Goal: Task Accomplishment & Management: Use online tool/utility

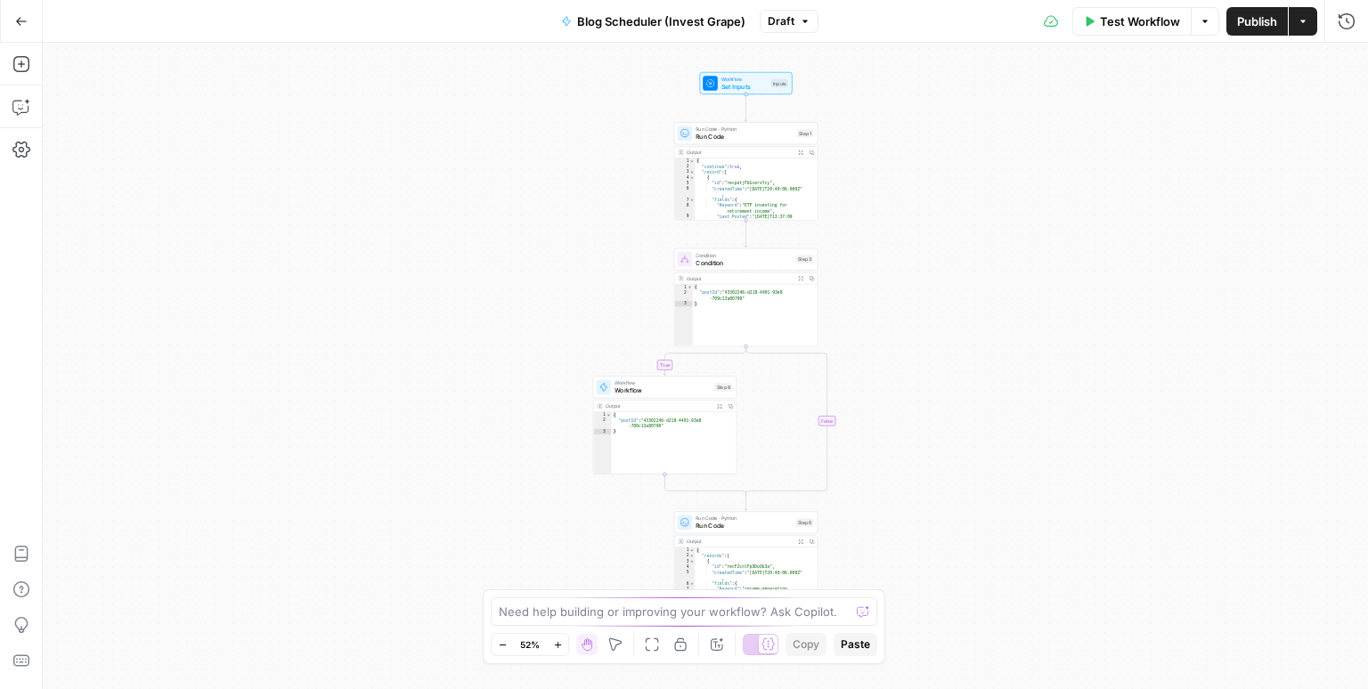
click at [894, 114] on div "true false Workflow Set Inputs Inputs Run Code · Python Run Code Step 1 Output …" at bounding box center [705, 366] width 1325 height 647
click at [20, 17] on icon "button" at bounding box center [21, 21] width 12 height 12
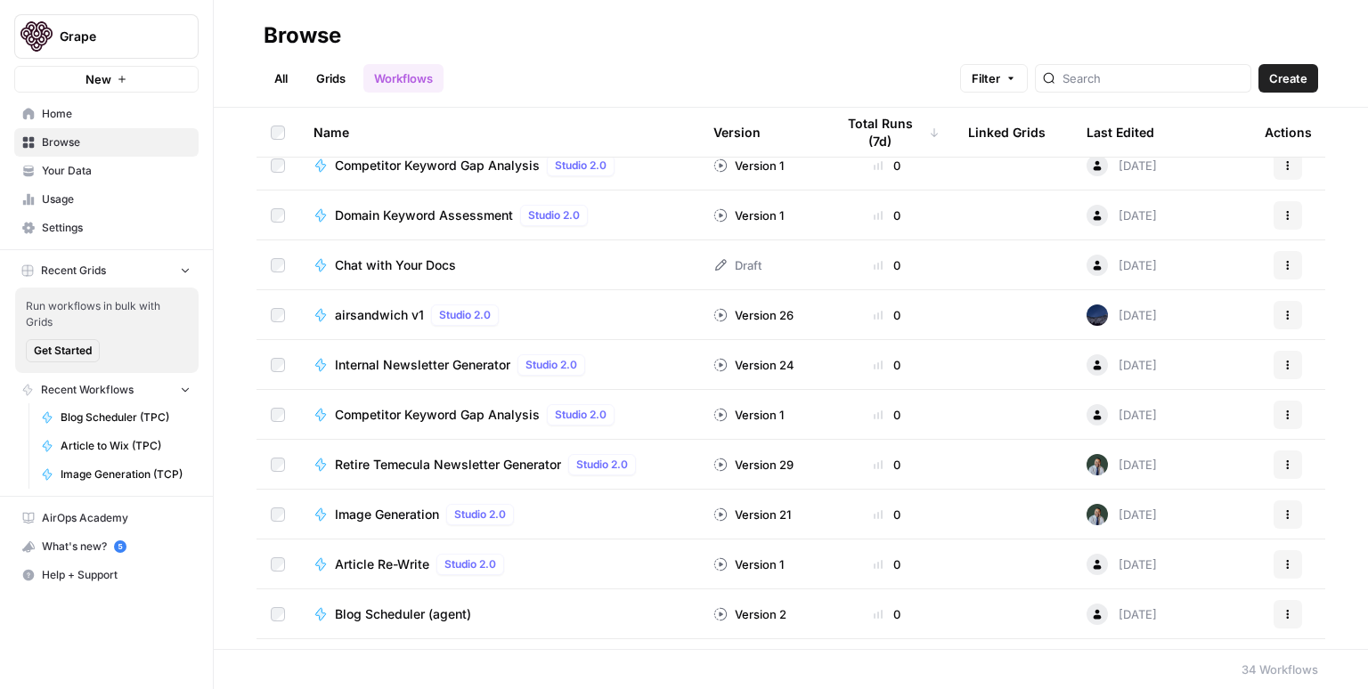
scroll to position [250, 0]
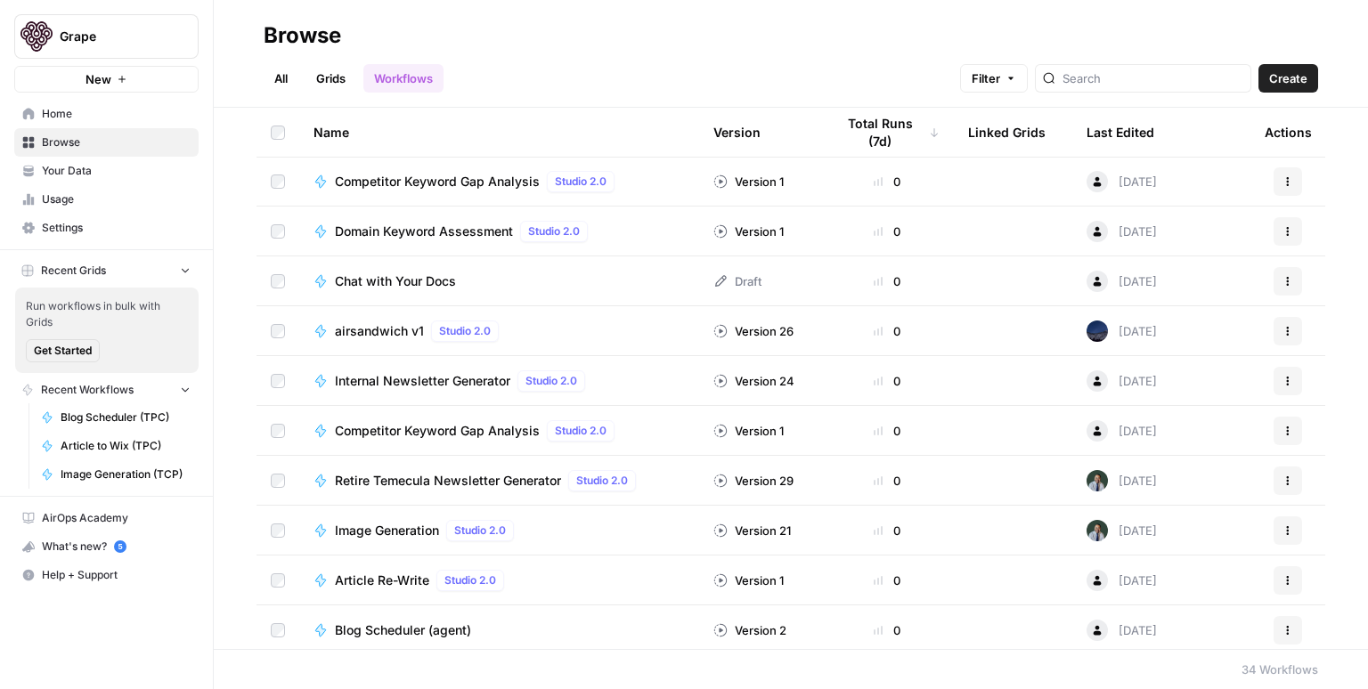
click at [432, 377] on span "Internal Newsletter Generator" at bounding box center [422, 381] width 175 height 18
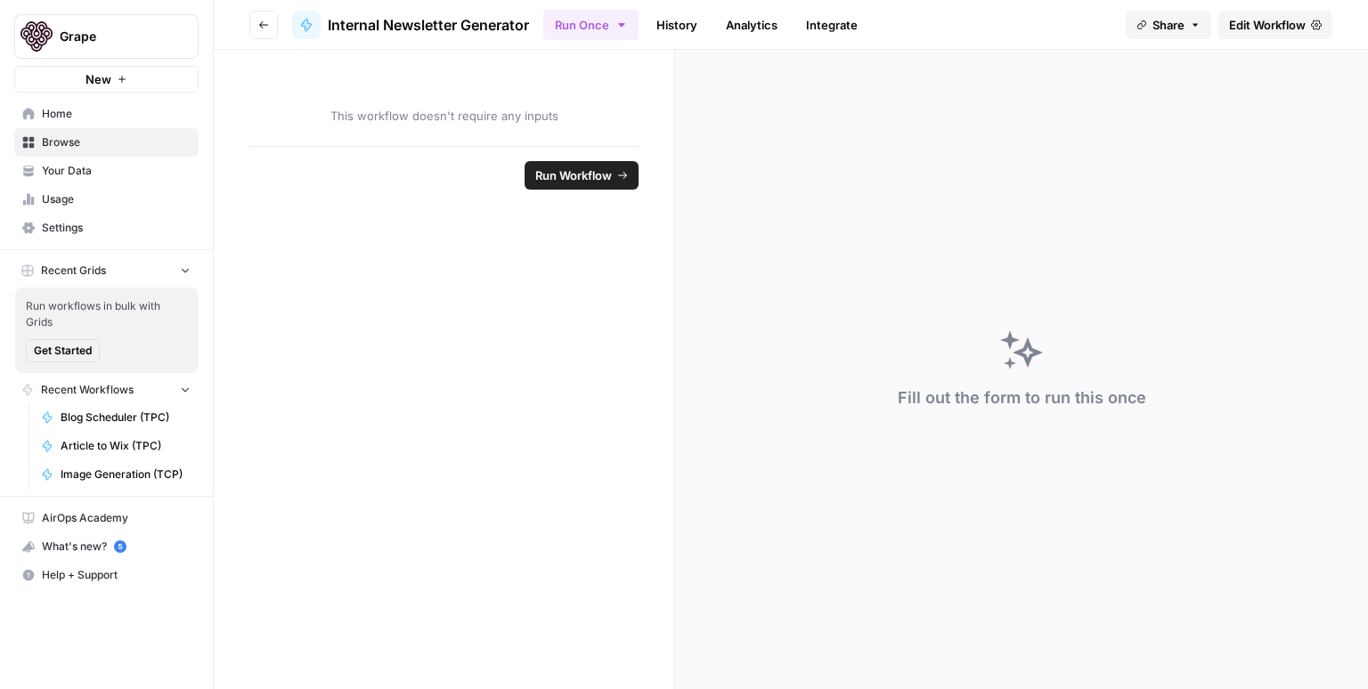
click at [1249, 27] on span "Edit Workflow" at bounding box center [1267, 25] width 77 height 18
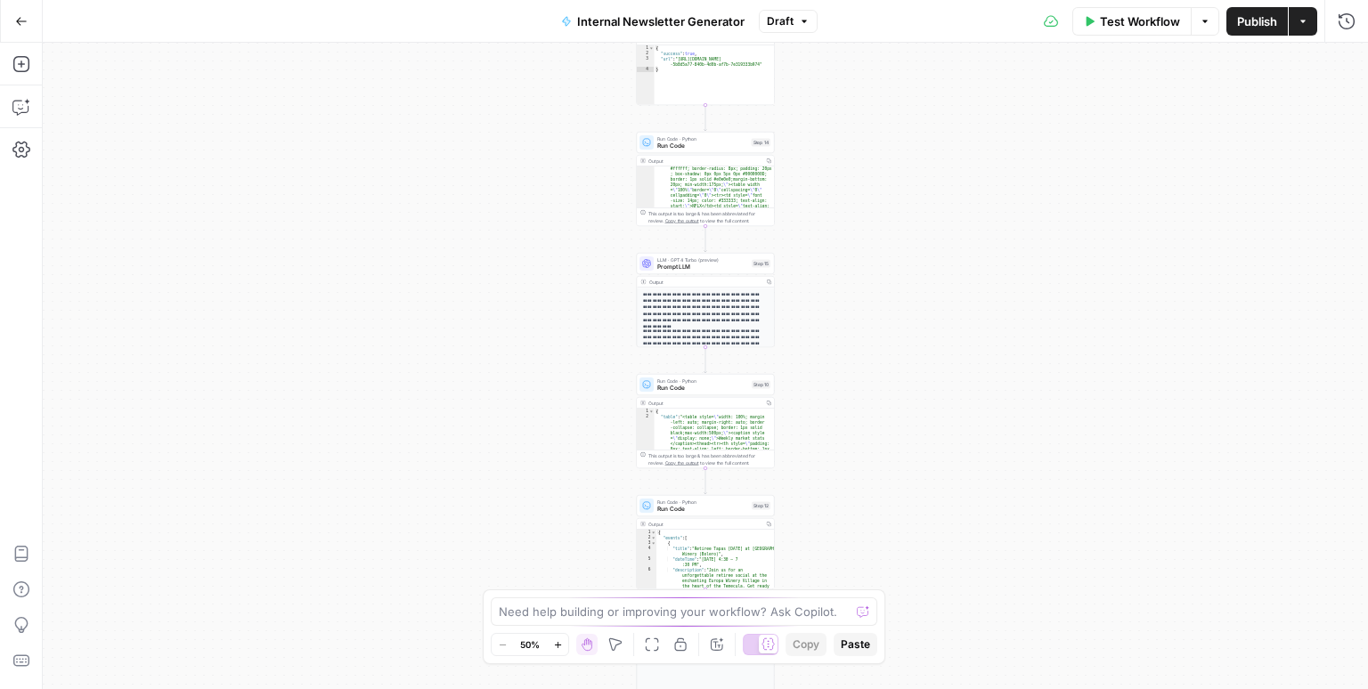
scroll to position [89, 0]
click at [558, 649] on icon "button" at bounding box center [558, 645] width 10 height 10
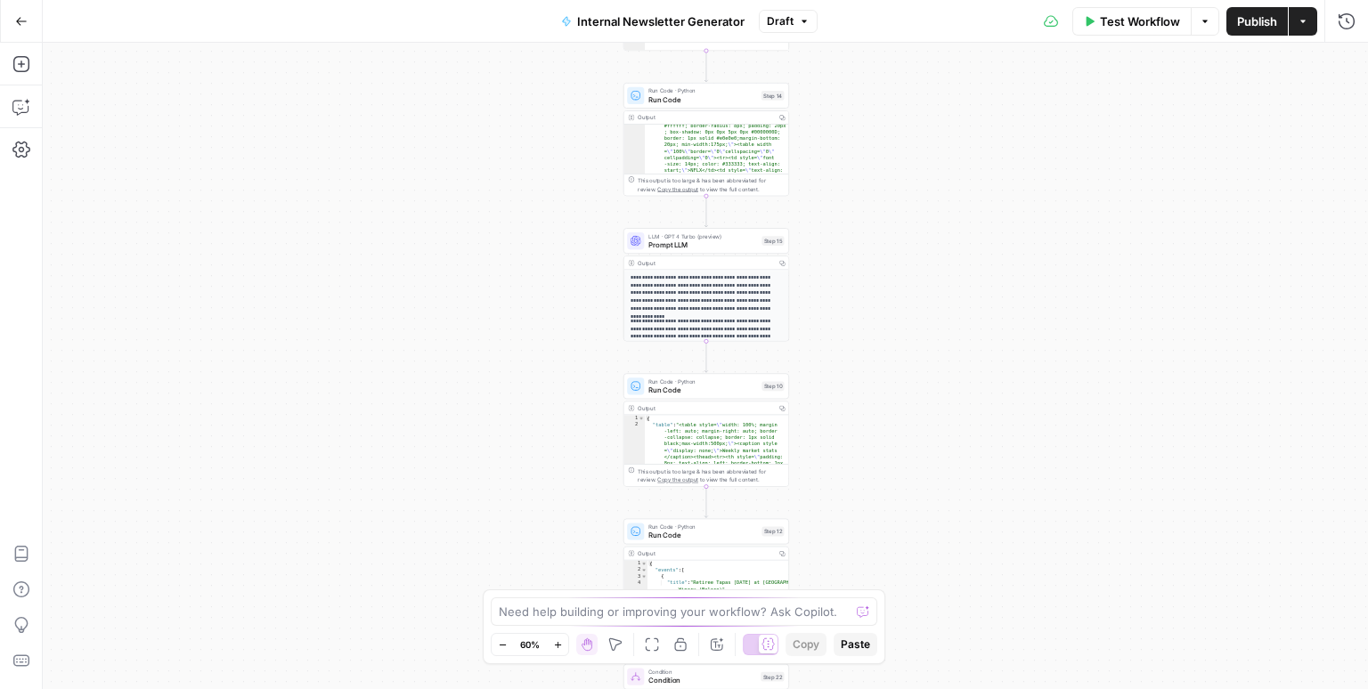
click at [558, 649] on icon "button" at bounding box center [558, 645] width 10 height 10
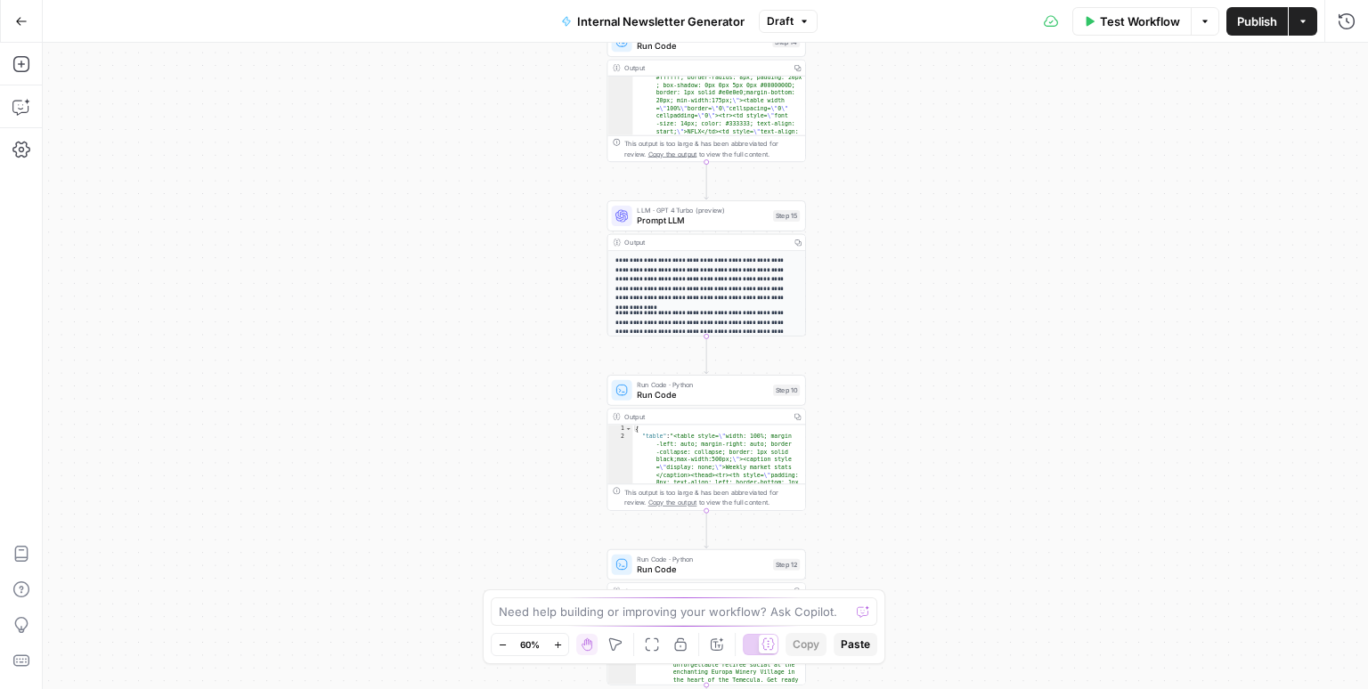
click at [558, 649] on icon "button" at bounding box center [558, 645] width 10 height 10
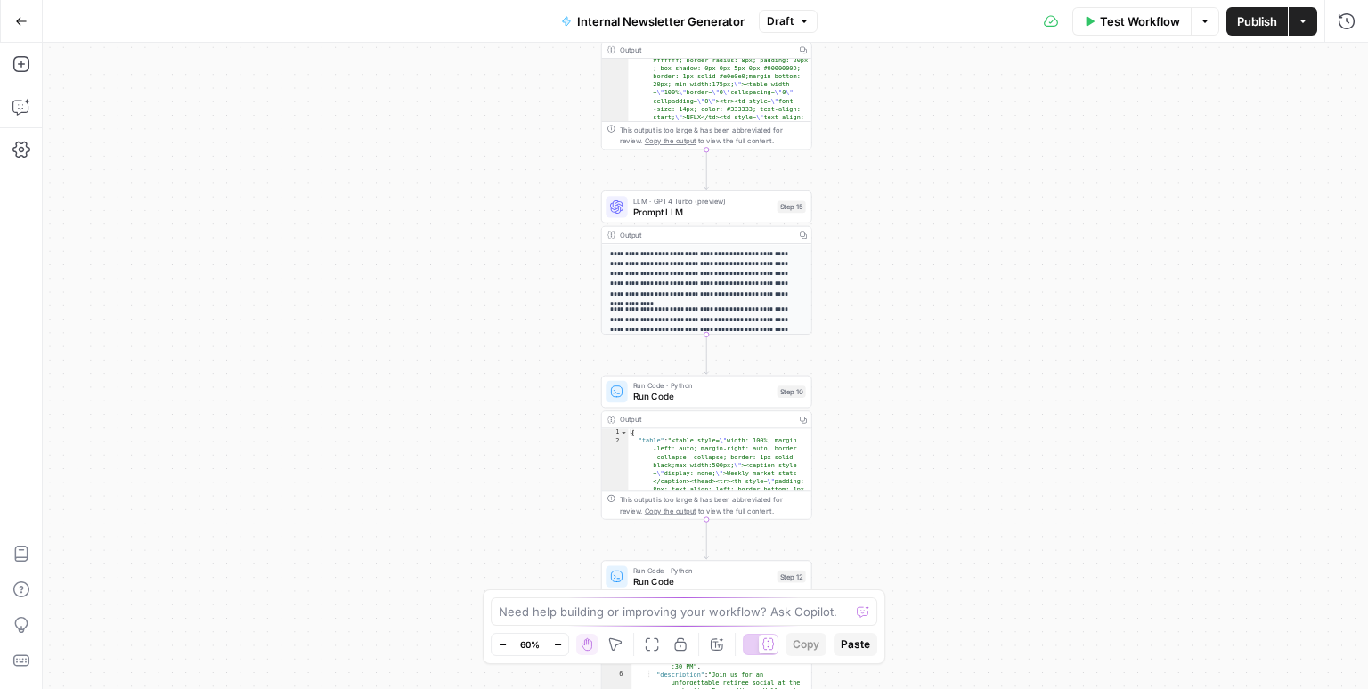
click at [558, 649] on icon "button" at bounding box center [558, 645] width 10 height 10
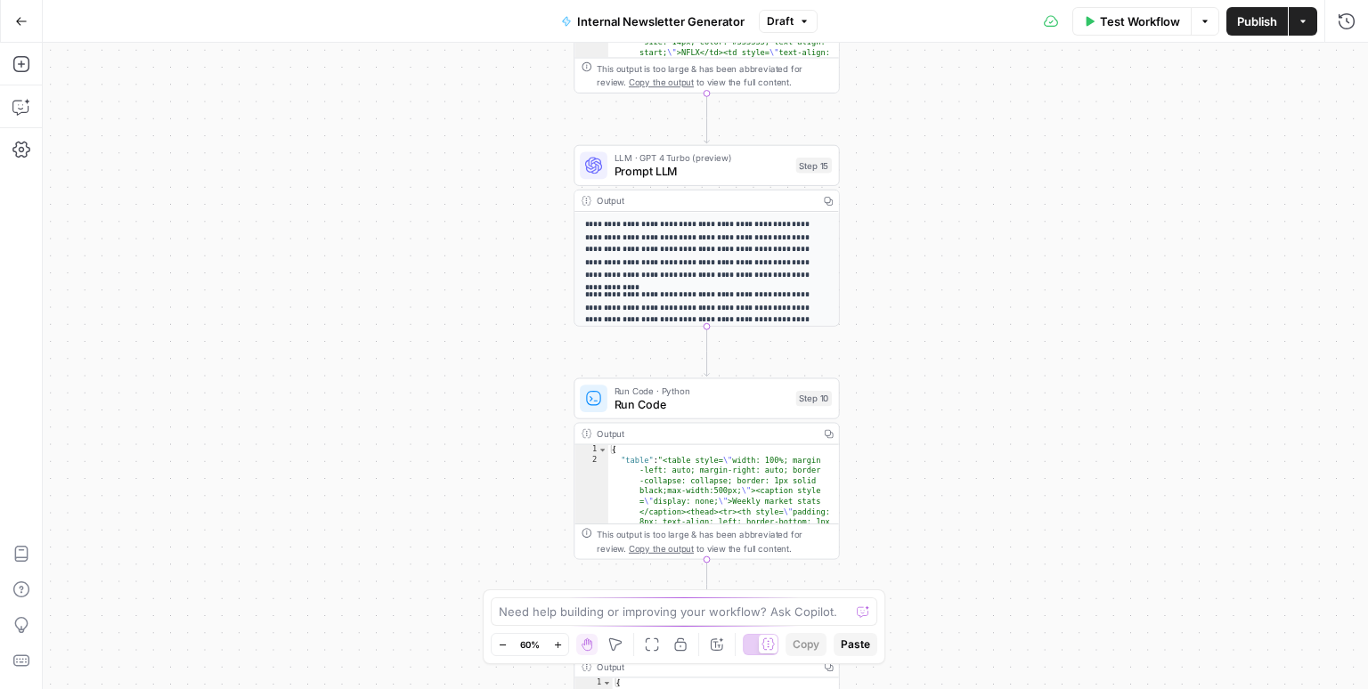
click at [558, 649] on icon "button" at bounding box center [558, 645] width 10 height 10
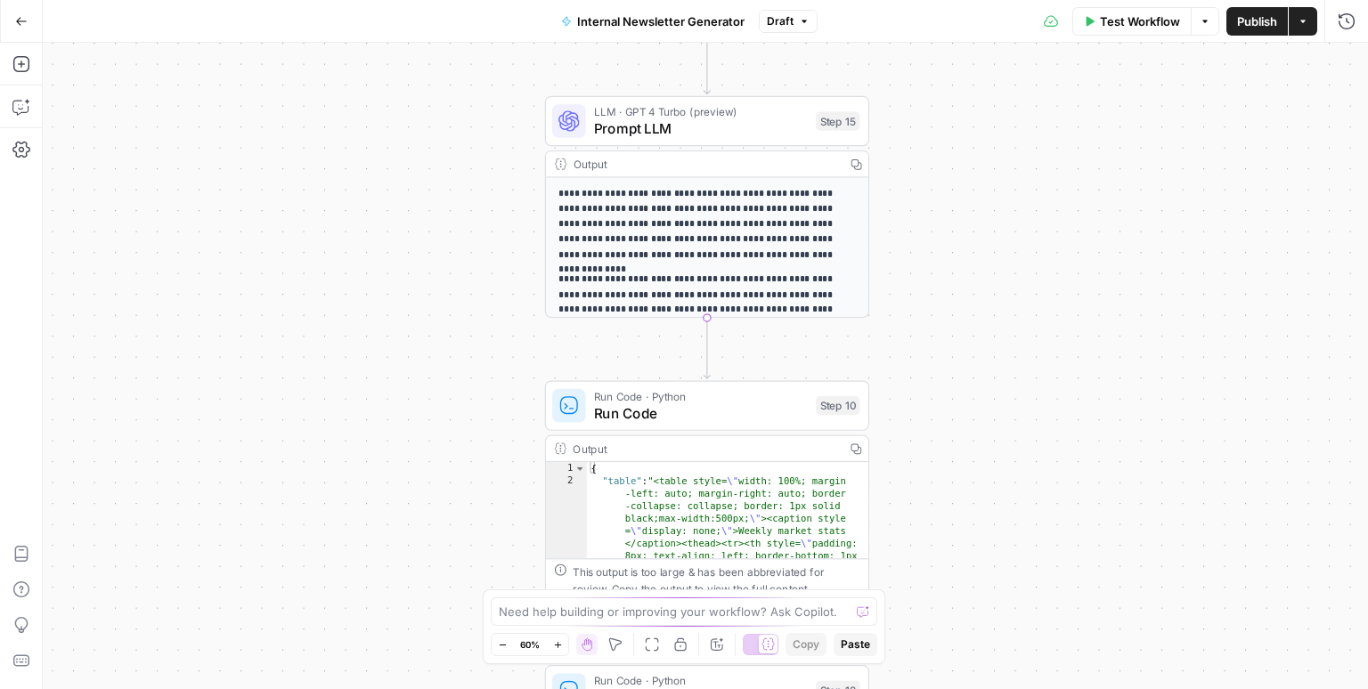
click at [558, 649] on icon "button" at bounding box center [558, 645] width 10 height 10
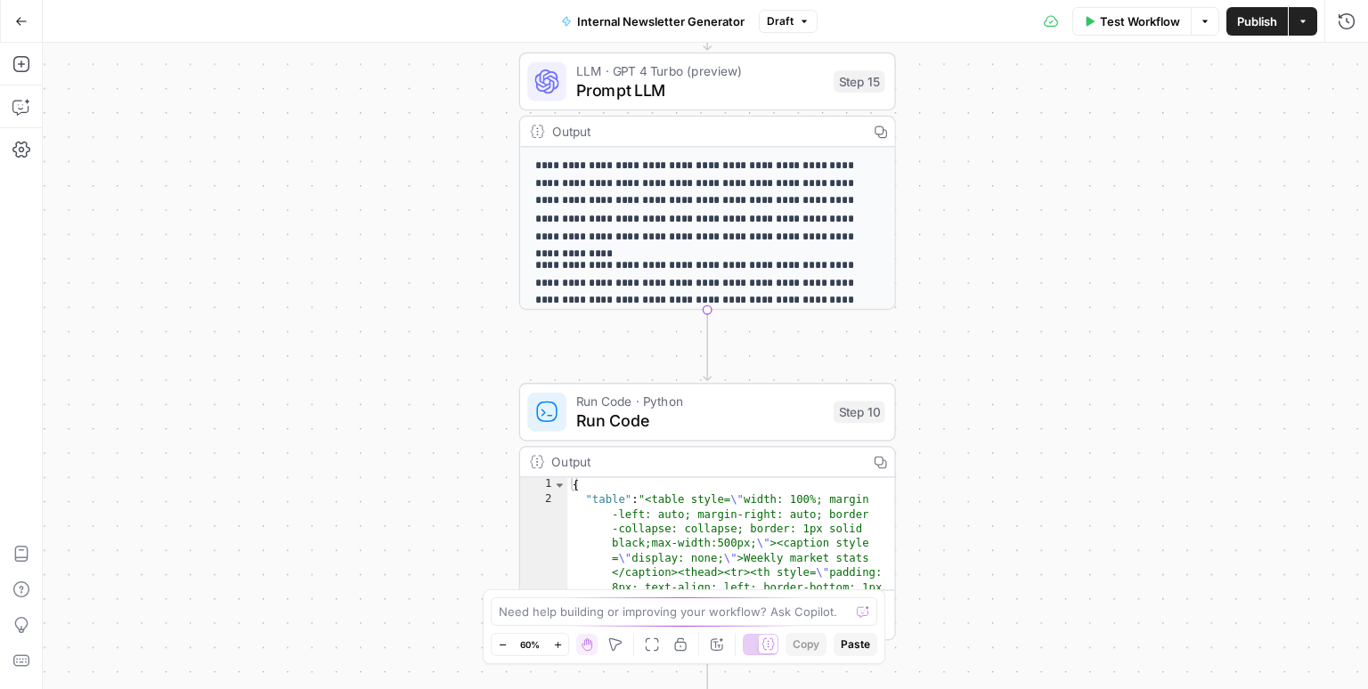
click at [558, 649] on icon "button" at bounding box center [558, 645] width 10 height 10
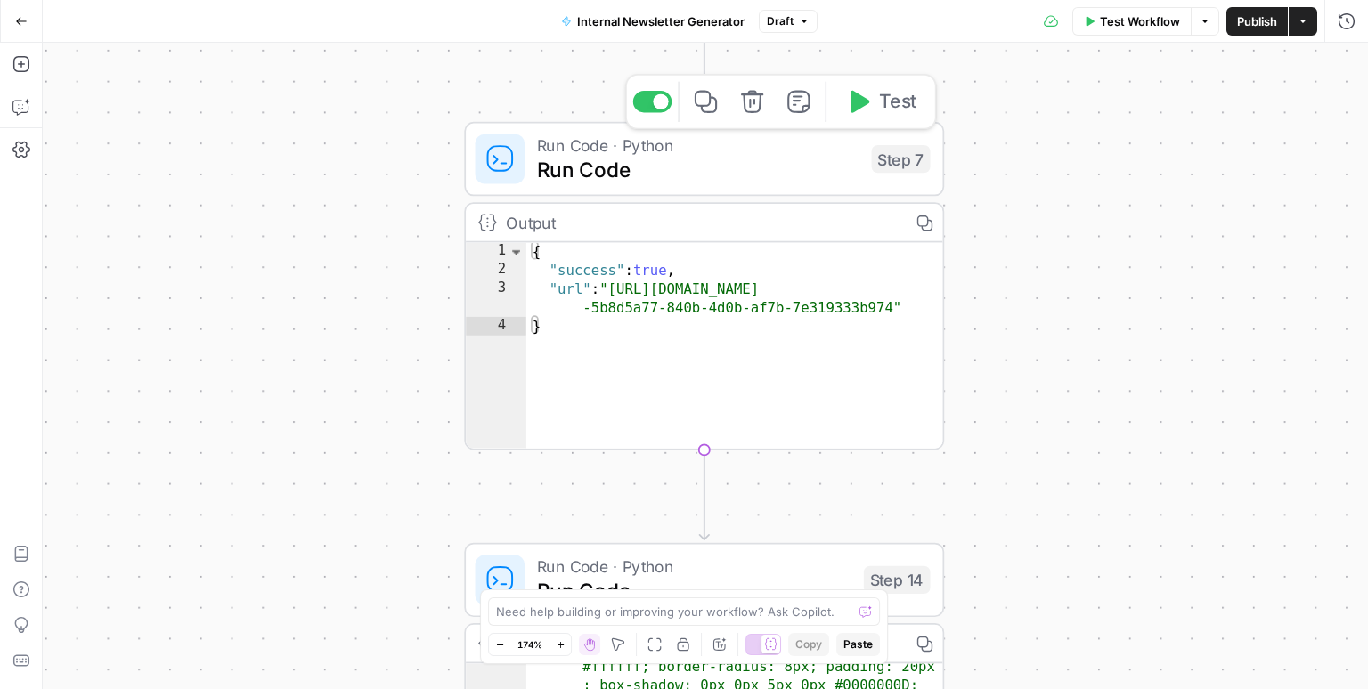
click at [673, 182] on span "Run Code" at bounding box center [698, 169] width 322 height 31
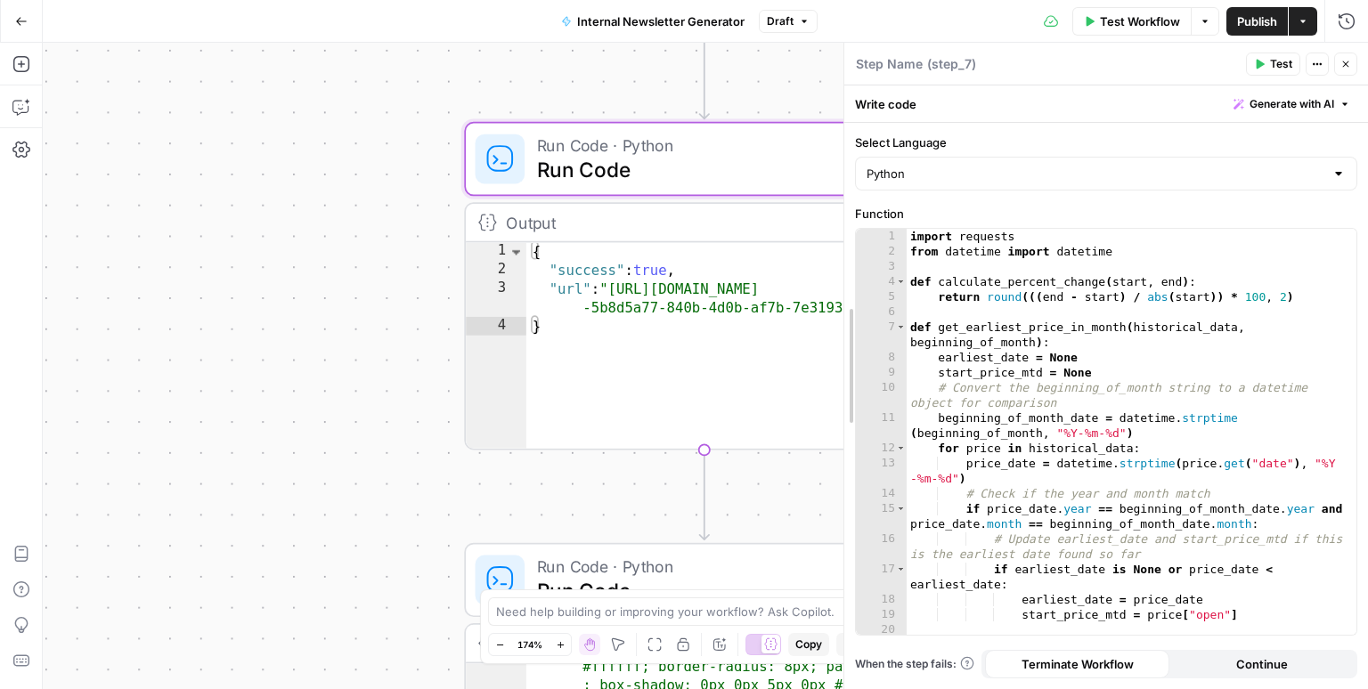
drag, startPoint x: 1014, startPoint y: 364, endPoint x: 845, endPoint y: 355, distance: 168.6
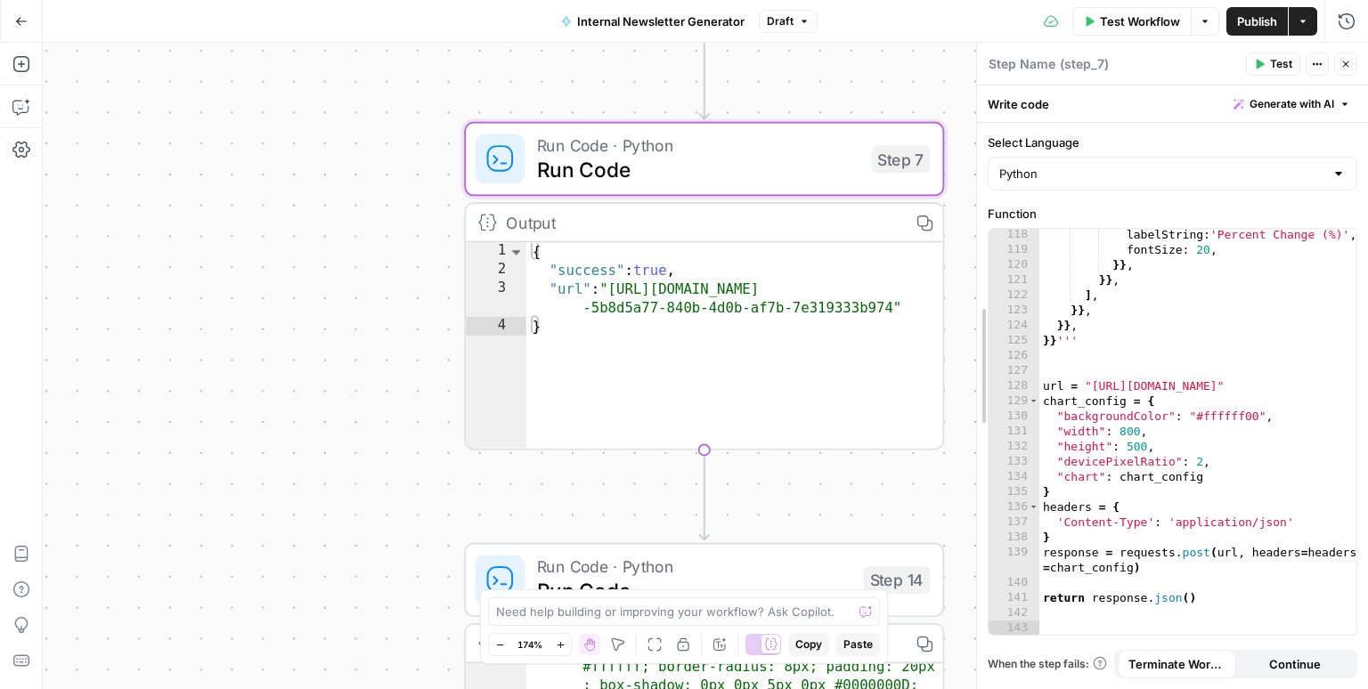
scroll to position [2197, 0]
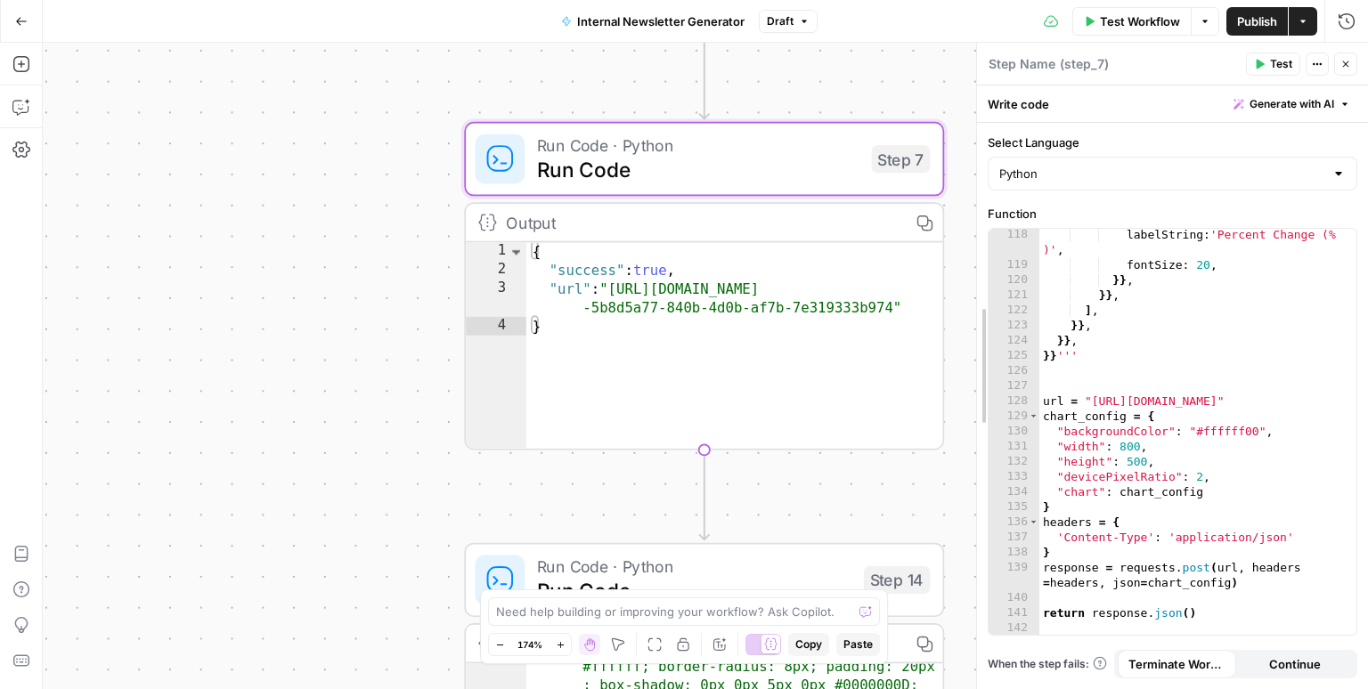
drag, startPoint x: 844, startPoint y: 496, endPoint x: 976, endPoint y: 500, distance: 132.8
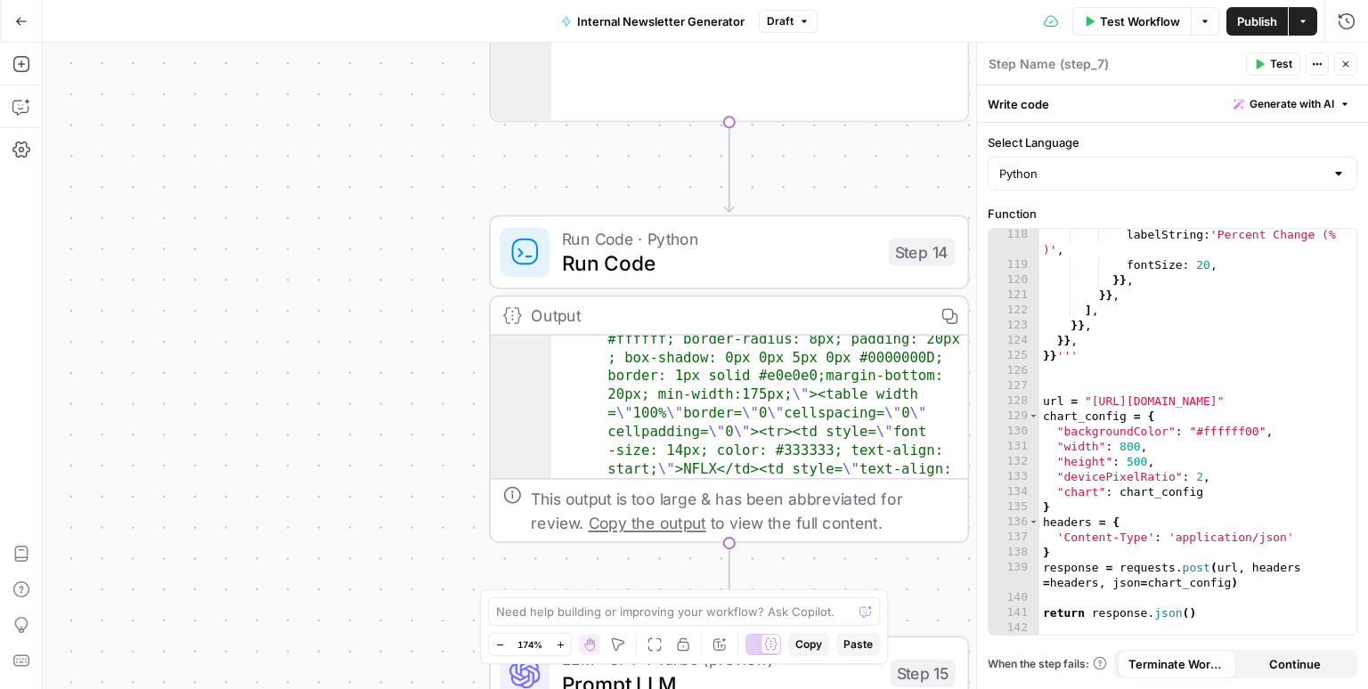
drag, startPoint x: 351, startPoint y: 474, endPoint x: 384, endPoint y: 250, distance: 226.0
click at [384, 250] on div "**********" at bounding box center [705, 366] width 1325 height 647
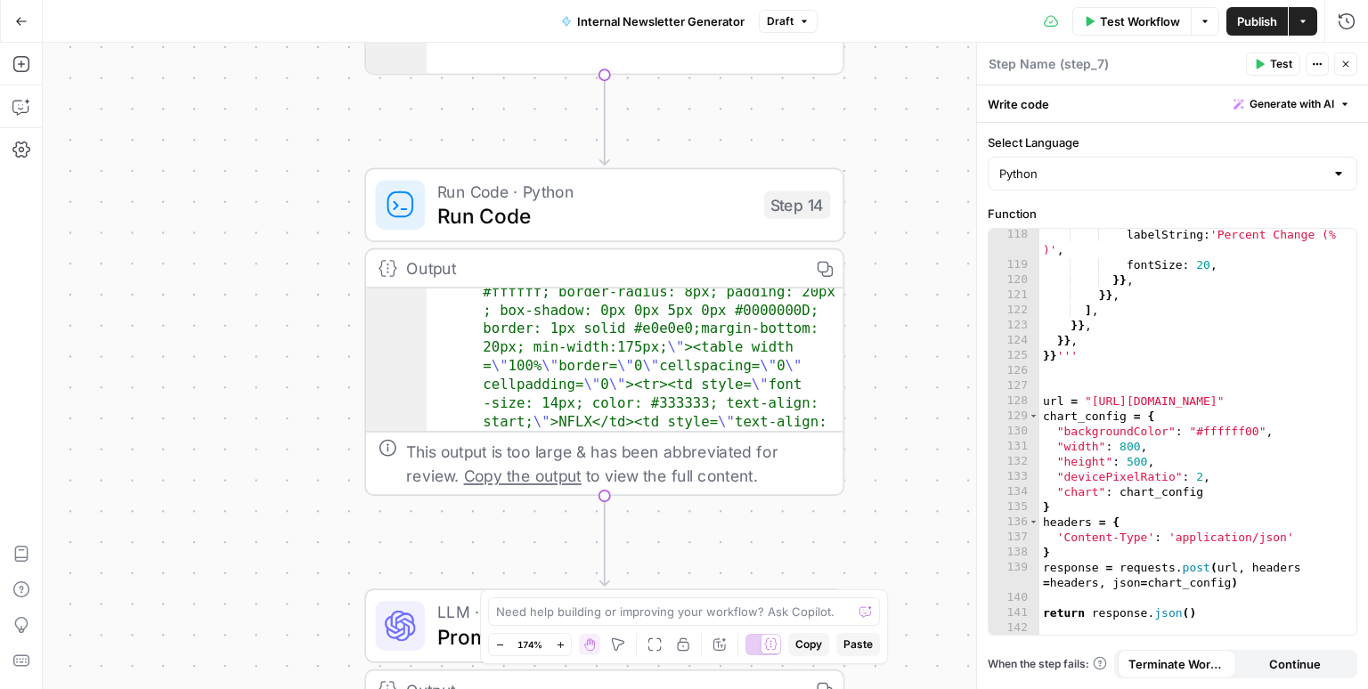
drag, startPoint x: 410, startPoint y: 349, endPoint x: 280, endPoint y: 325, distance: 132.3
click at [280, 325] on div "**********" at bounding box center [705, 366] width 1325 height 647
click at [1344, 69] on icon "button" at bounding box center [1346, 64] width 11 height 11
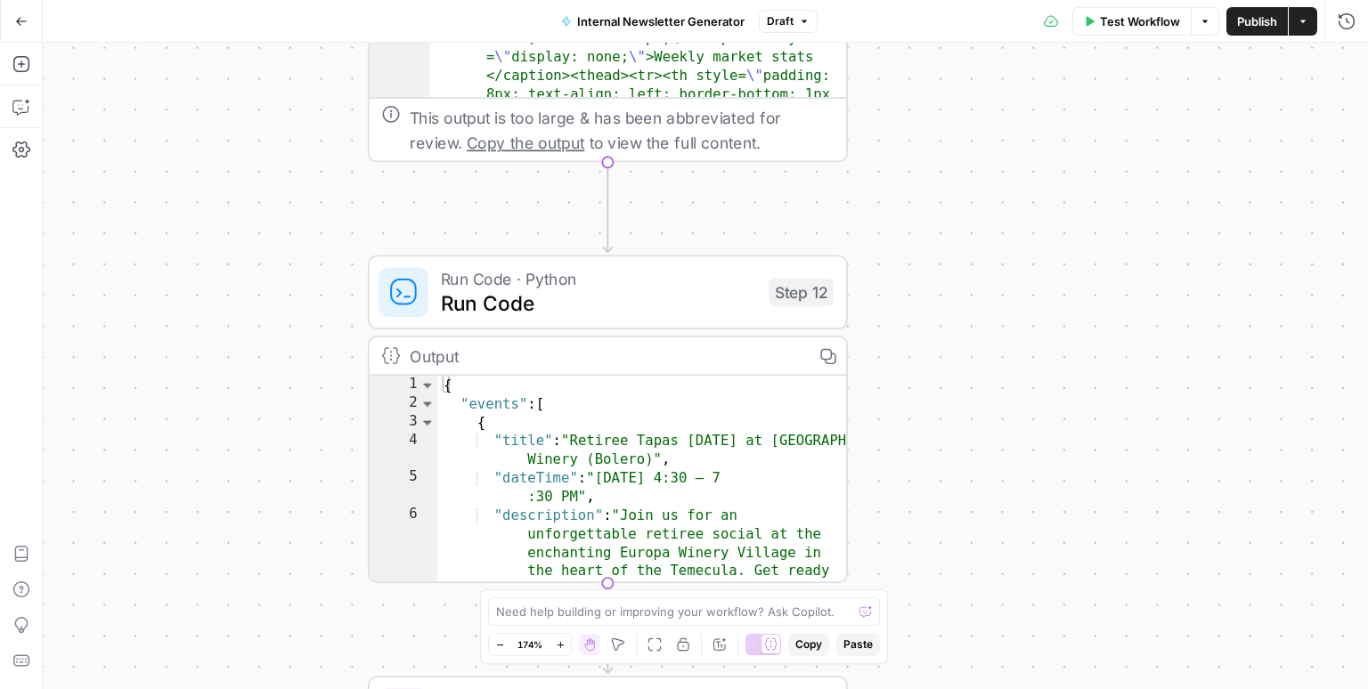
click at [20, 32] on button "Go Back" at bounding box center [21, 21] width 32 height 32
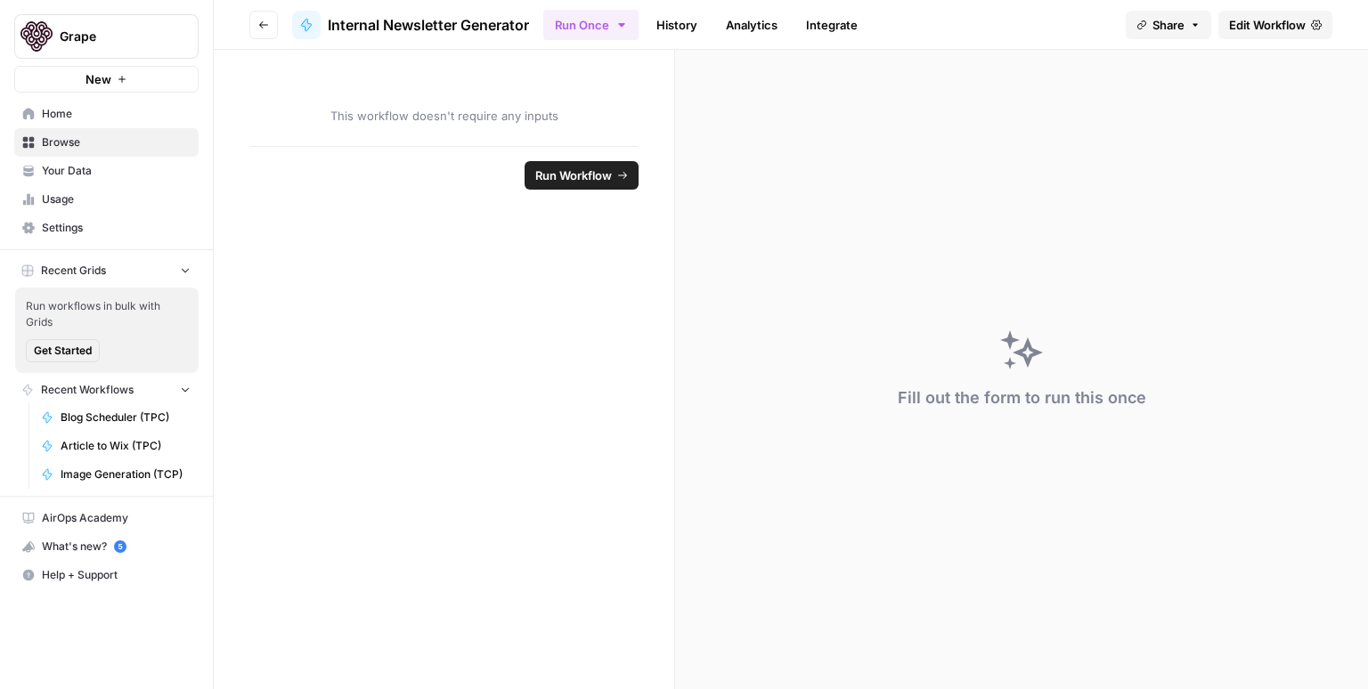
click at [76, 143] on span "Browse" at bounding box center [116, 143] width 149 height 16
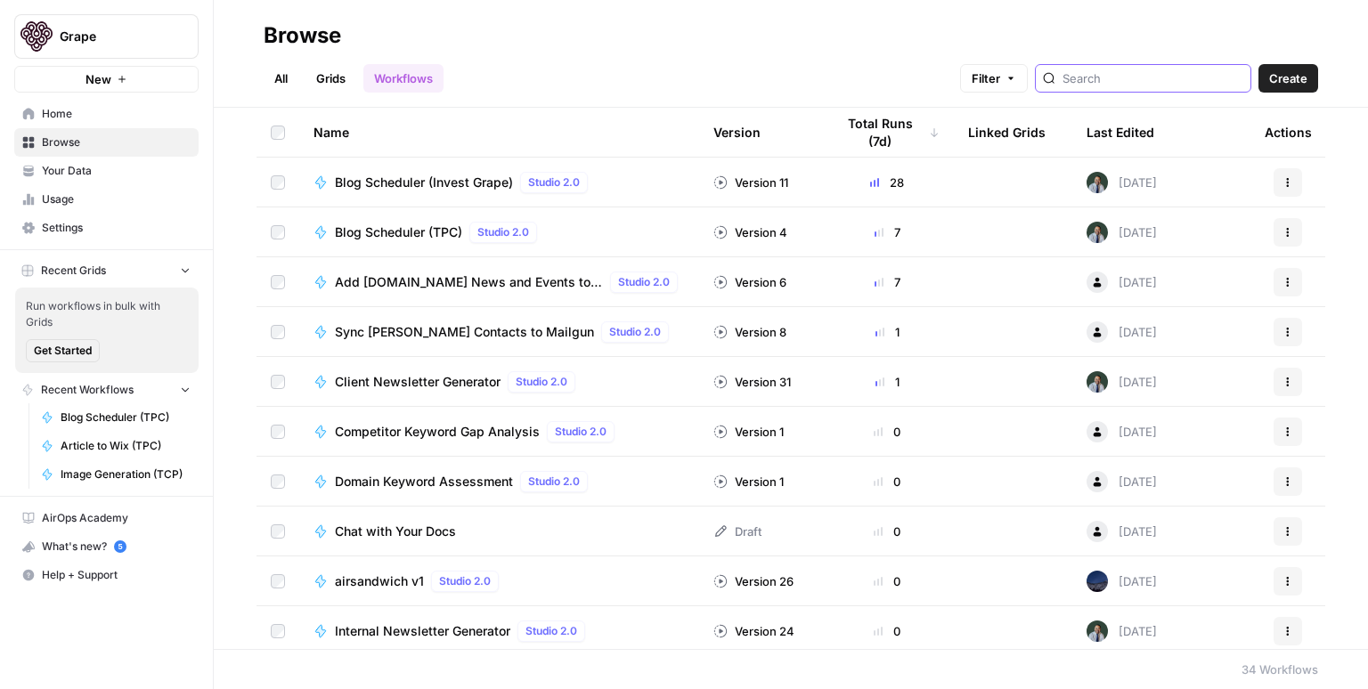
click at [1145, 85] on input "search" at bounding box center [1153, 78] width 181 height 18
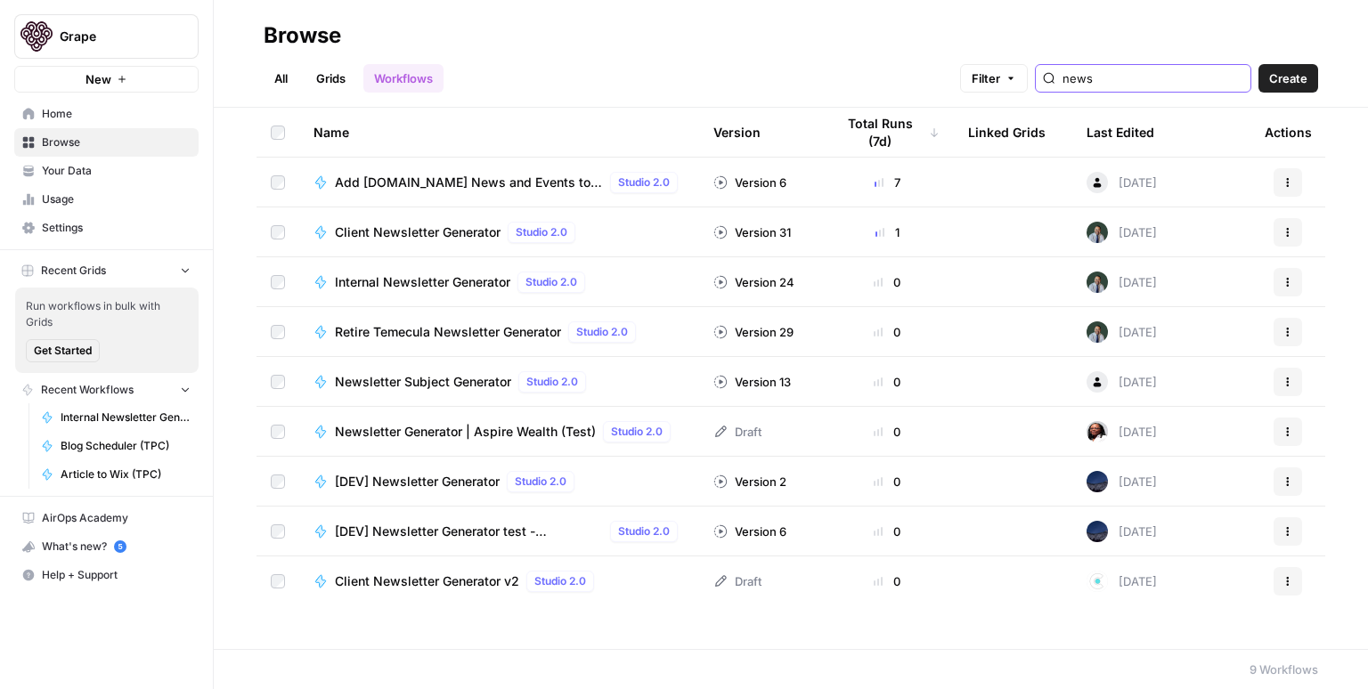
type input "news"
click at [429, 333] on span "Retire Temecula Newsletter Generator" at bounding box center [448, 332] width 226 height 18
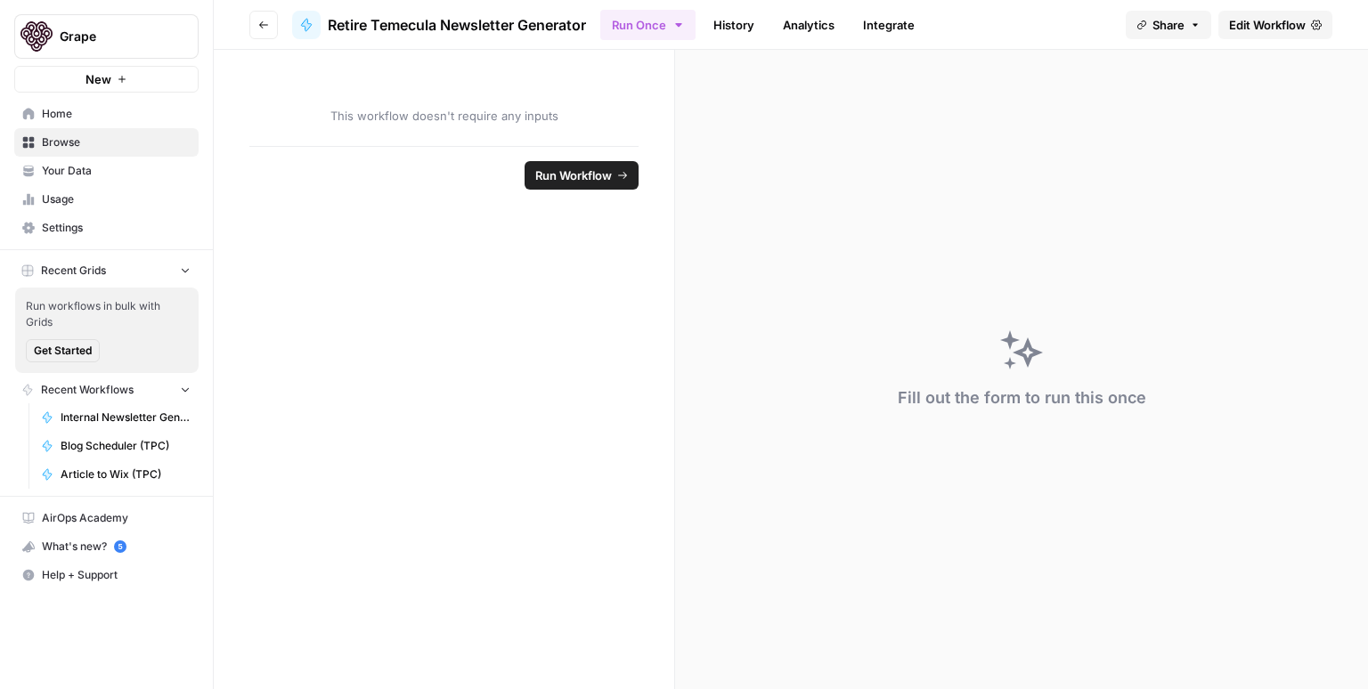
click at [1247, 20] on span "Edit Workflow" at bounding box center [1267, 25] width 77 height 18
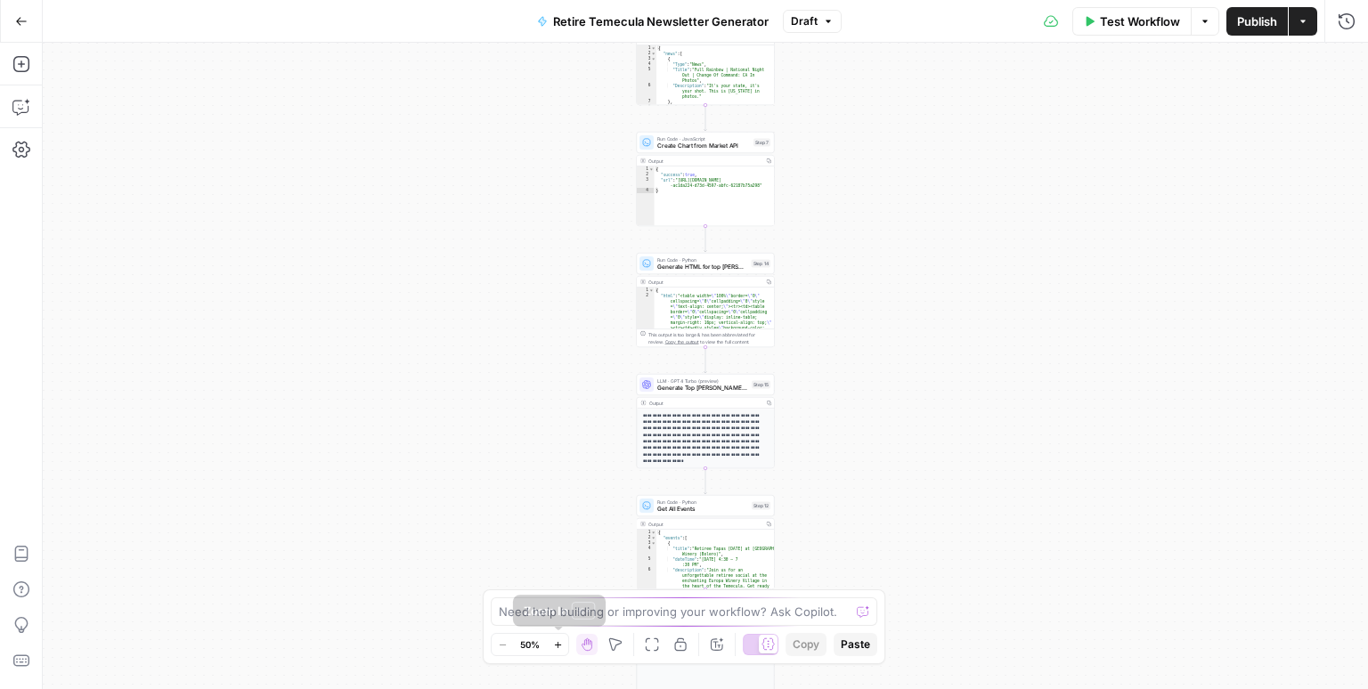
click at [557, 643] on icon "button" at bounding box center [558, 645] width 10 height 10
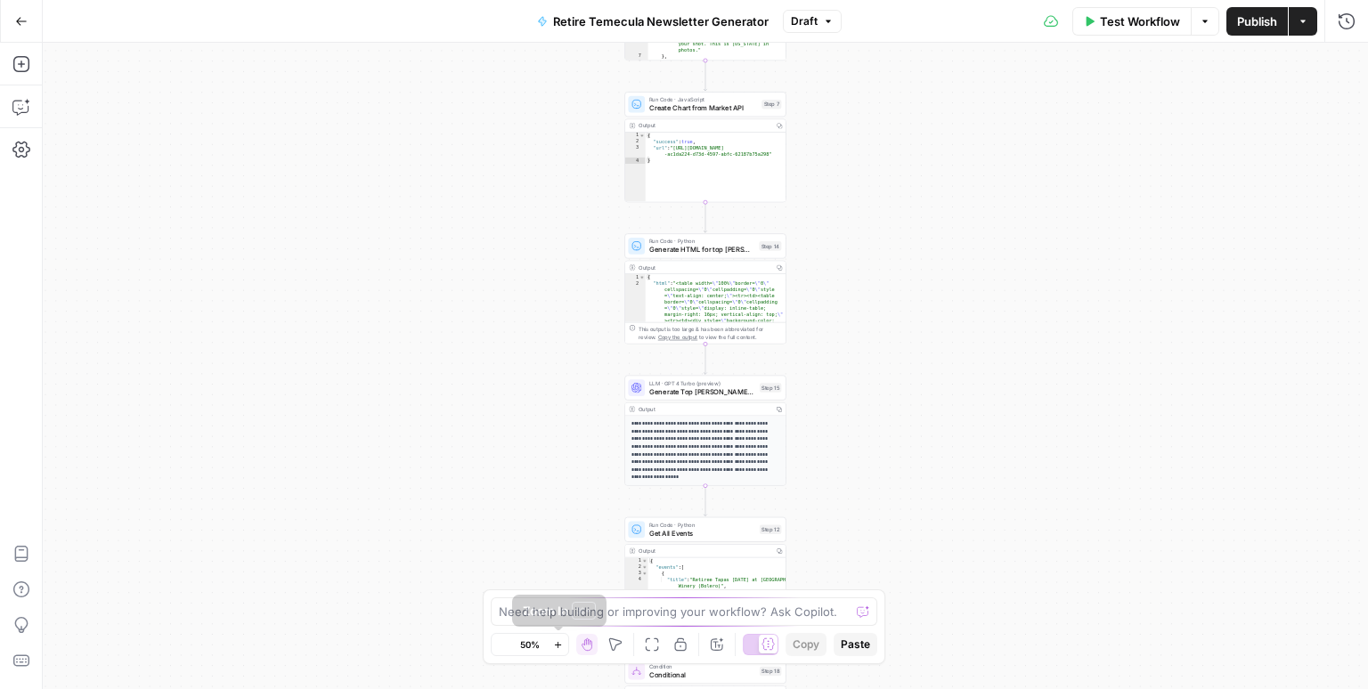
click at [557, 643] on icon "button" at bounding box center [558, 645] width 10 height 10
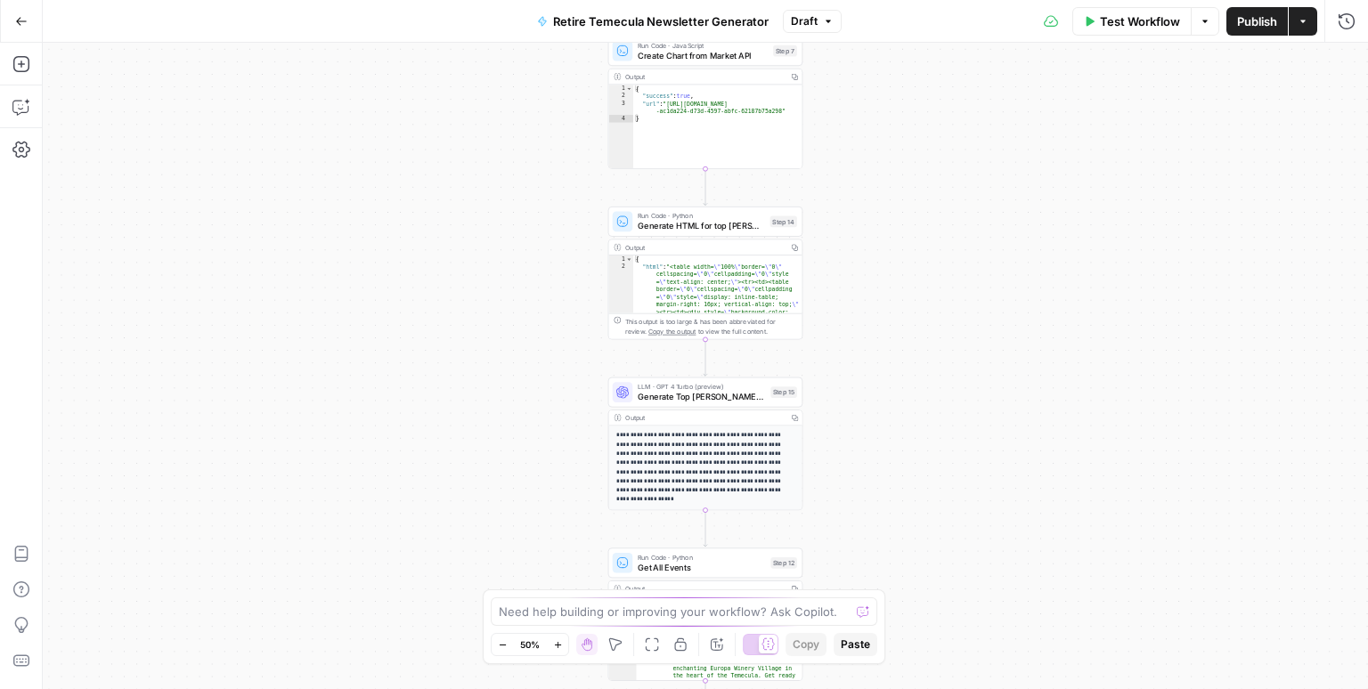
click at [558, 643] on icon "button" at bounding box center [558, 645] width 10 height 10
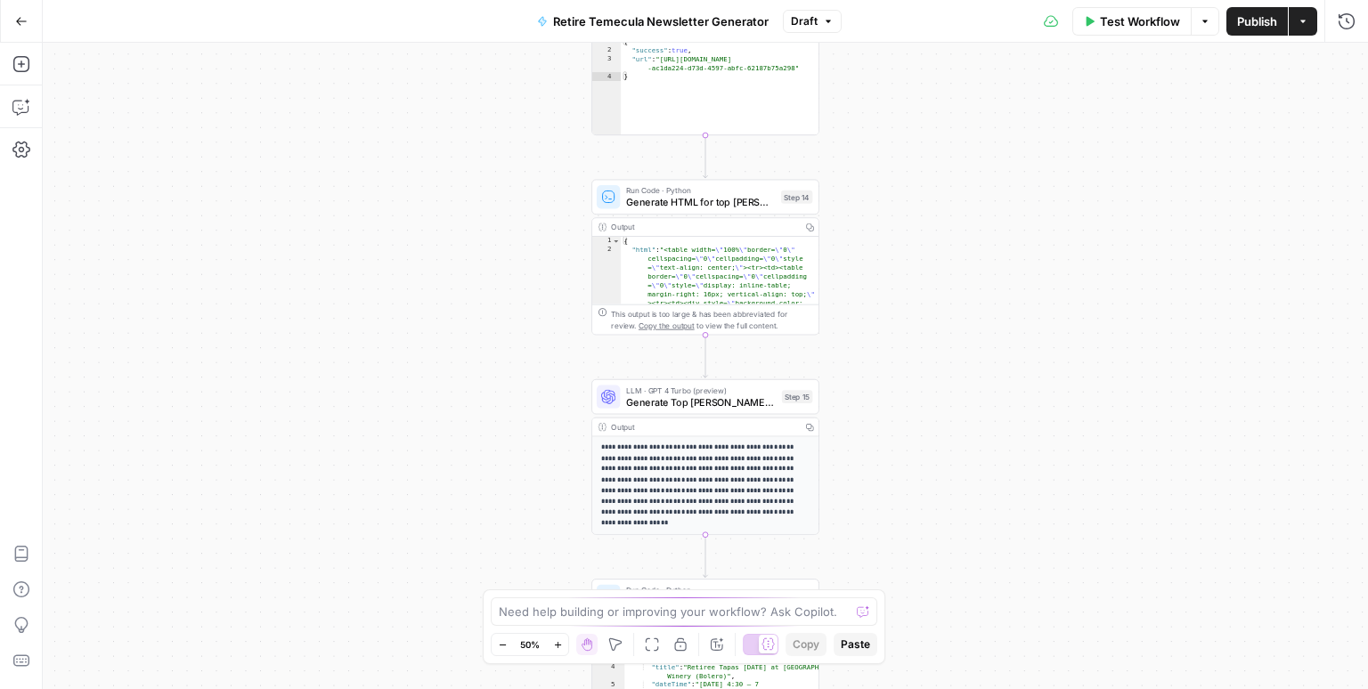
click at [558, 643] on icon "button" at bounding box center [558, 645] width 10 height 10
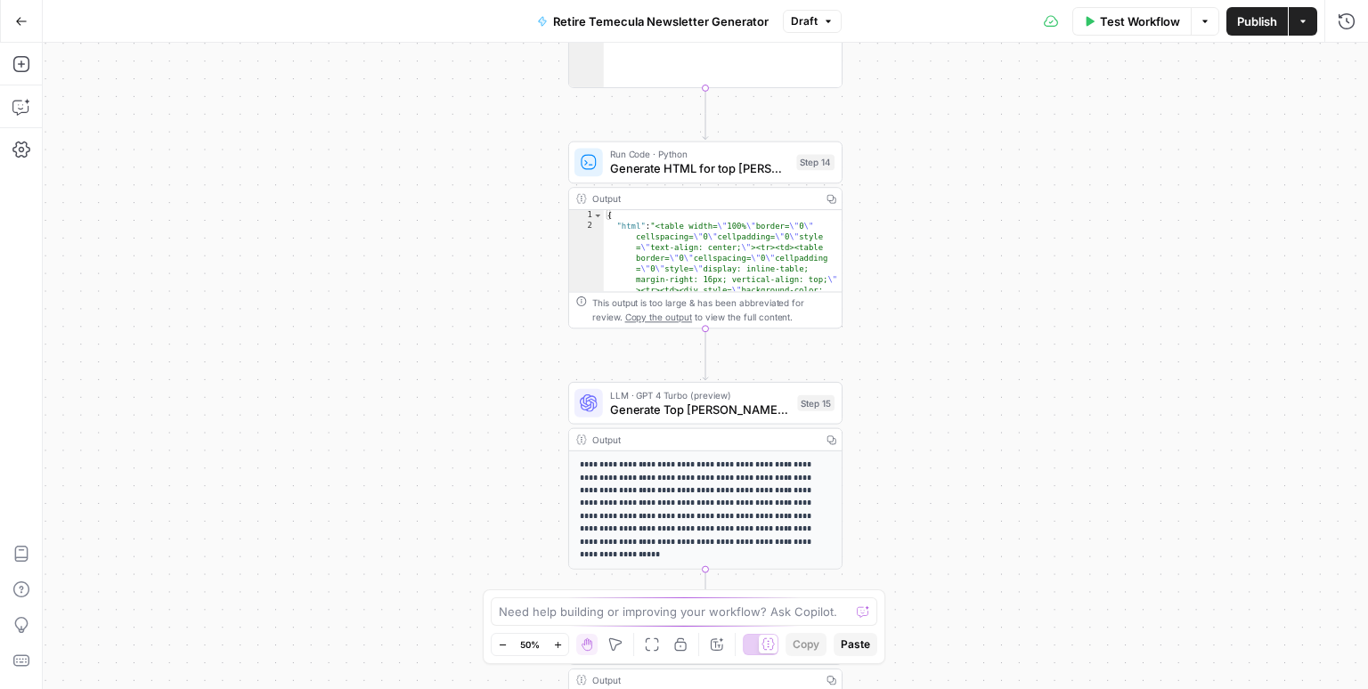
click at [558, 643] on icon "button" at bounding box center [558, 645] width 10 height 10
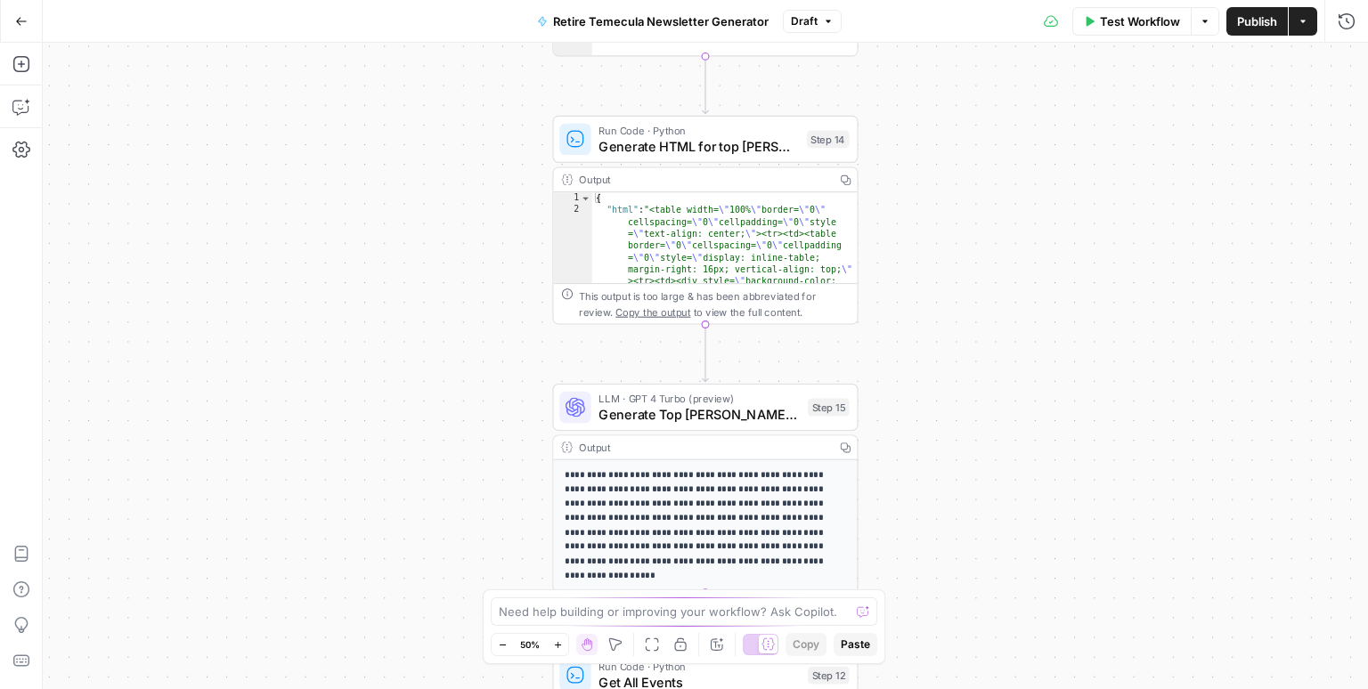
click at [558, 643] on icon "button" at bounding box center [558, 645] width 10 height 10
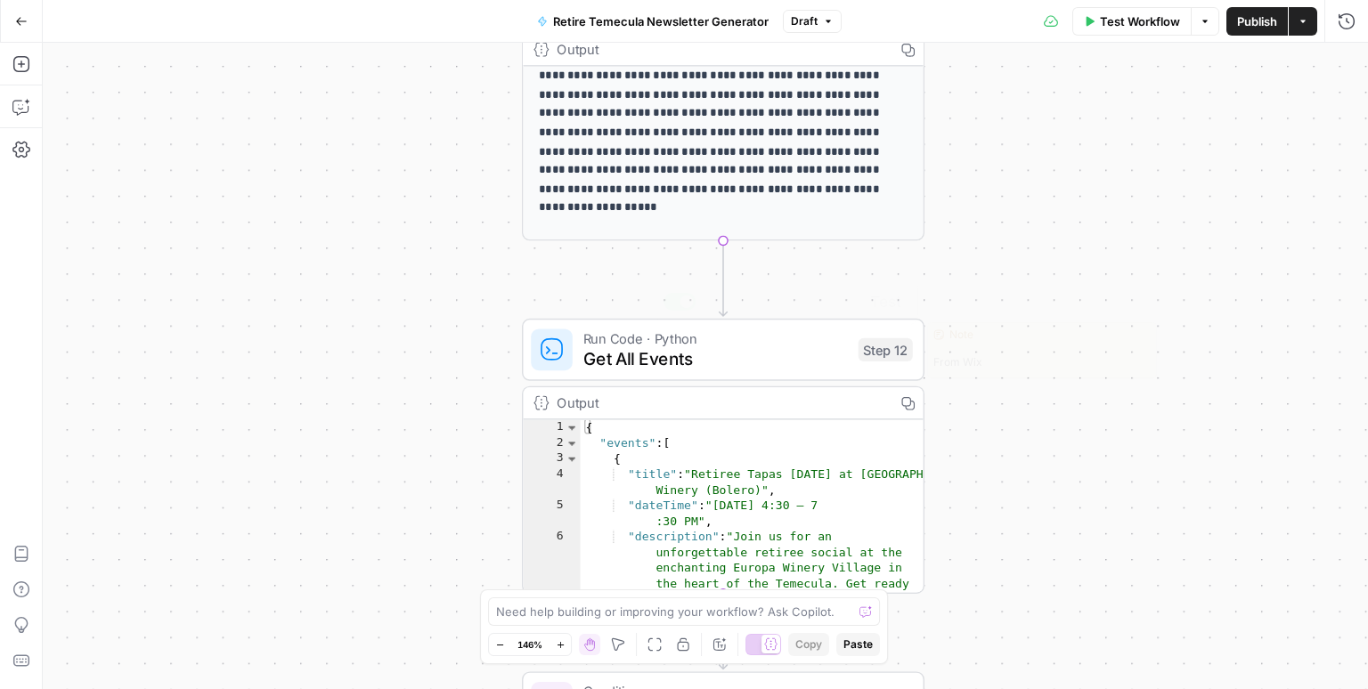
scroll to position [10, 0]
click at [25, 22] on icon "button" at bounding box center [21, 21] width 12 height 12
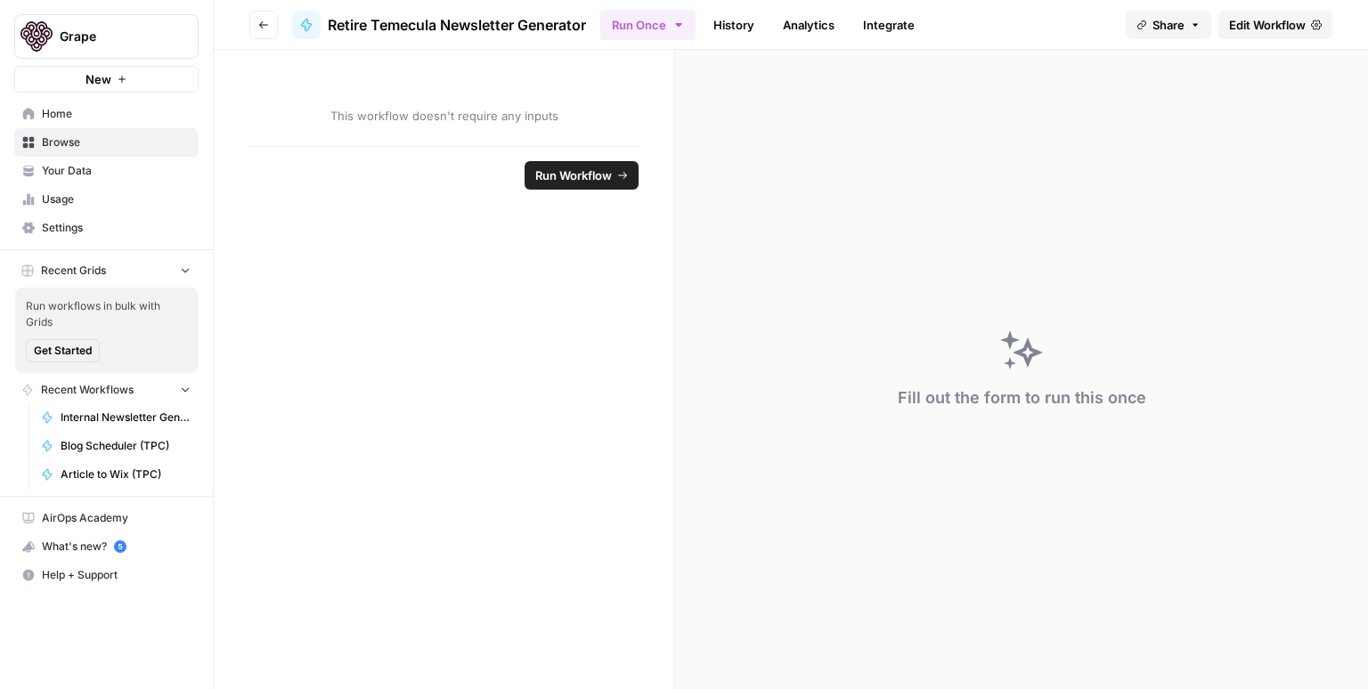
click at [137, 138] on span "Browse" at bounding box center [116, 143] width 149 height 16
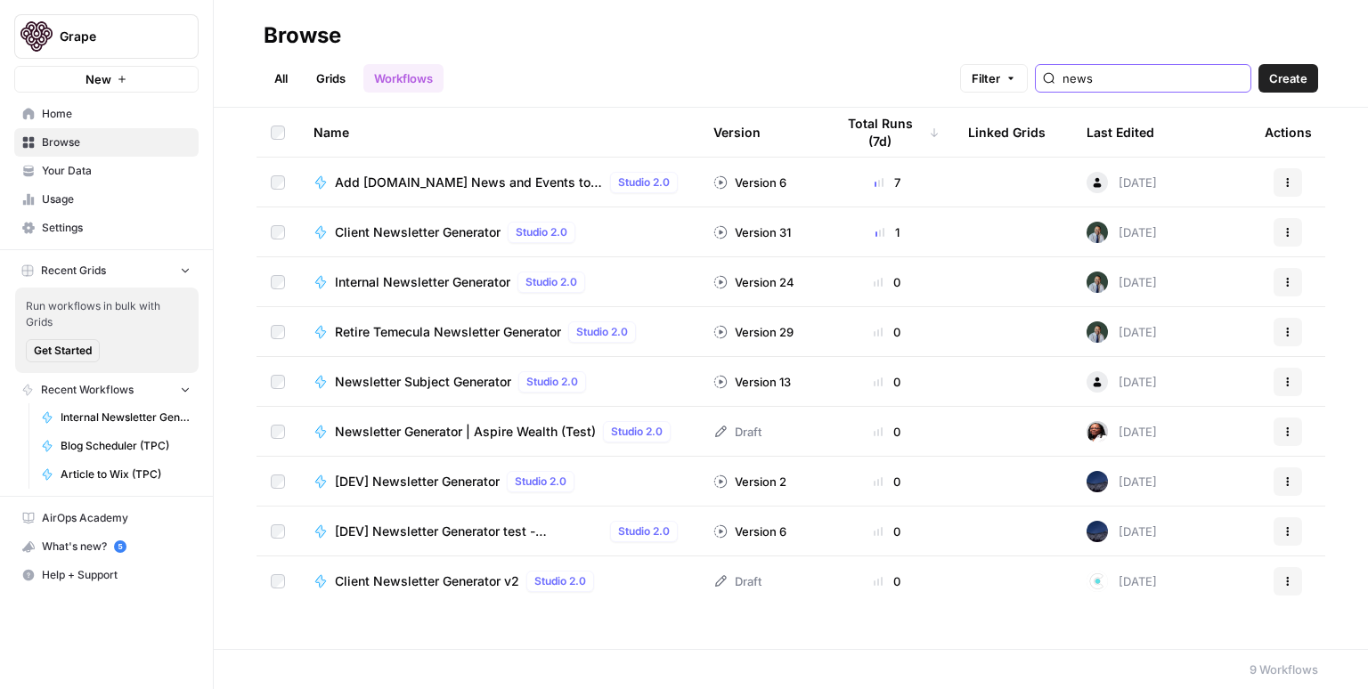
click at [1183, 81] on input "news" at bounding box center [1153, 78] width 181 height 18
click at [536, 335] on span "Retire Temecula Newsletter Generator" at bounding box center [448, 332] width 226 height 18
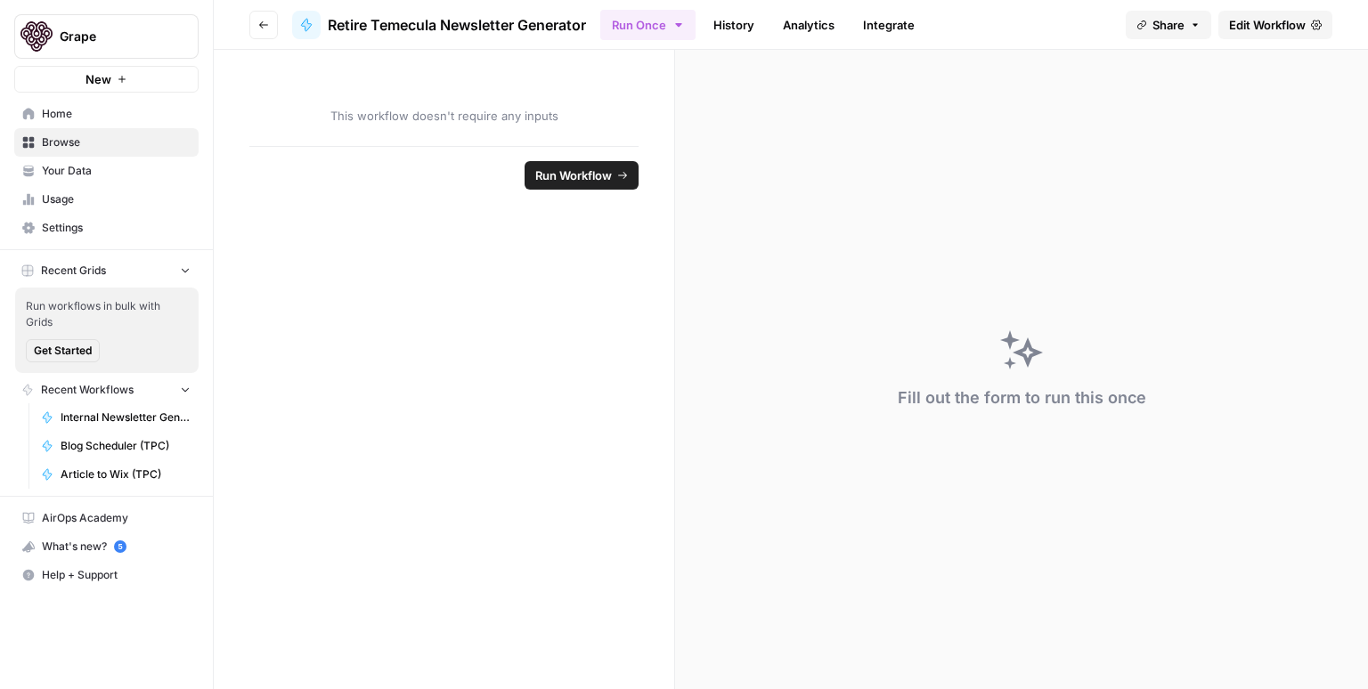
click at [1262, 31] on span "Edit Workflow" at bounding box center [1267, 25] width 77 height 18
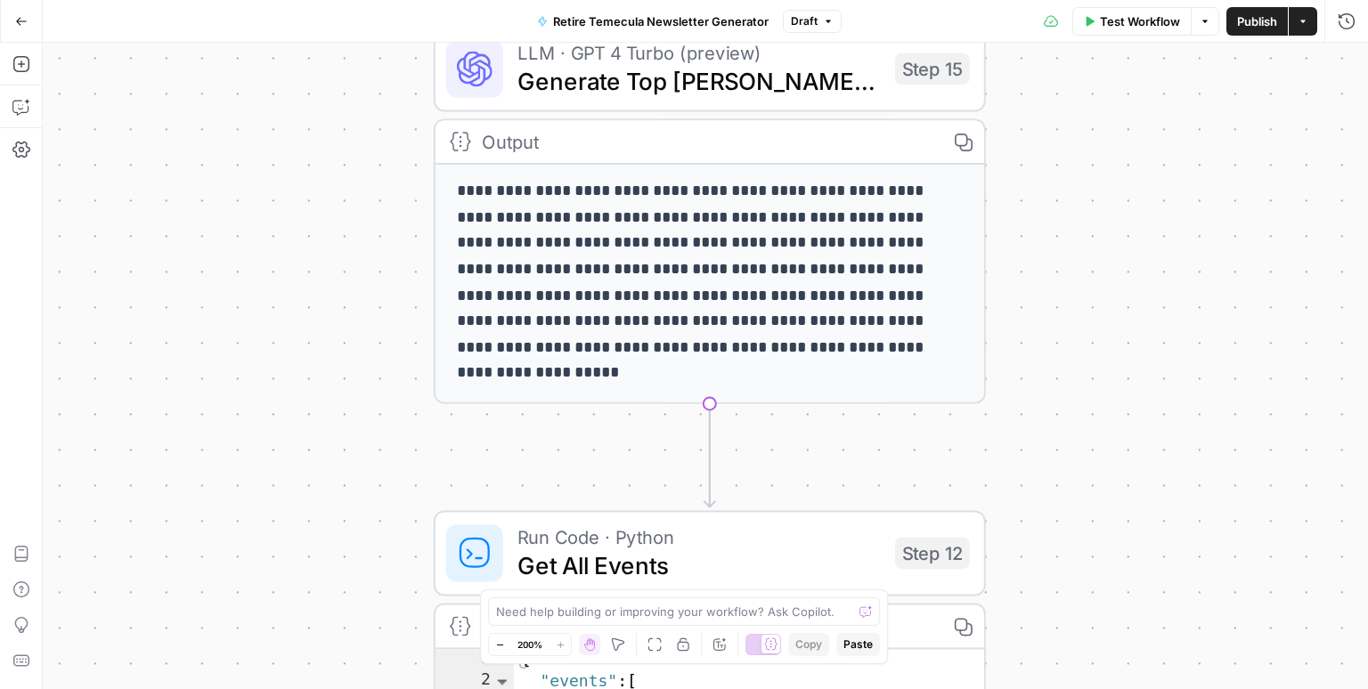
click at [502, 642] on icon "button" at bounding box center [500, 645] width 10 height 10
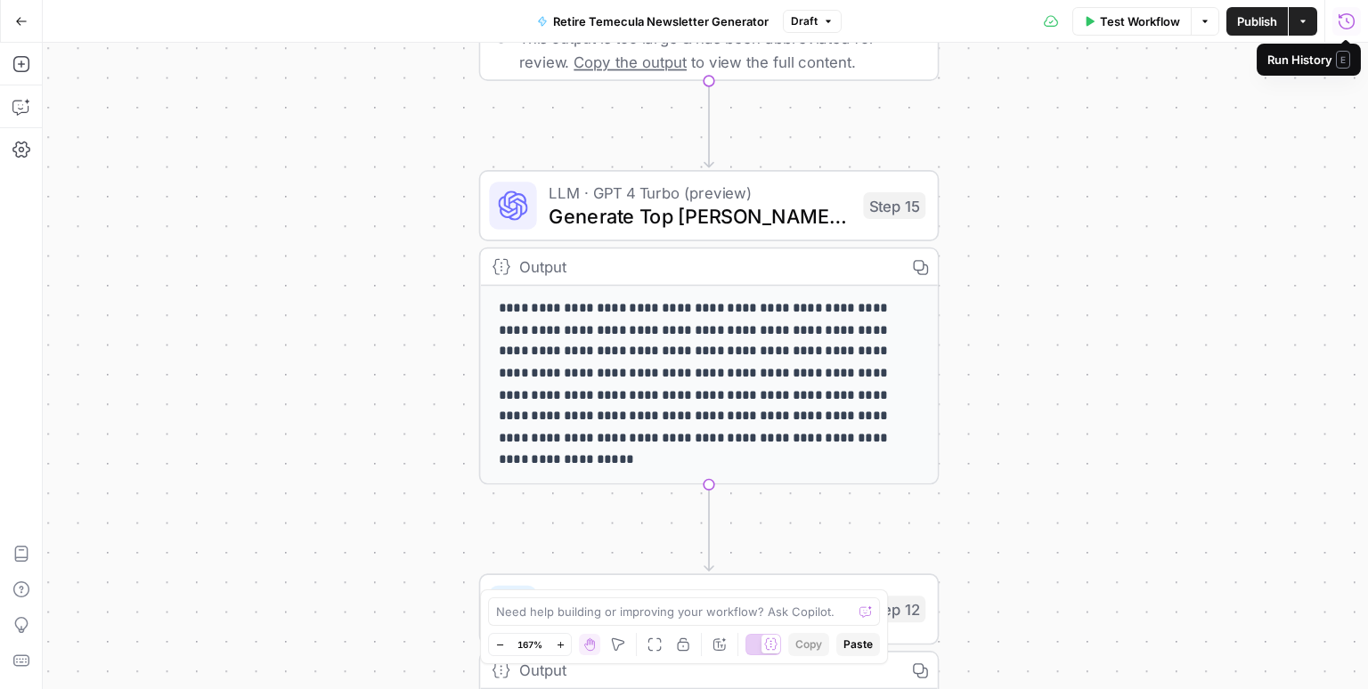
click at [1348, 26] on icon "button" at bounding box center [1347, 21] width 18 height 18
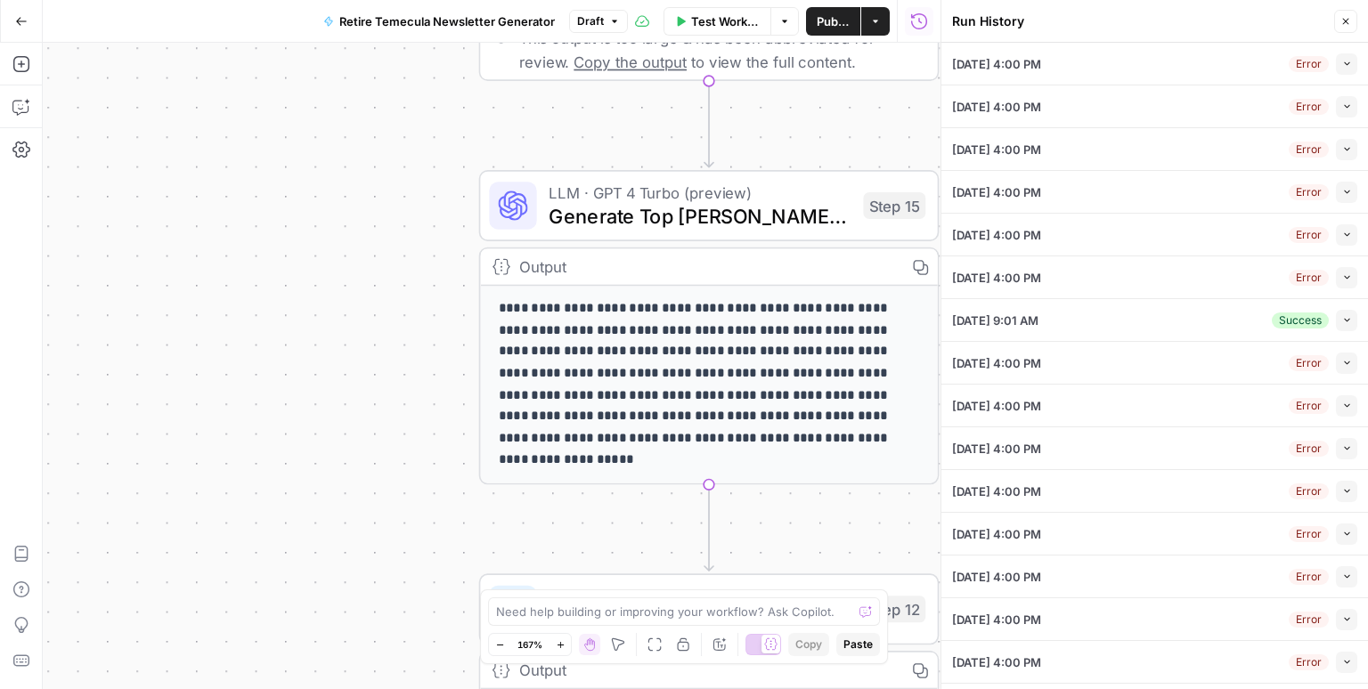
click at [23, 19] on icon "button" at bounding box center [21, 21] width 12 height 12
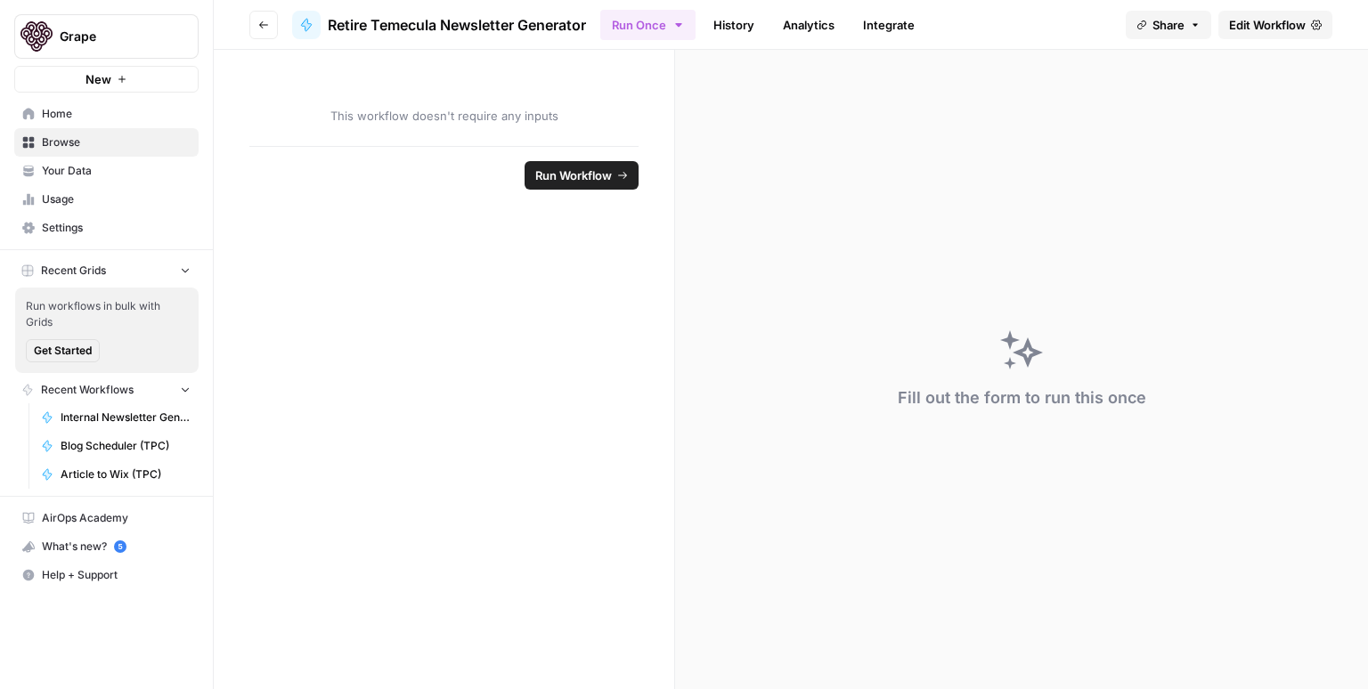
click at [262, 25] on icon "button" at bounding box center [263, 25] width 11 height 11
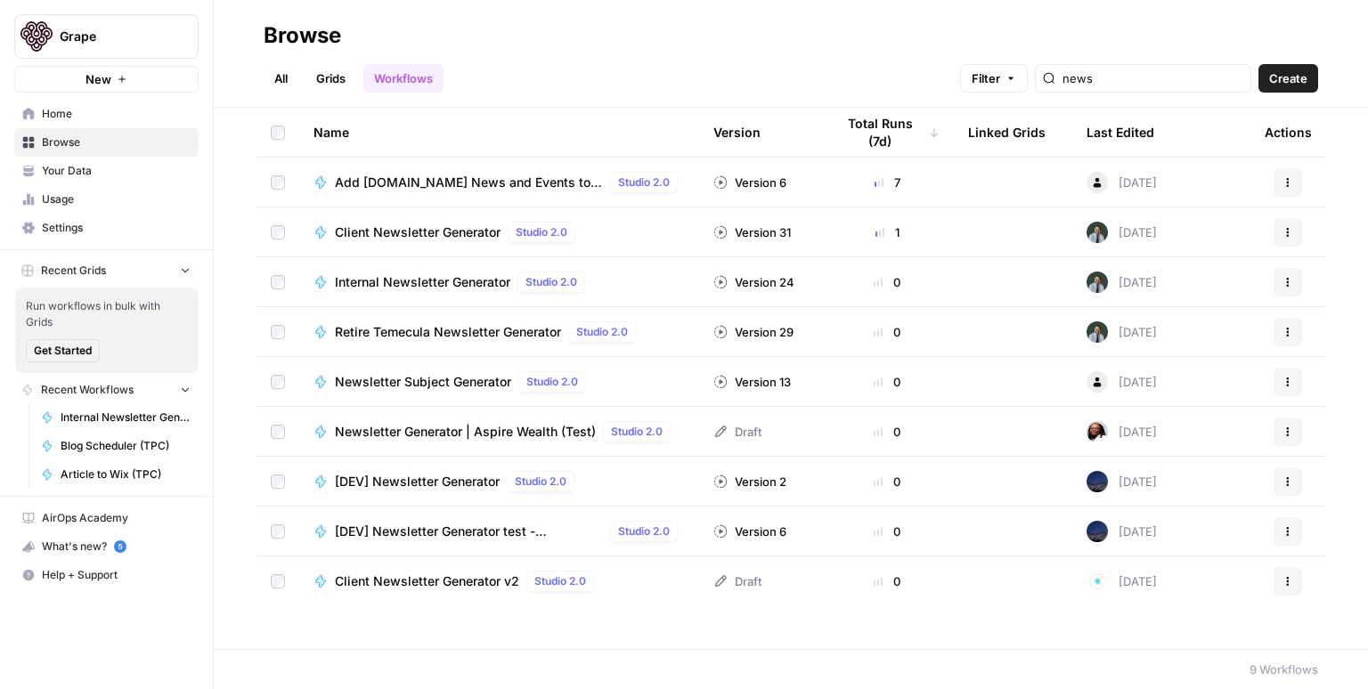
click at [400, 229] on span "Client Newsletter Generator" at bounding box center [418, 233] width 166 height 18
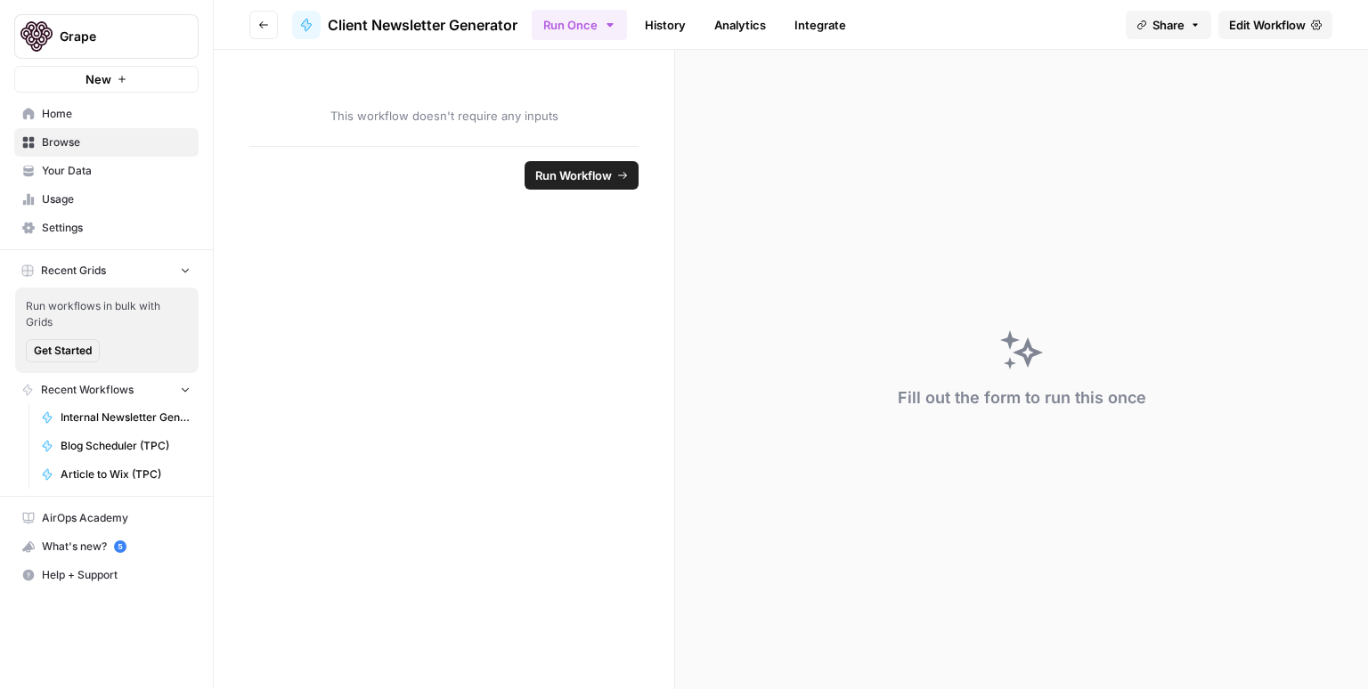
click at [1242, 32] on span "Edit Workflow" at bounding box center [1267, 25] width 77 height 18
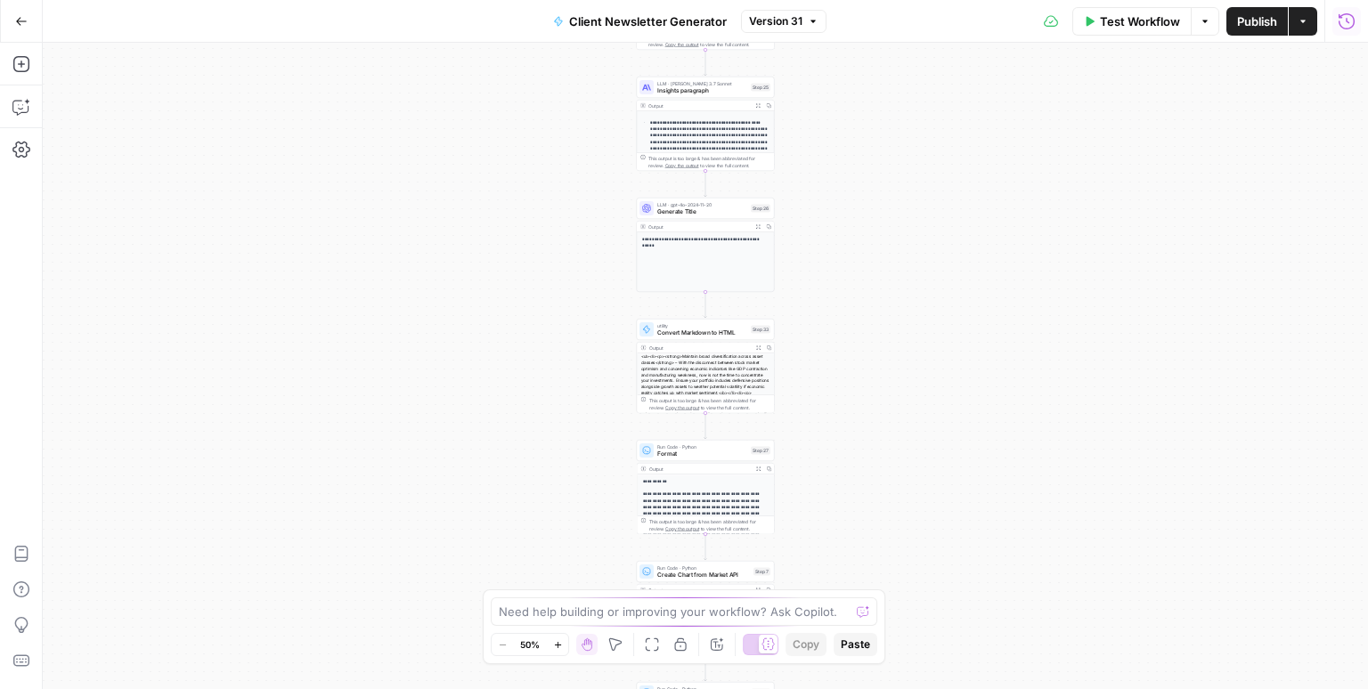
click at [1341, 29] on button "Run History" at bounding box center [1347, 21] width 29 height 29
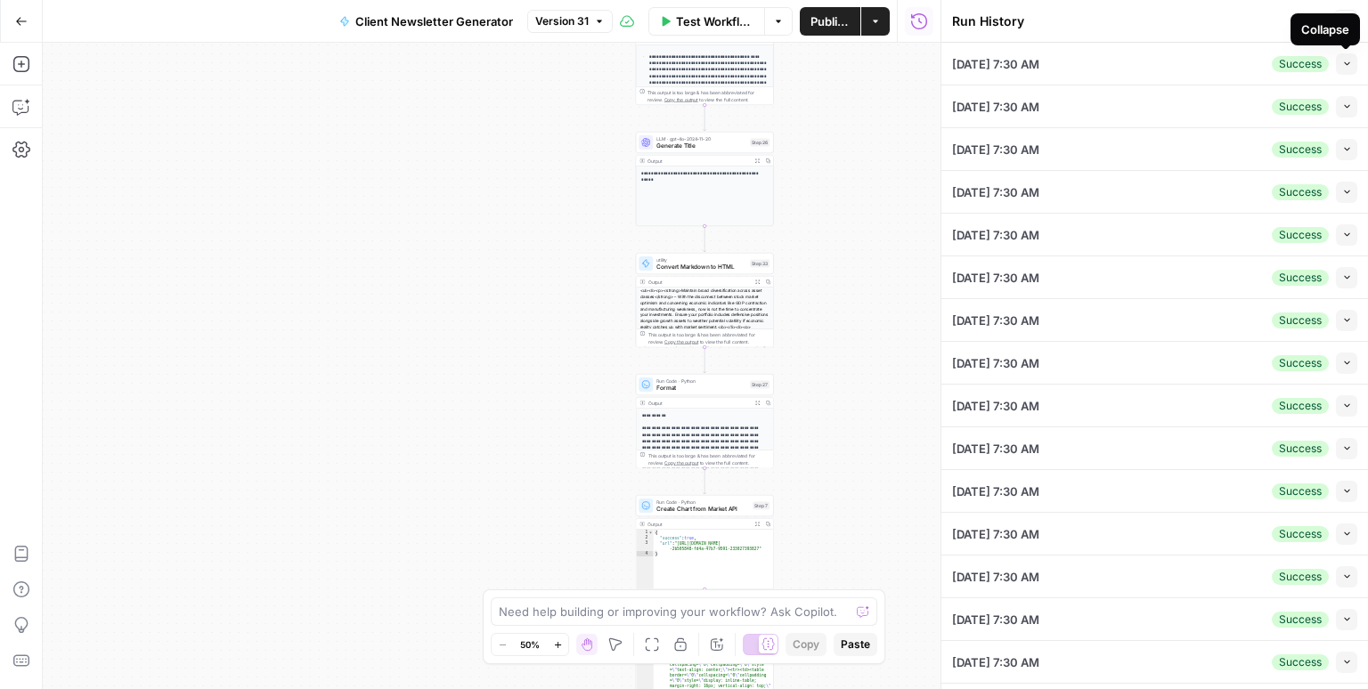
click at [1348, 29] on div "Collapse" at bounding box center [1325, 29] width 48 height 18
click at [870, 256] on div "**********" at bounding box center [492, 366] width 898 height 647
click at [1349, 24] on icon "button" at bounding box center [1346, 22] width 6 height 6
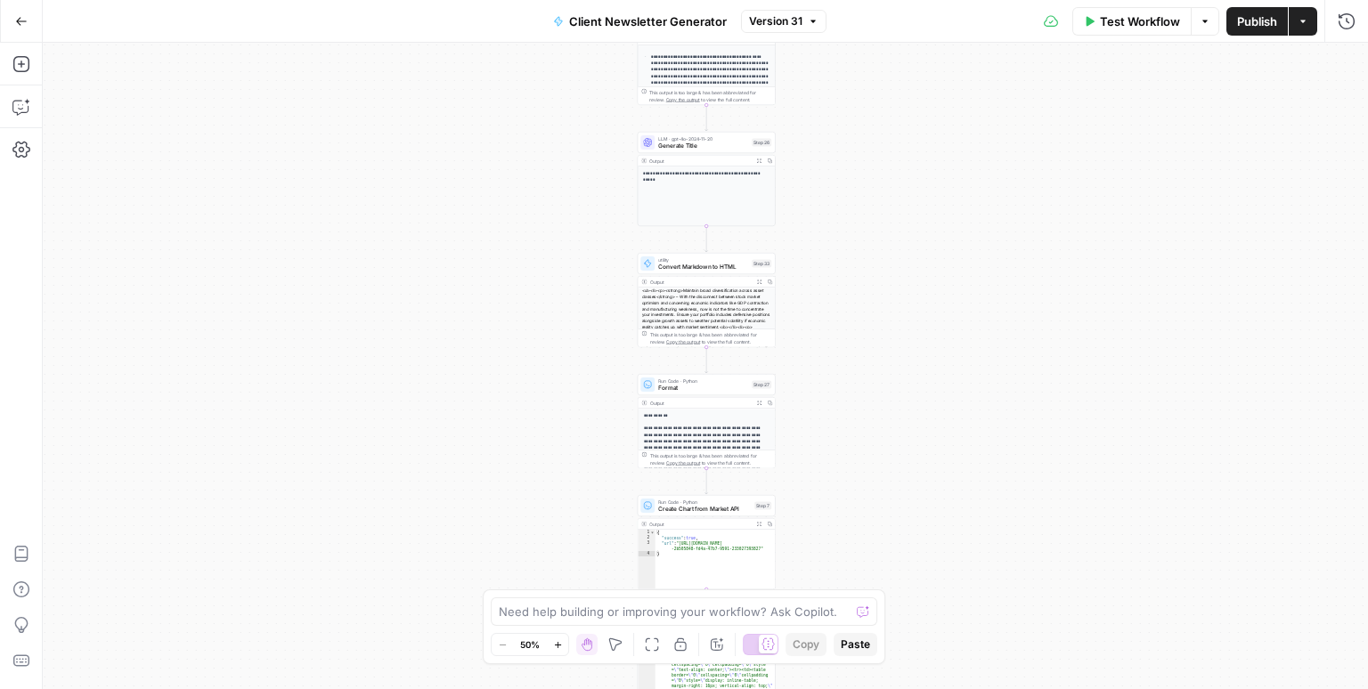
click at [1021, 163] on div "**********" at bounding box center [705, 366] width 1325 height 647
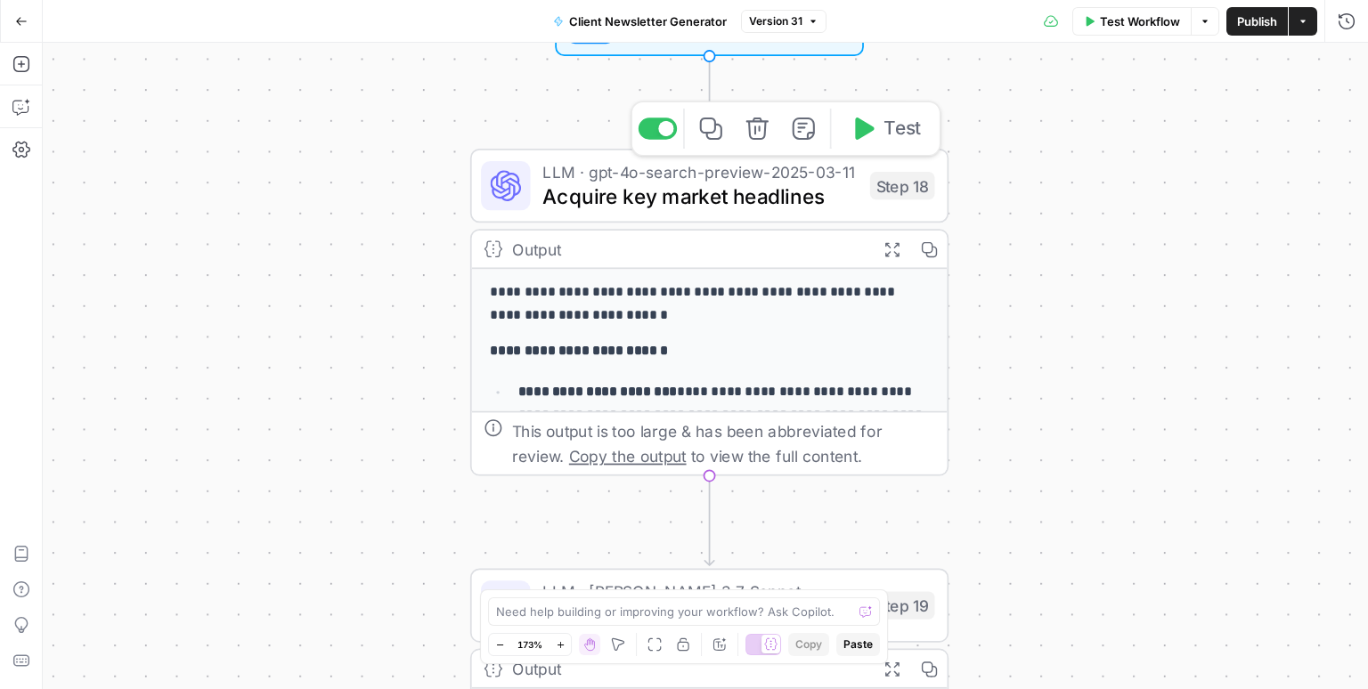
click at [705, 202] on span "Acquire key market headlines" at bounding box center [699, 196] width 315 height 31
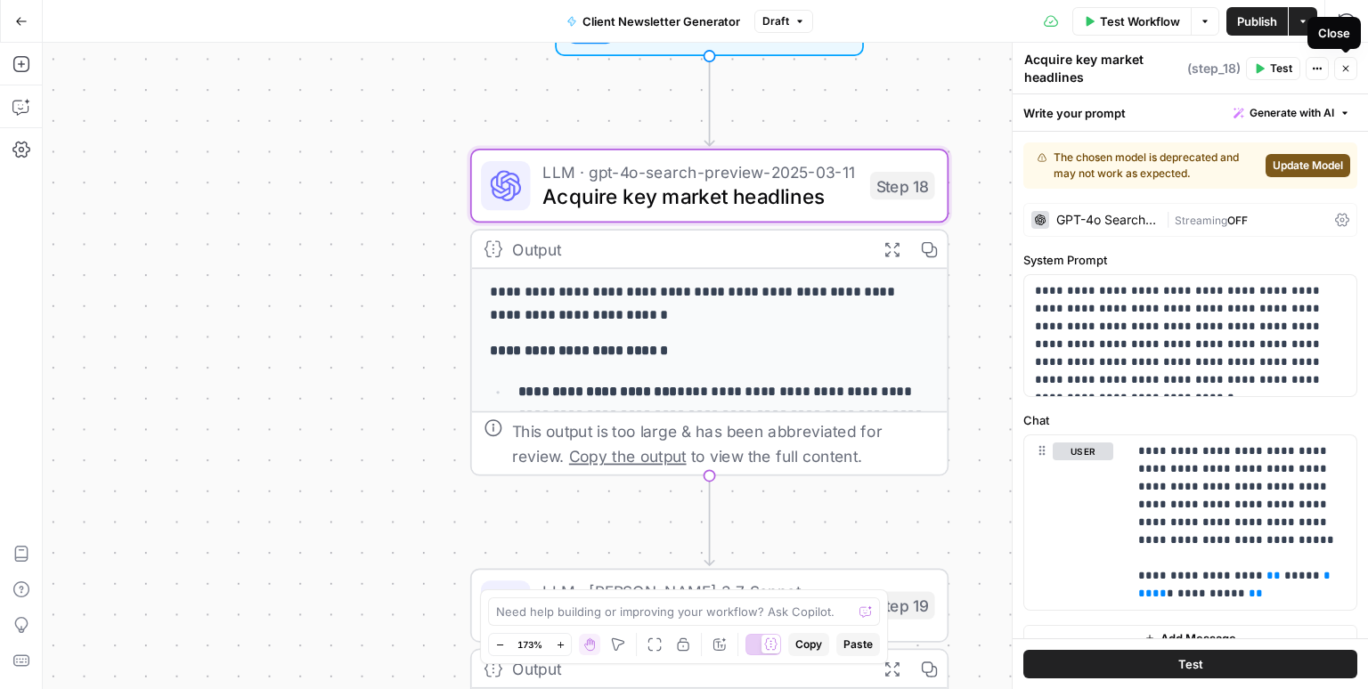
click at [1349, 65] on icon "button" at bounding box center [1346, 68] width 11 height 11
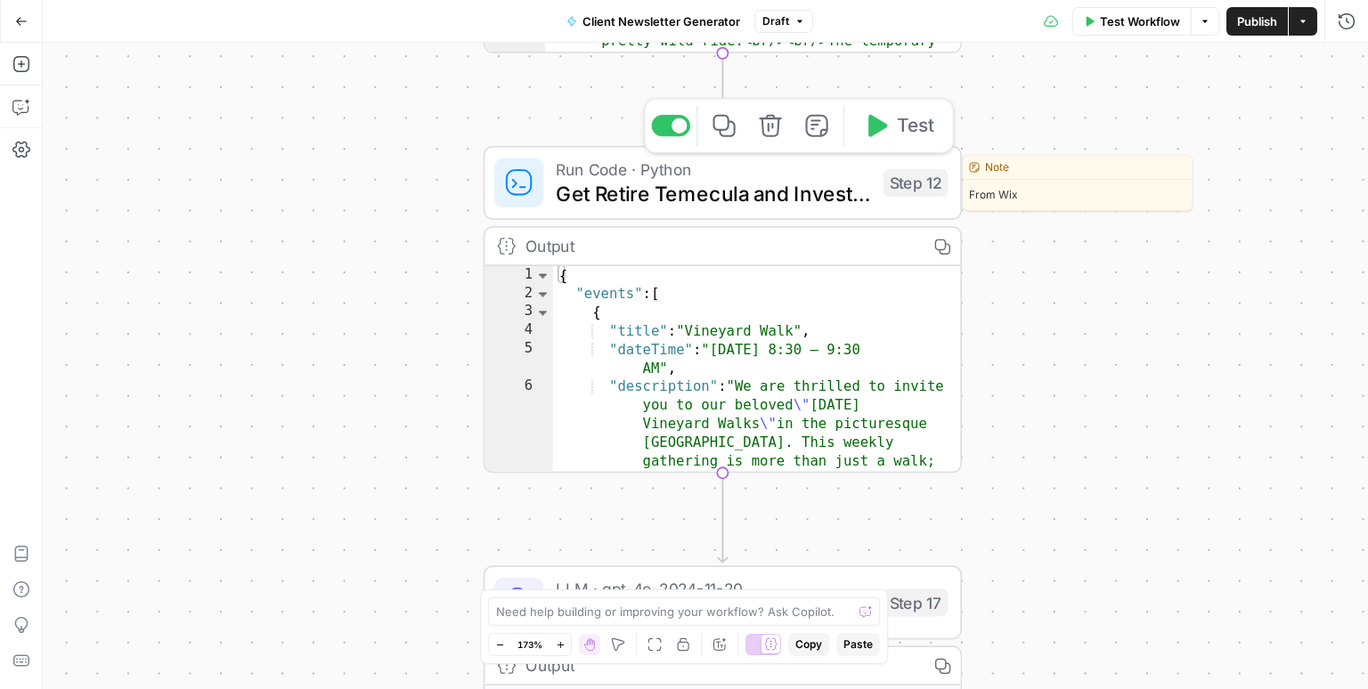
click at [732, 193] on span "Get Retire Temecula and Invest GrapeEvents" at bounding box center [713, 193] width 315 height 31
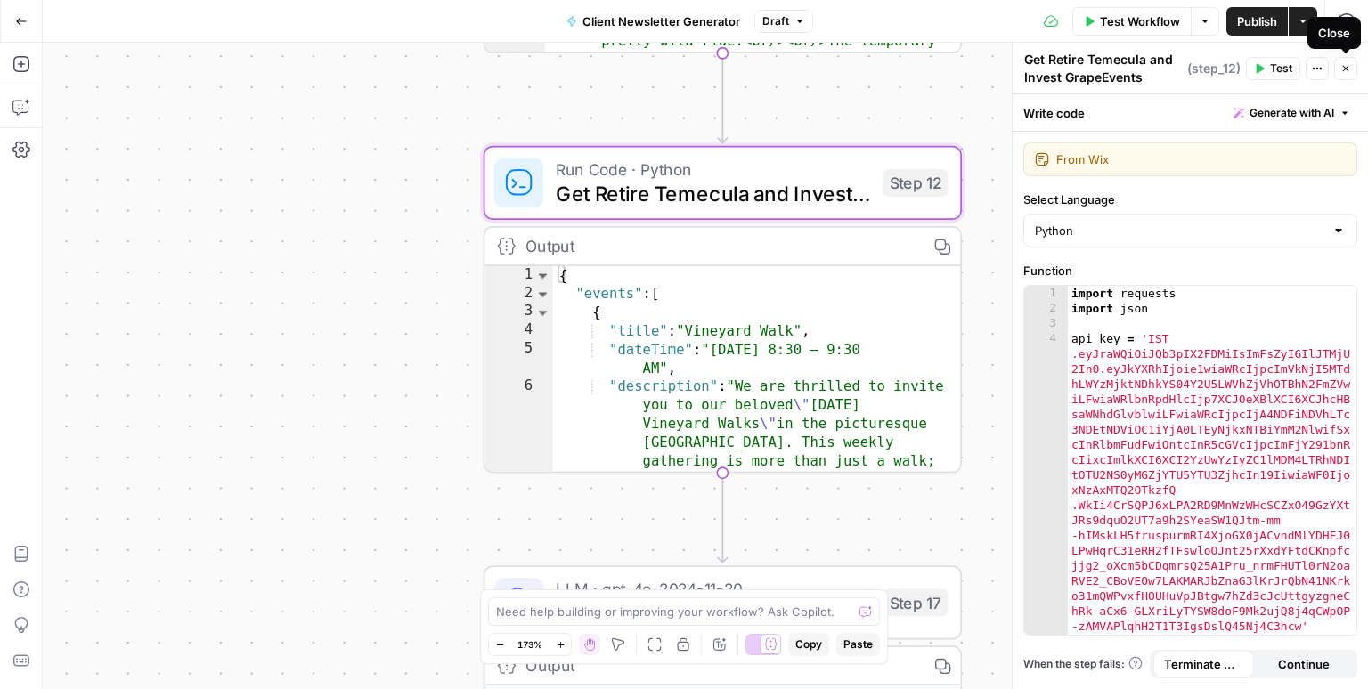
click at [1348, 65] on icon "button" at bounding box center [1346, 68] width 11 height 11
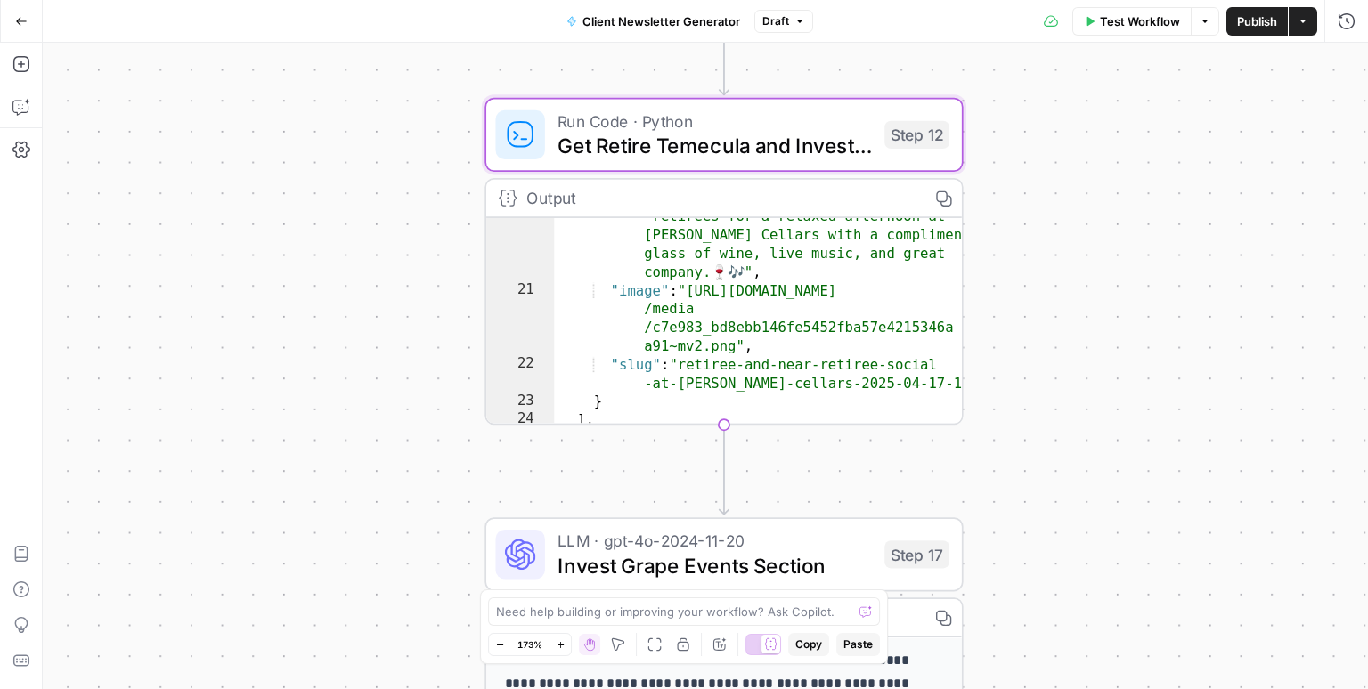
scroll to position [434, 0]
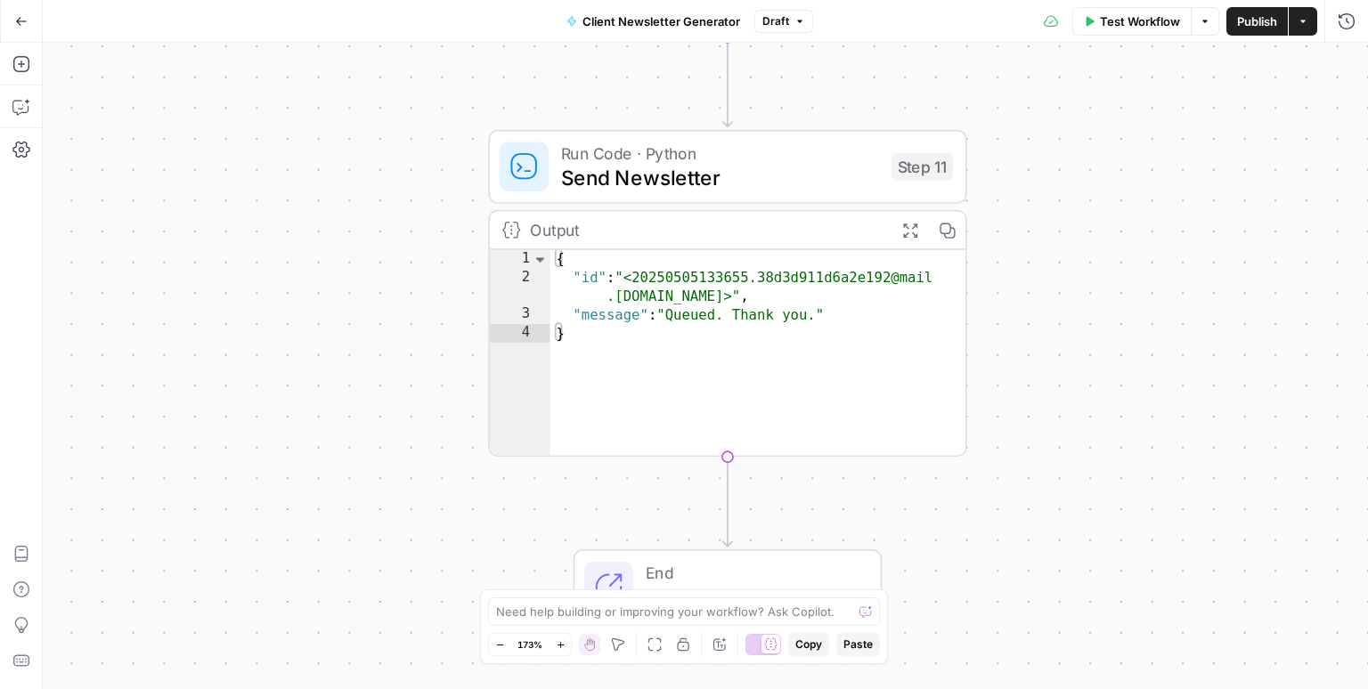
click at [717, 175] on span "Send Newsletter" at bounding box center [720, 177] width 318 height 31
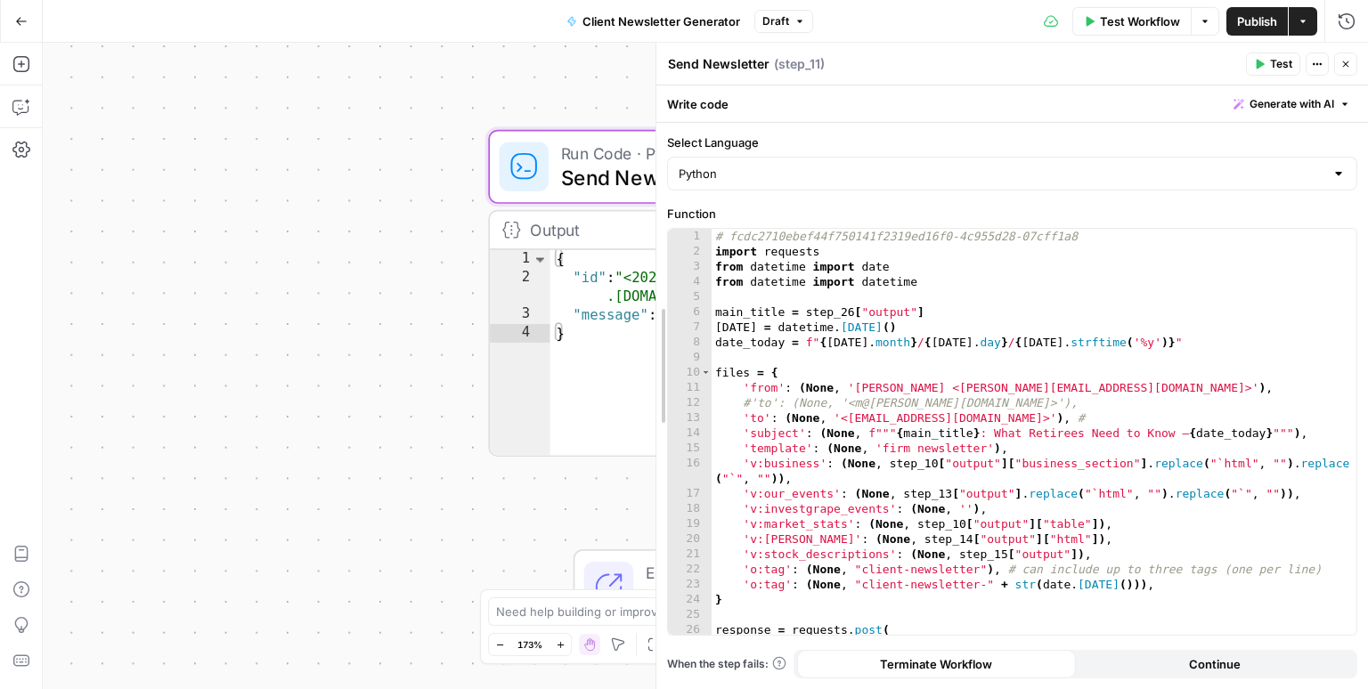
drag, startPoint x: 1014, startPoint y: 306, endPoint x: 527, endPoint y: 311, distance: 486.4
click at [426, 298] on body "**********" at bounding box center [684, 344] width 1368 height 689
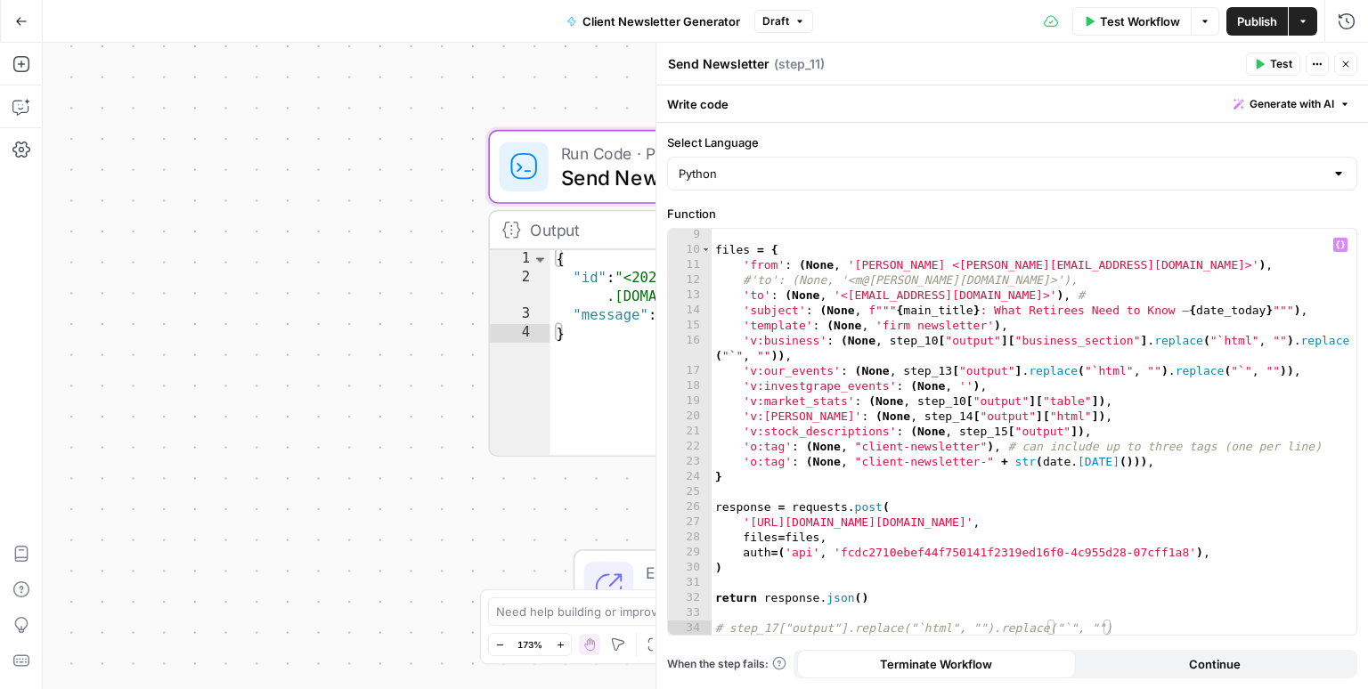
scroll to position [123, 0]
click at [865, 526] on div "files = { 'from' : ( None , '[PERSON_NAME] <[PERSON_NAME][EMAIL_ADDRESS][DOMAIN…" at bounding box center [1035, 445] width 646 height 437
click at [894, 553] on div "files = { 'from' : ( None , '[PERSON_NAME] <[PERSON_NAME][EMAIL_ADDRESS][DOMAIN…" at bounding box center [1035, 445] width 646 height 437
click at [803, 535] on div "files = { 'from' : ( None , '[PERSON_NAME] <[PERSON_NAME][EMAIL_ADDRESS][DOMAIN…" at bounding box center [1035, 445] width 646 height 437
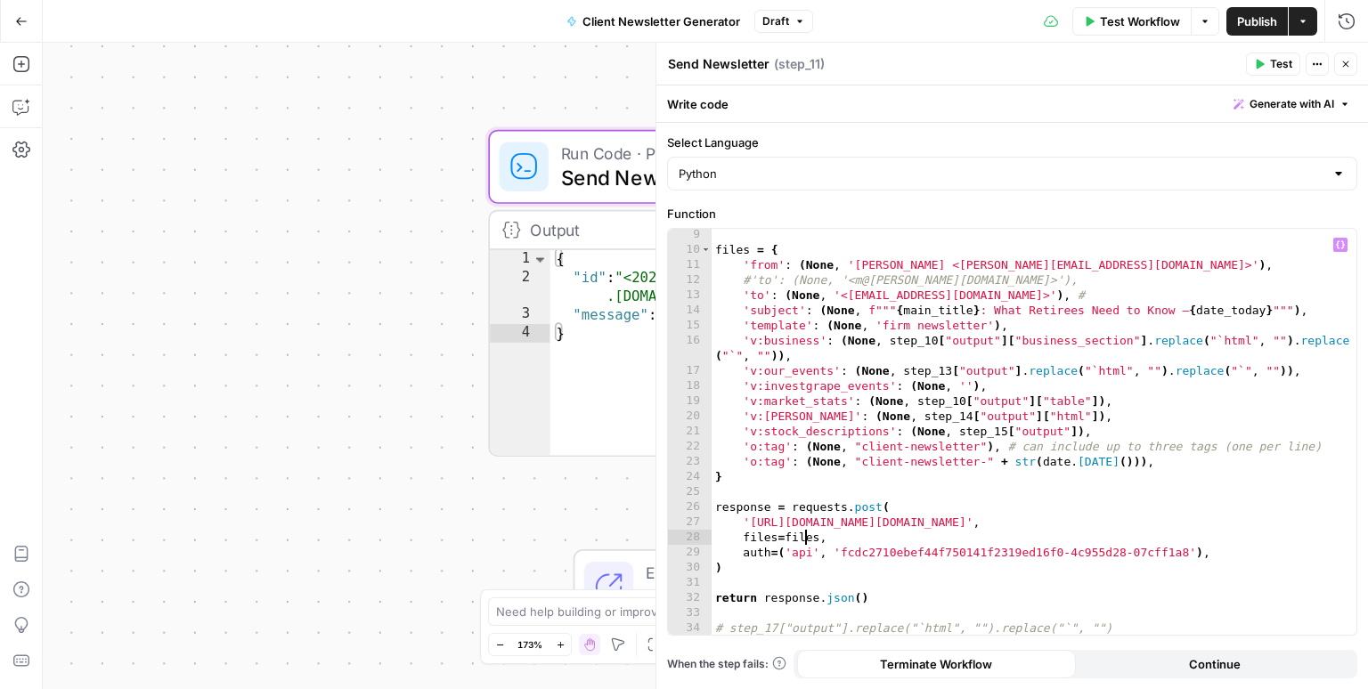
click at [803, 535] on div "files = { 'from' : ( None , '[PERSON_NAME] <[PERSON_NAME][EMAIL_ADDRESS][DOMAIN…" at bounding box center [1035, 445] width 646 height 437
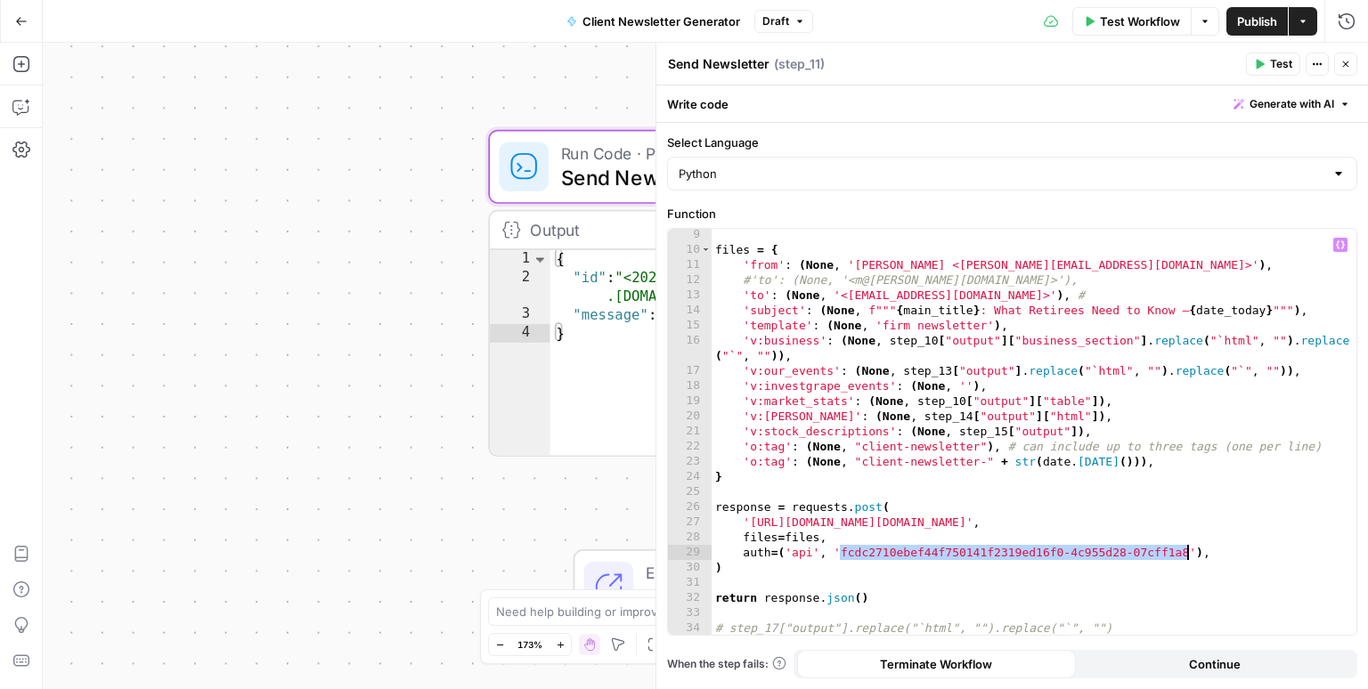
drag, startPoint x: 840, startPoint y: 553, endPoint x: 1189, endPoint y: 550, distance: 349.2
click at [1189, 550] on div "files = { 'from' : ( None , '[PERSON_NAME] <[PERSON_NAME][EMAIL_ADDRESS][DOMAIN…" at bounding box center [1035, 445] width 646 height 437
type textarea "**********"
click at [1342, 63] on icon "button" at bounding box center [1346, 64] width 11 height 11
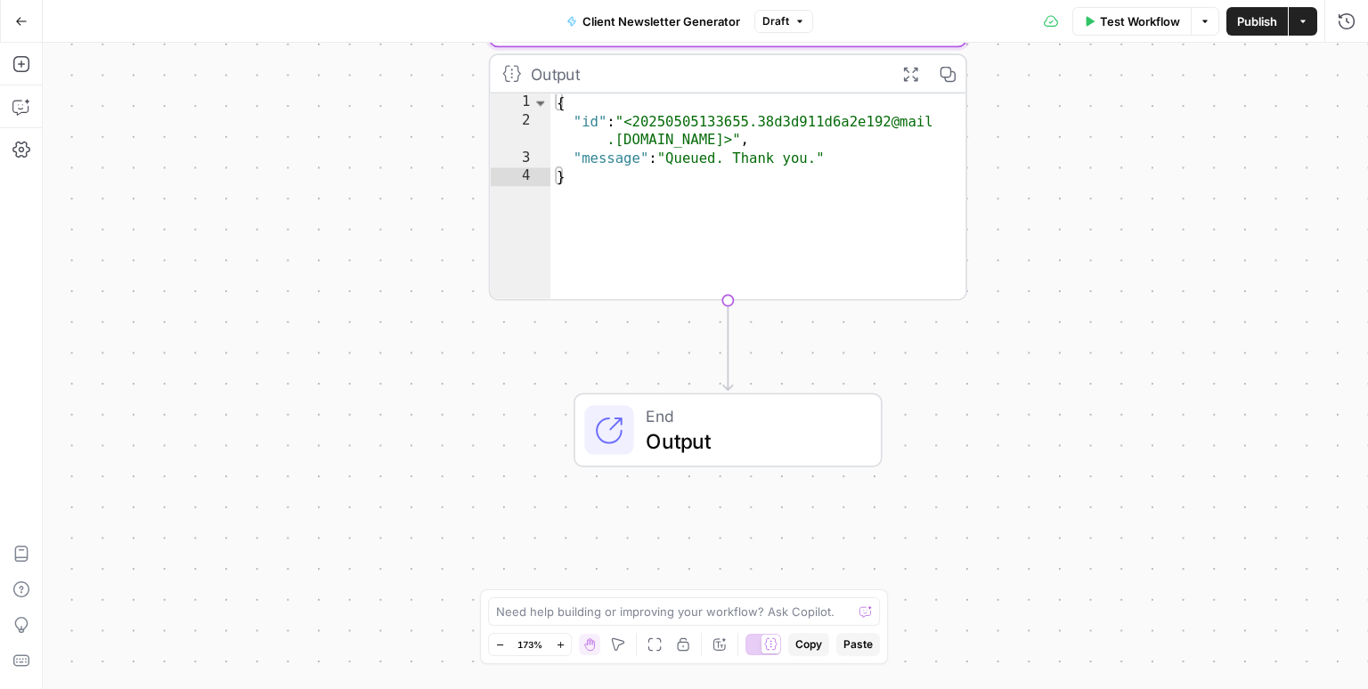
click at [732, 437] on span "Output" at bounding box center [751, 441] width 210 height 31
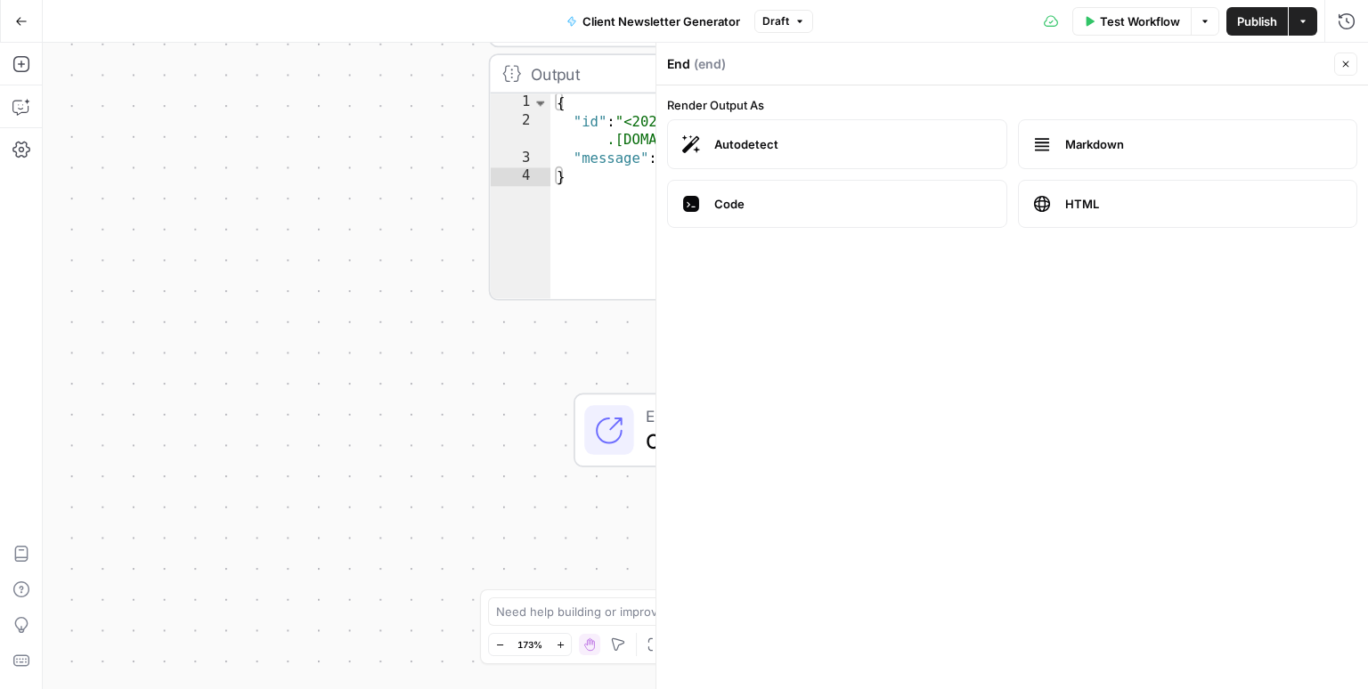
click at [1342, 61] on icon "button" at bounding box center [1346, 64] width 11 height 11
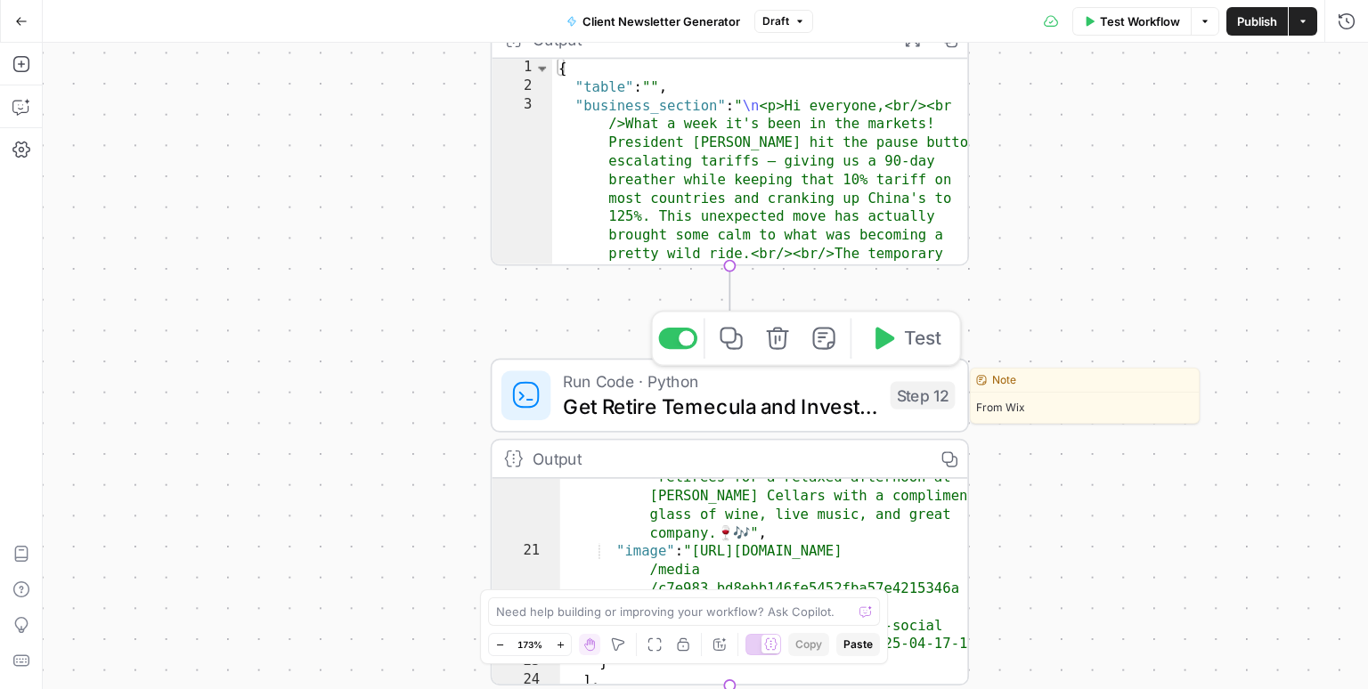
click at [636, 410] on span "Get Retire Temecula and Invest GrapeEvents" at bounding box center [720, 406] width 315 height 31
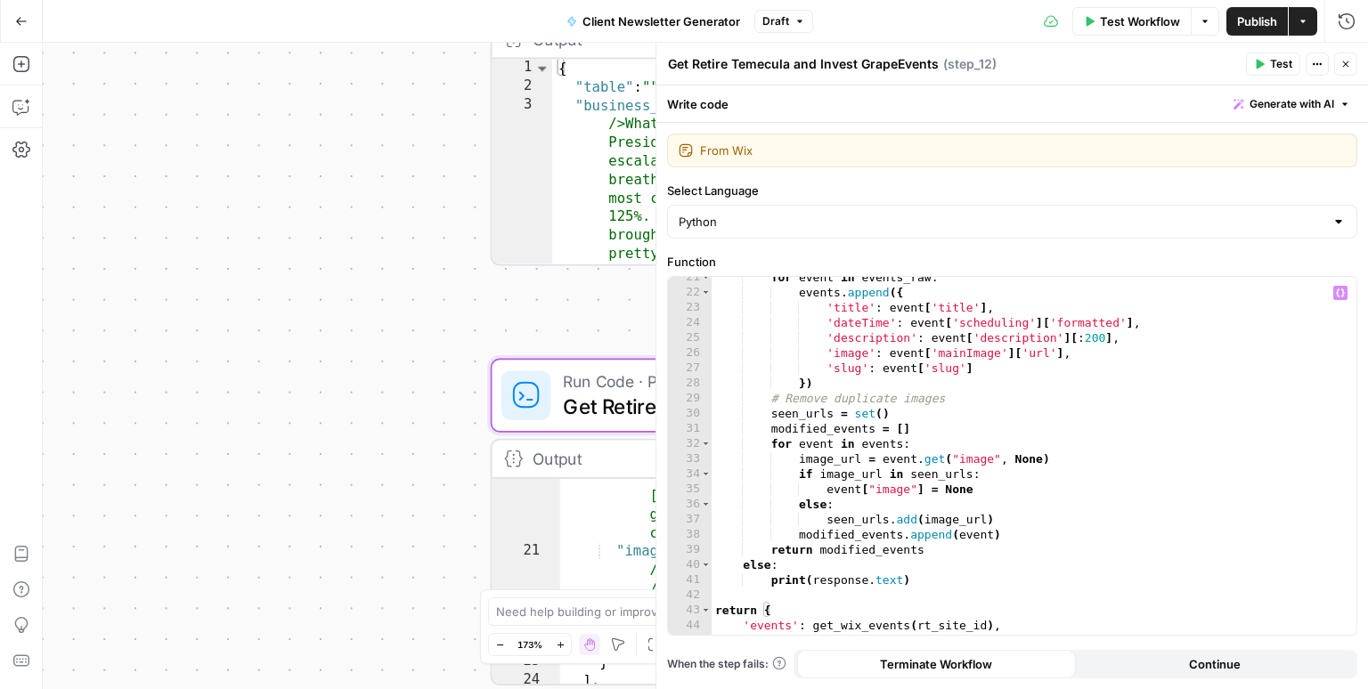
scroll to position [502, 0]
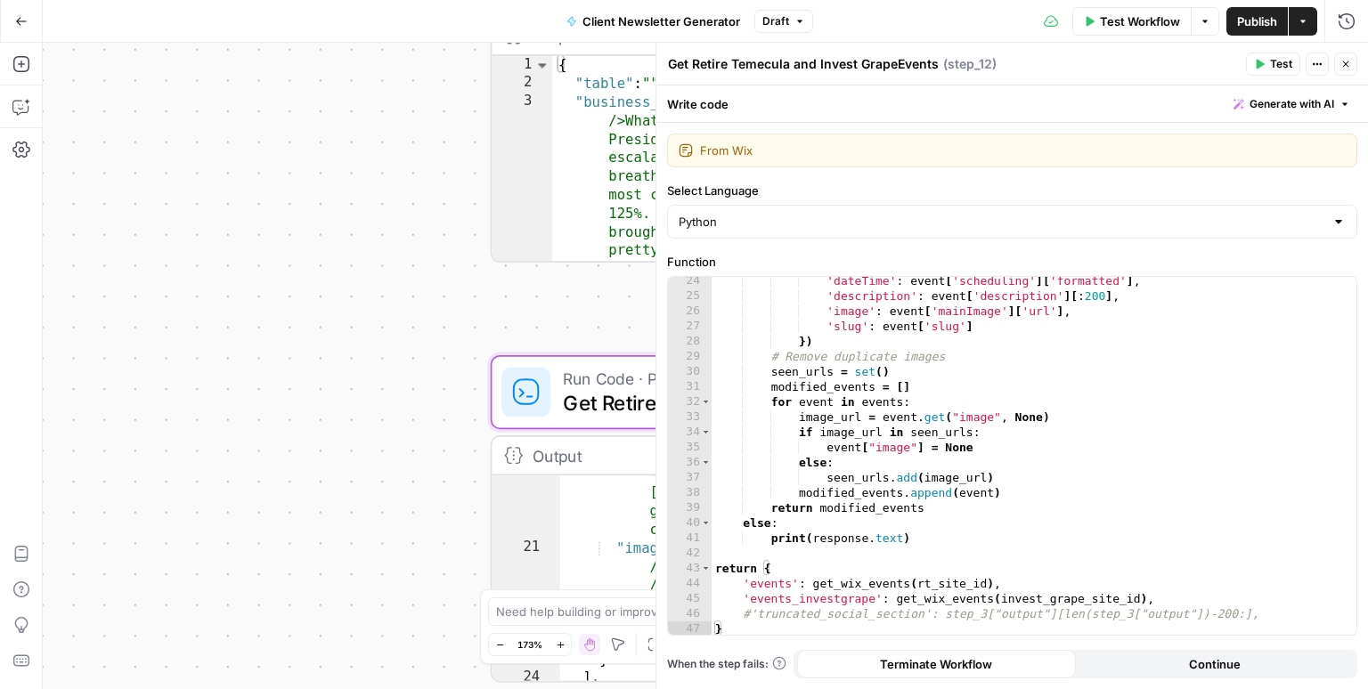
click at [395, 407] on div "**********" at bounding box center [705, 366] width 1325 height 647
click at [1350, 64] on span "Close" at bounding box center [1350, 64] width 1 height 1
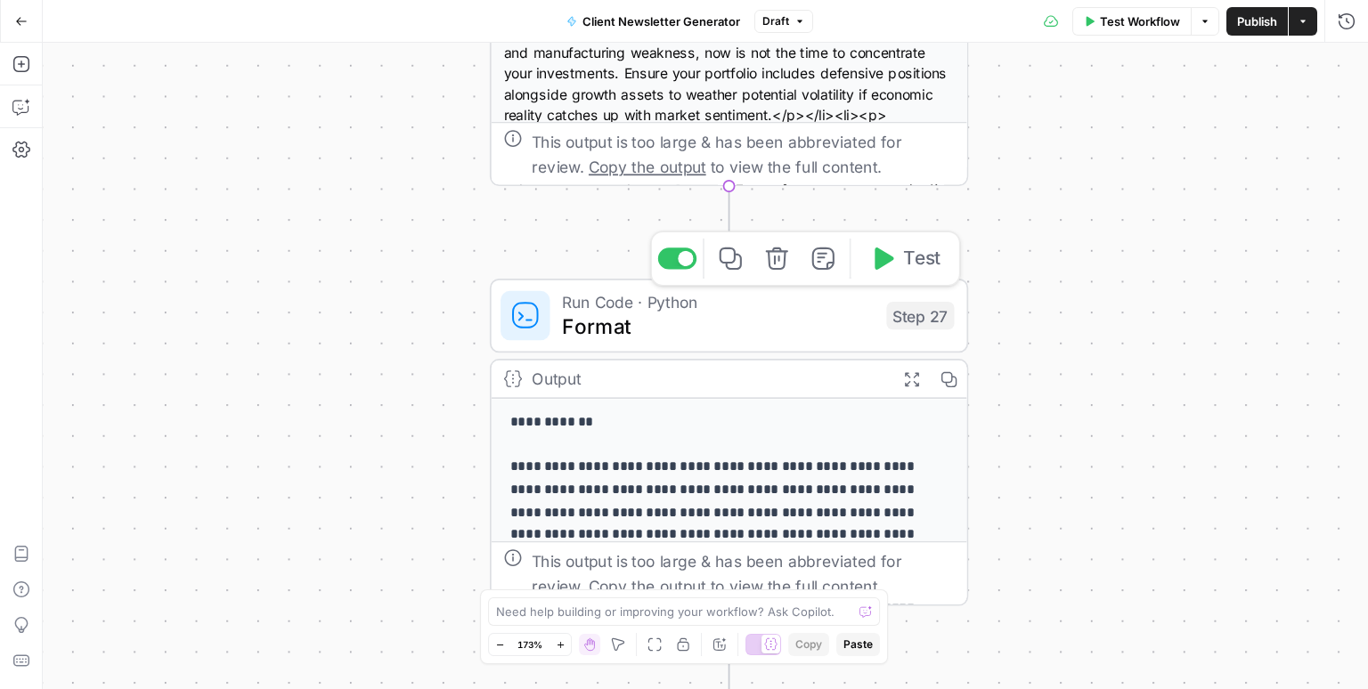
click at [674, 336] on span "Format" at bounding box center [718, 326] width 312 height 31
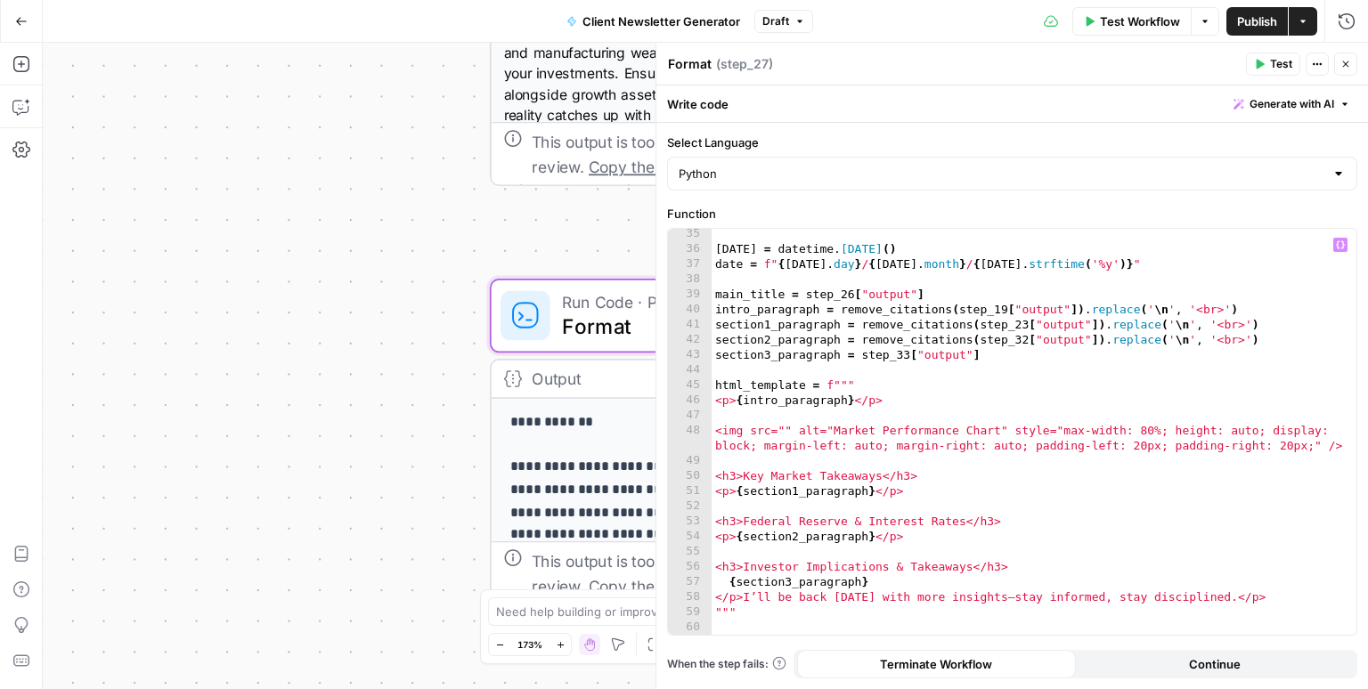
scroll to position [531, 0]
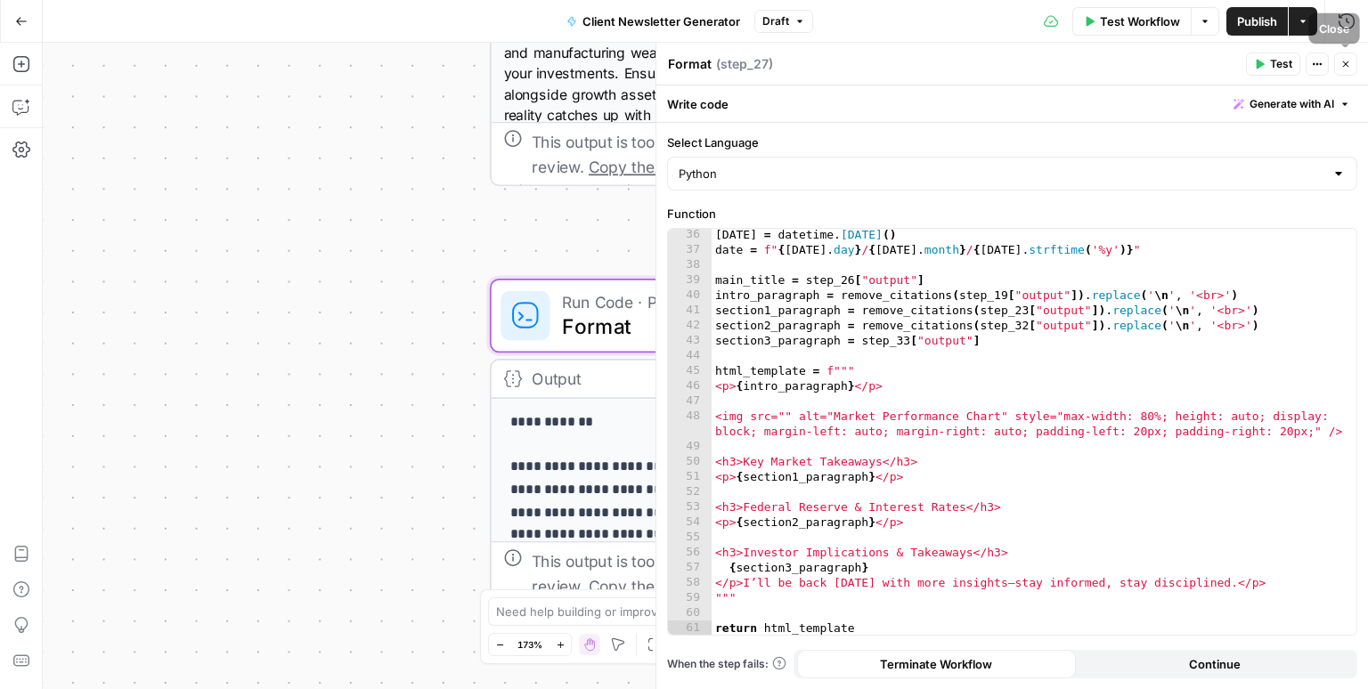
click at [1351, 59] on button "Close" at bounding box center [1345, 64] width 23 height 23
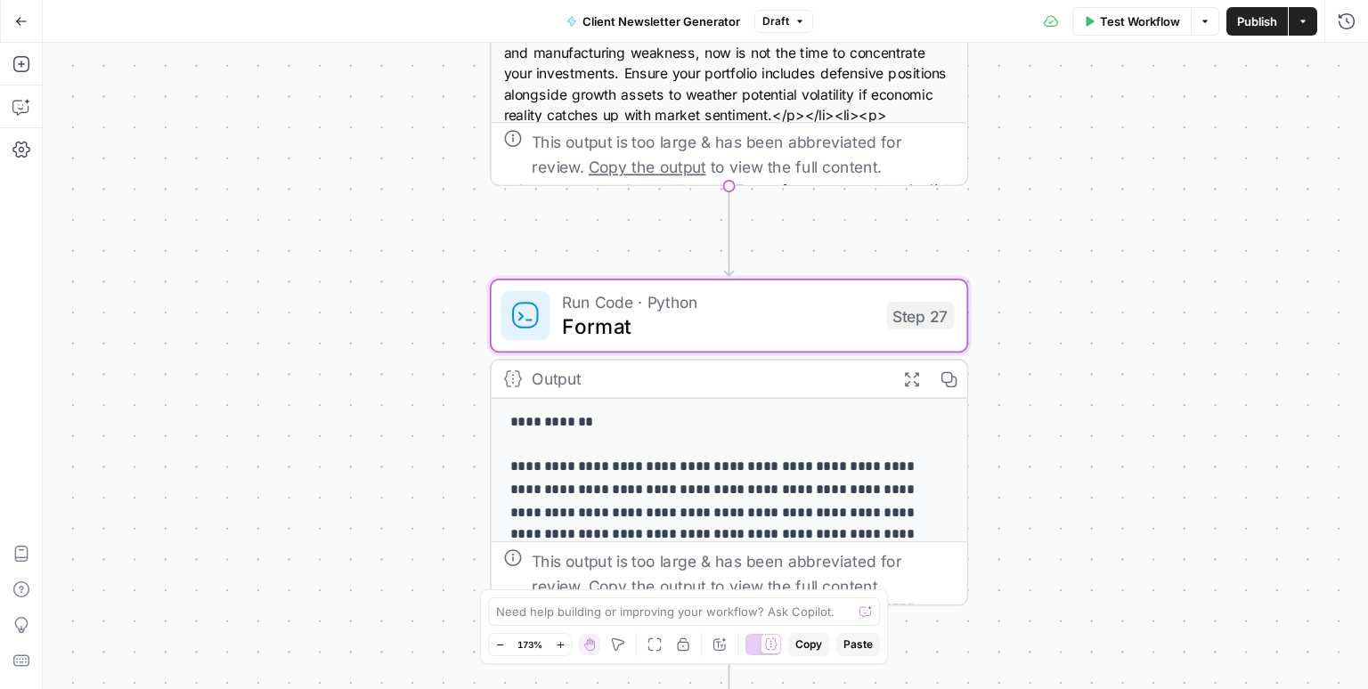
scroll to position [146, 0]
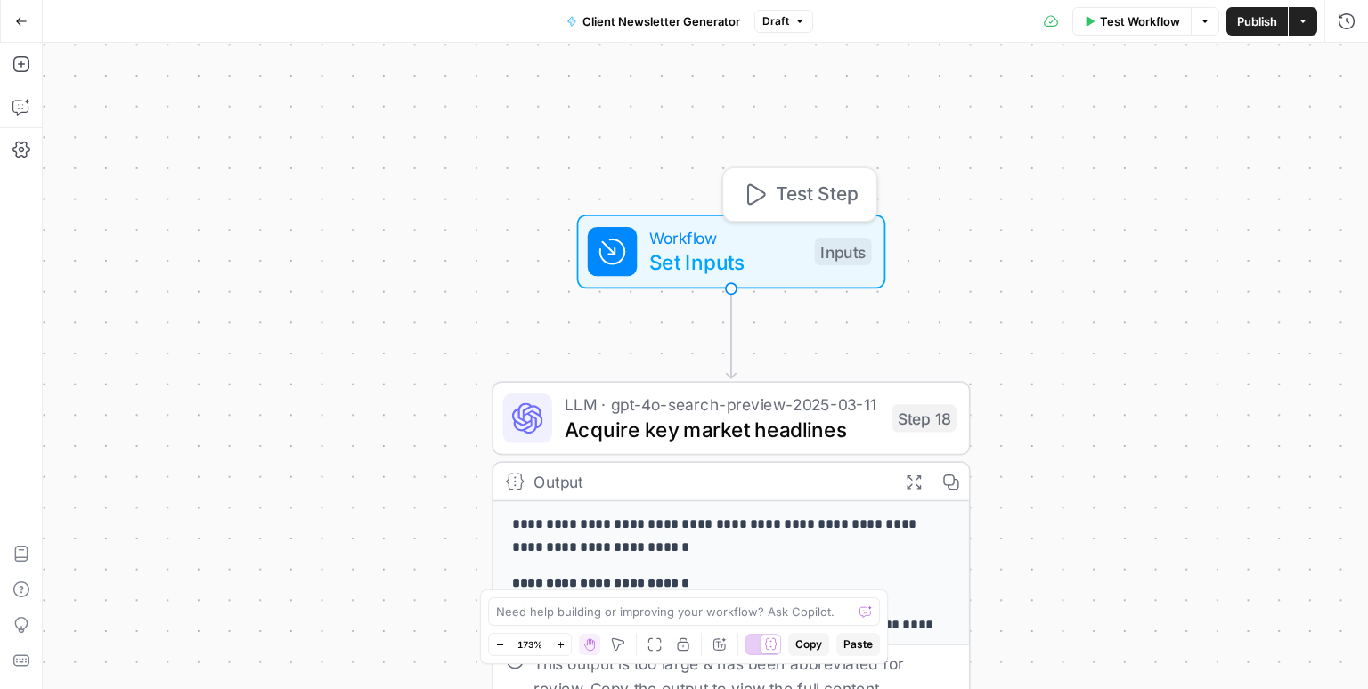
click at [675, 260] on span "Set Inputs" at bounding box center [725, 262] width 153 height 31
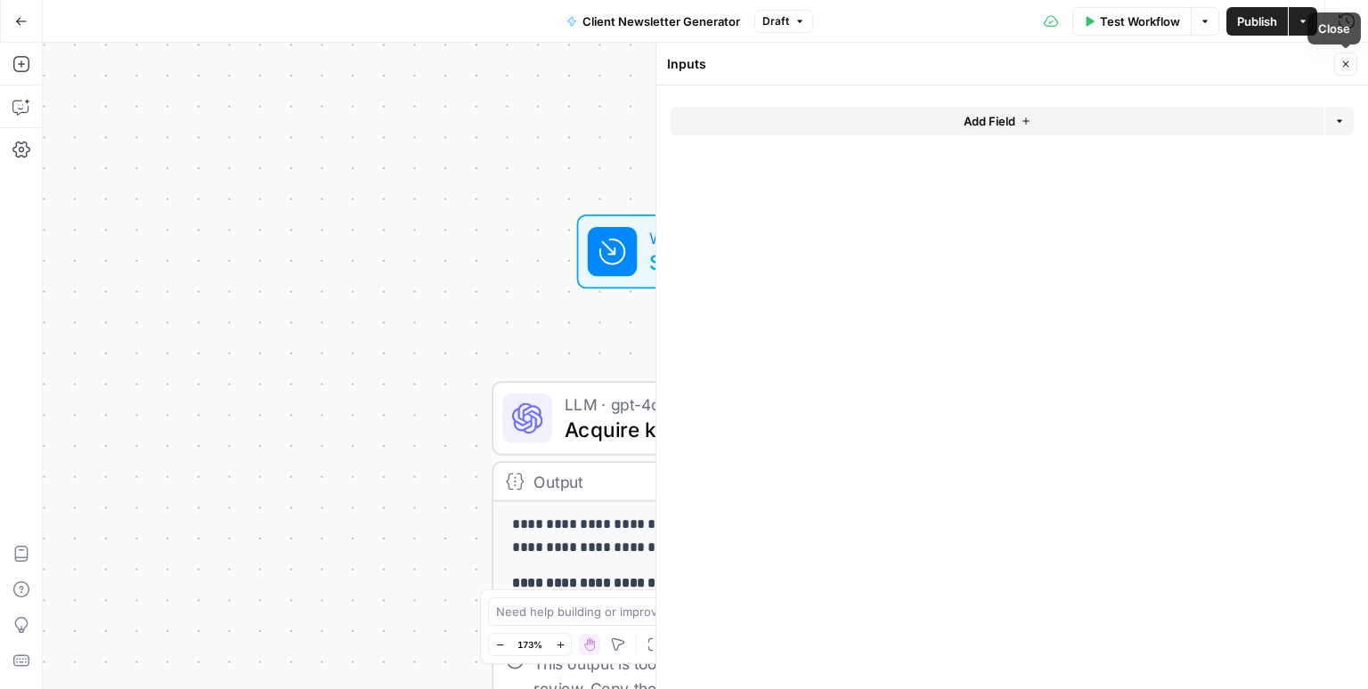
click at [1343, 59] on icon "button" at bounding box center [1346, 64] width 11 height 11
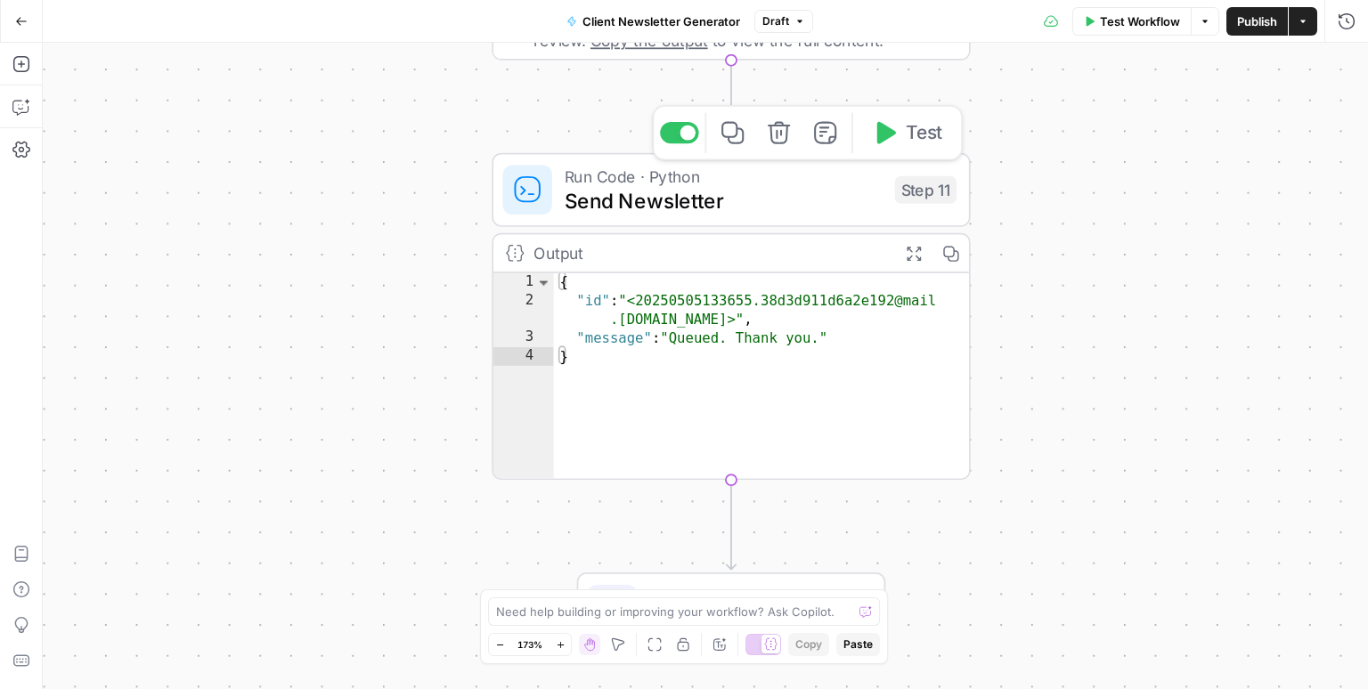
click at [748, 209] on span "Send Newsletter" at bounding box center [724, 200] width 318 height 31
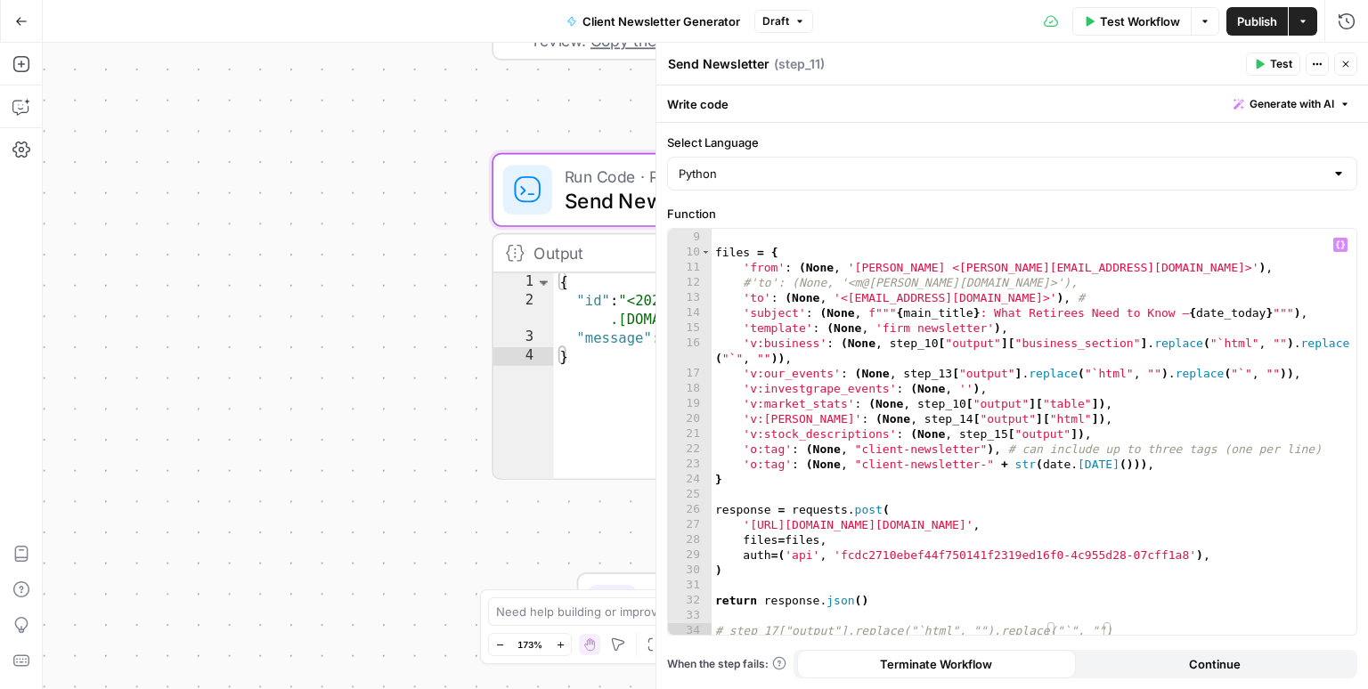
scroll to position [123, 0]
click at [1352, 66] on button "Close" at bounding box center [1345, 64] width 23 height 23
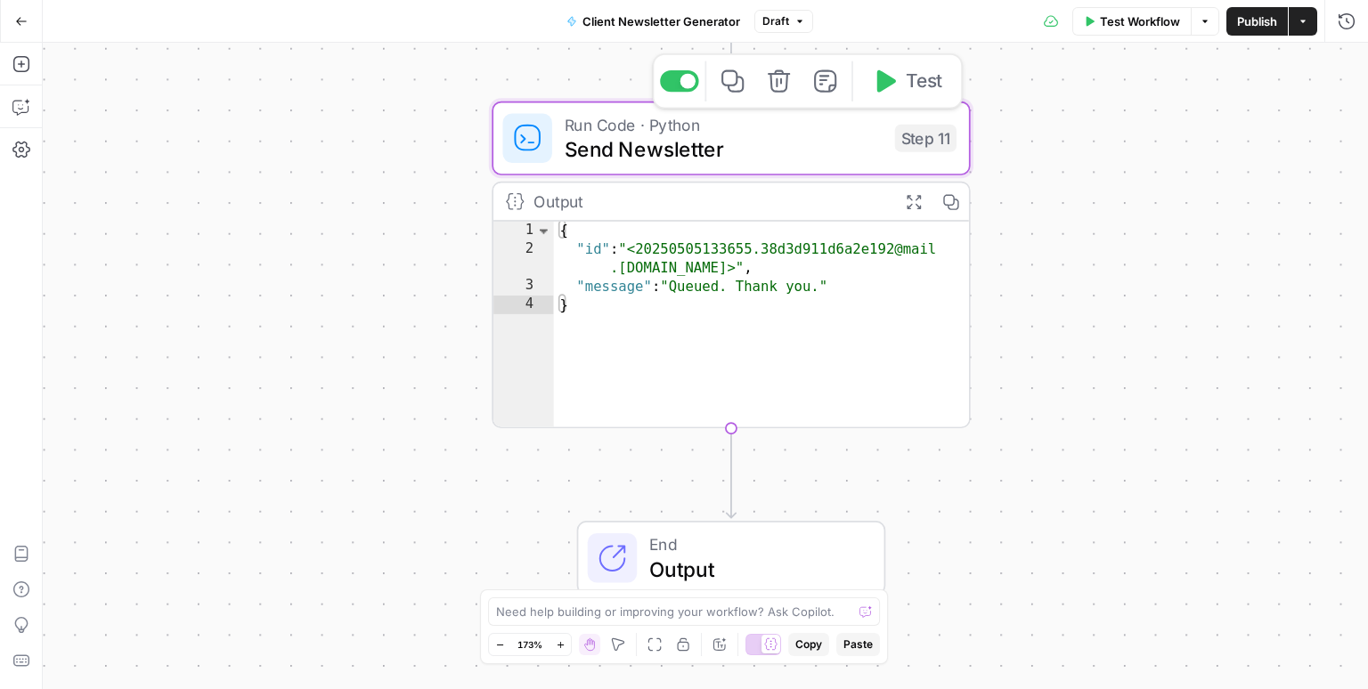
click at [709, 149] on span "Send Newsletter" at bounding box center [724, 149] width 318 height 31
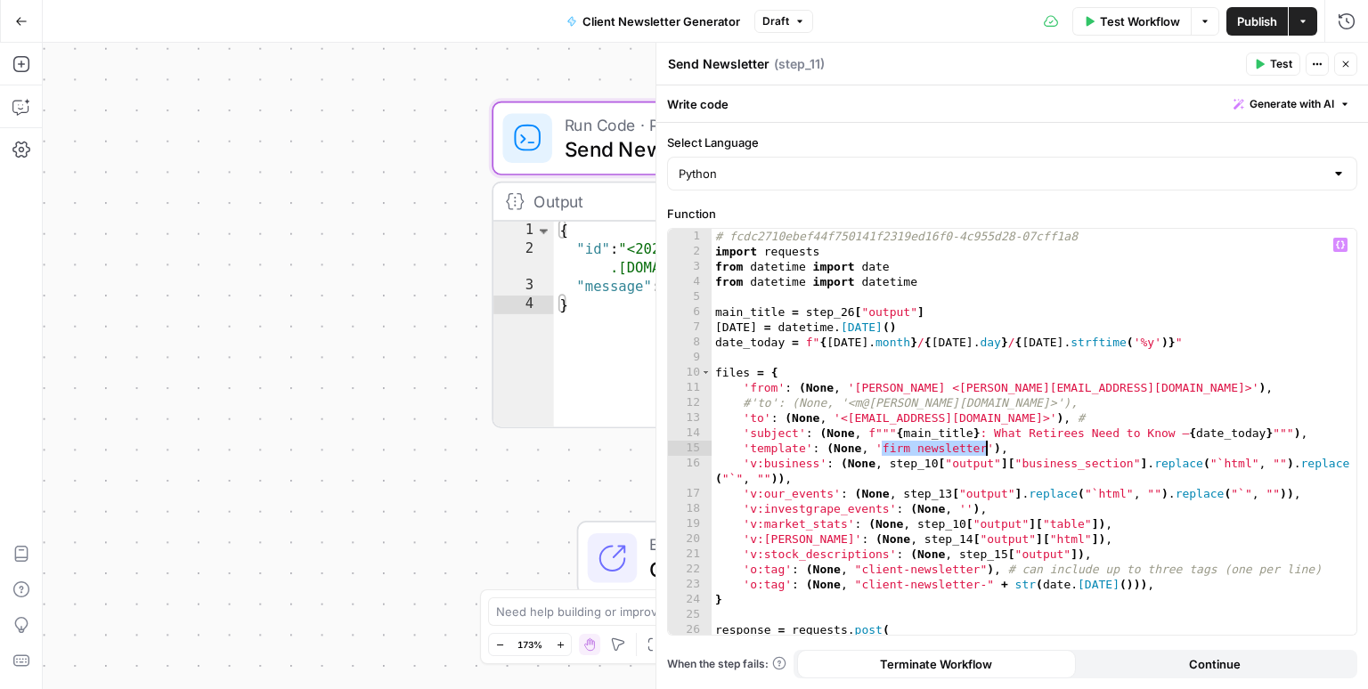
drag, startPoint x: 880, startPoint y: 444, endPoint x: 986, endPoint y: 444, distance: 106.0
click at [986, 444] on div "# fcdc2710ebef44f750141f2319ed16f0-4c955d28-07cff1a8 import requests from datet…" at bounding box center [1035, 447] width 646 height 437
click at [787, 460] on div "# fcdc2710ebef44f750141f2319ed16f0-4c955d28-07cff1a8 import requests from datet…" at bounding box center [1035, 447] width 646 height 437
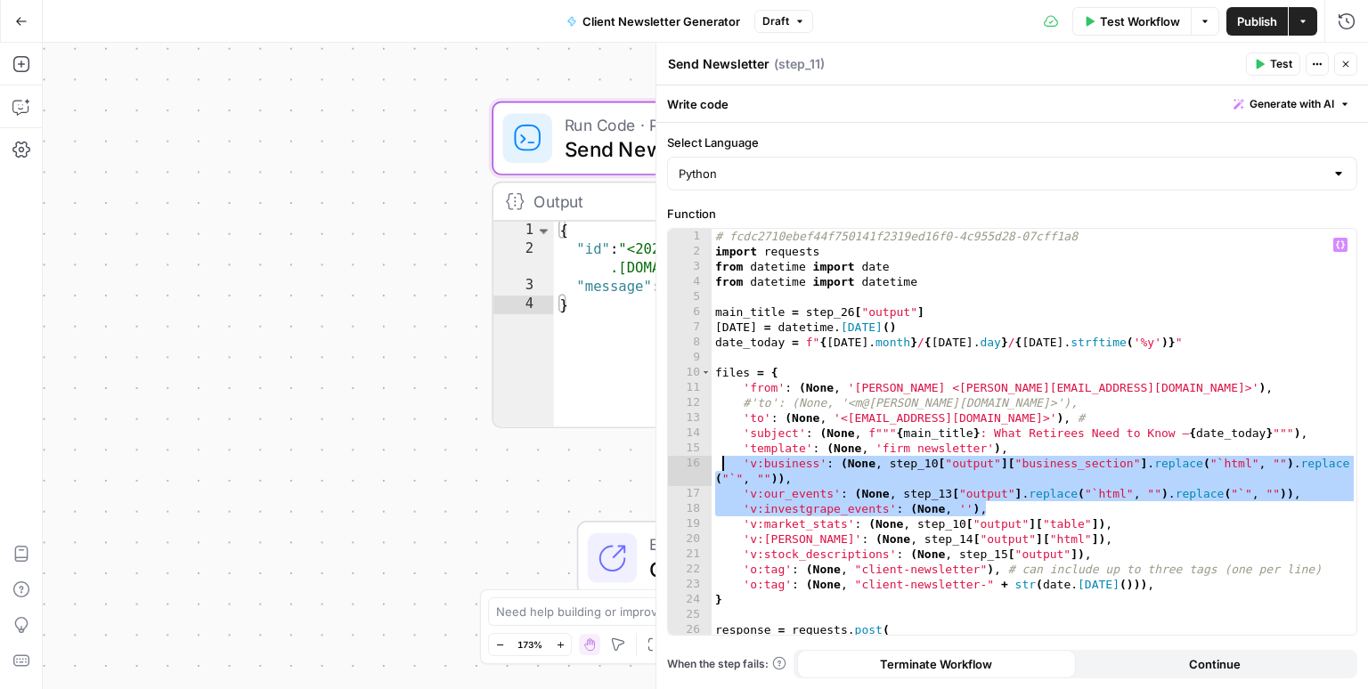
drag, startPoint x: 987, startPoint y: 513, endPoint x: 722, endPoint y: 467, distance: 268.6
click at [722, 467] on div "# fcdc2710ebef44f750141f2319ed16f0-4c955d28-07cff1a8 import requests from datet…" at bounding box center [1035, 447] width 646 height 437
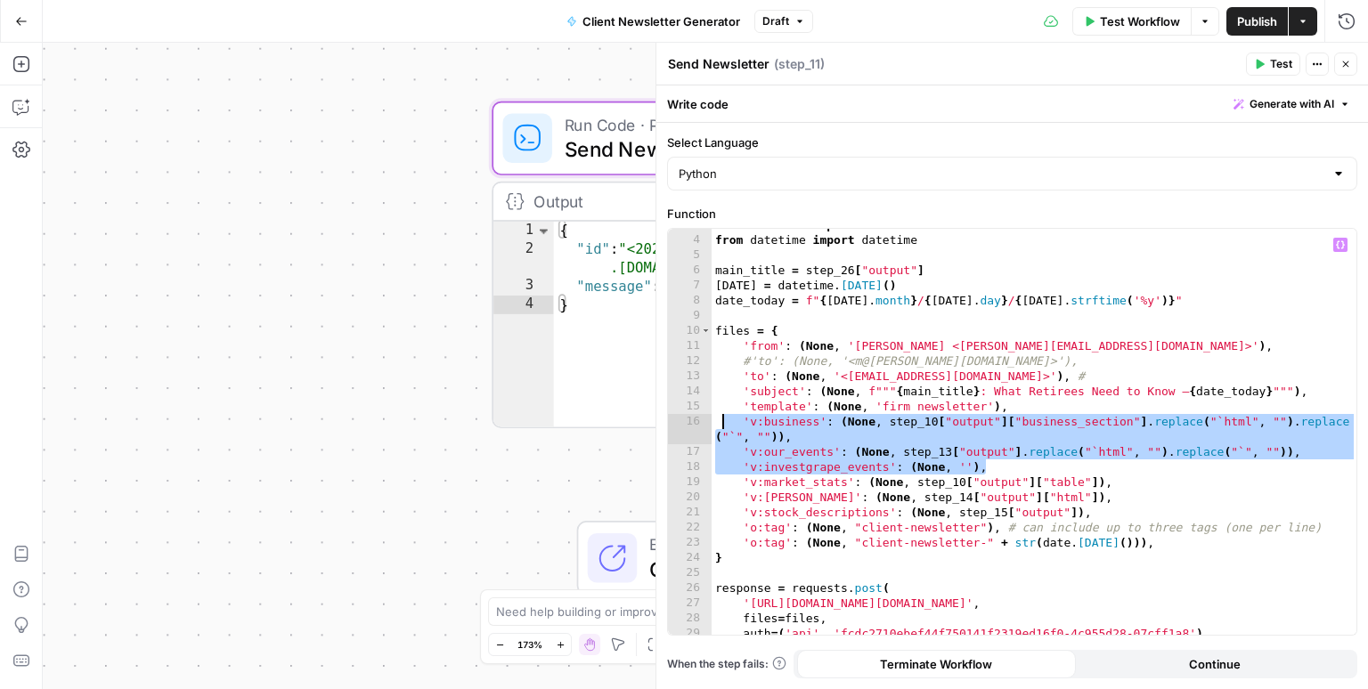
scroll to position [45, 0]
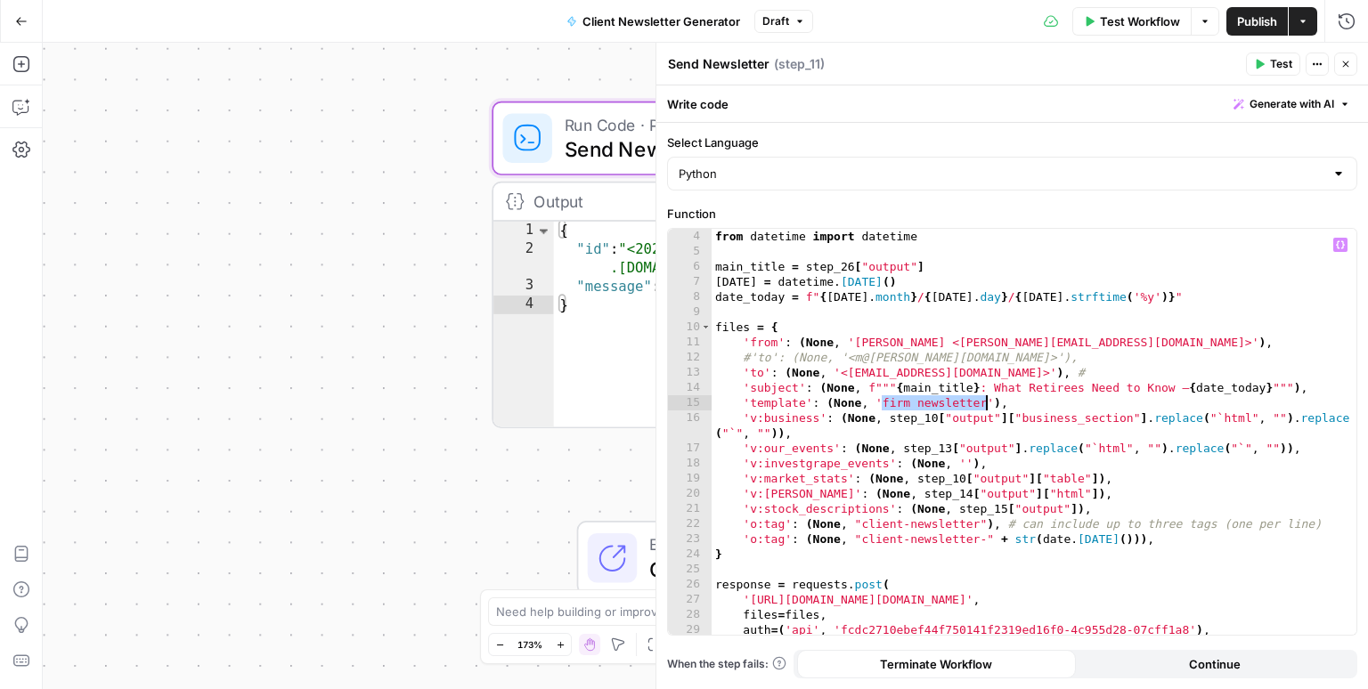
drag, startPoint x: 886, startPoint y: 399, endPoint x: 983, endPoint y: 395, distance: 97.2
click at [986, 395] on div "from datetime import date from datetime import datetime main_title = step_26 [ …" at bounding box center [1035, 432] width 646 height 437
type textarea "**********"
click at [7, 25] on button "Go Back" at bounding box center [21, 21] width 32 height 32
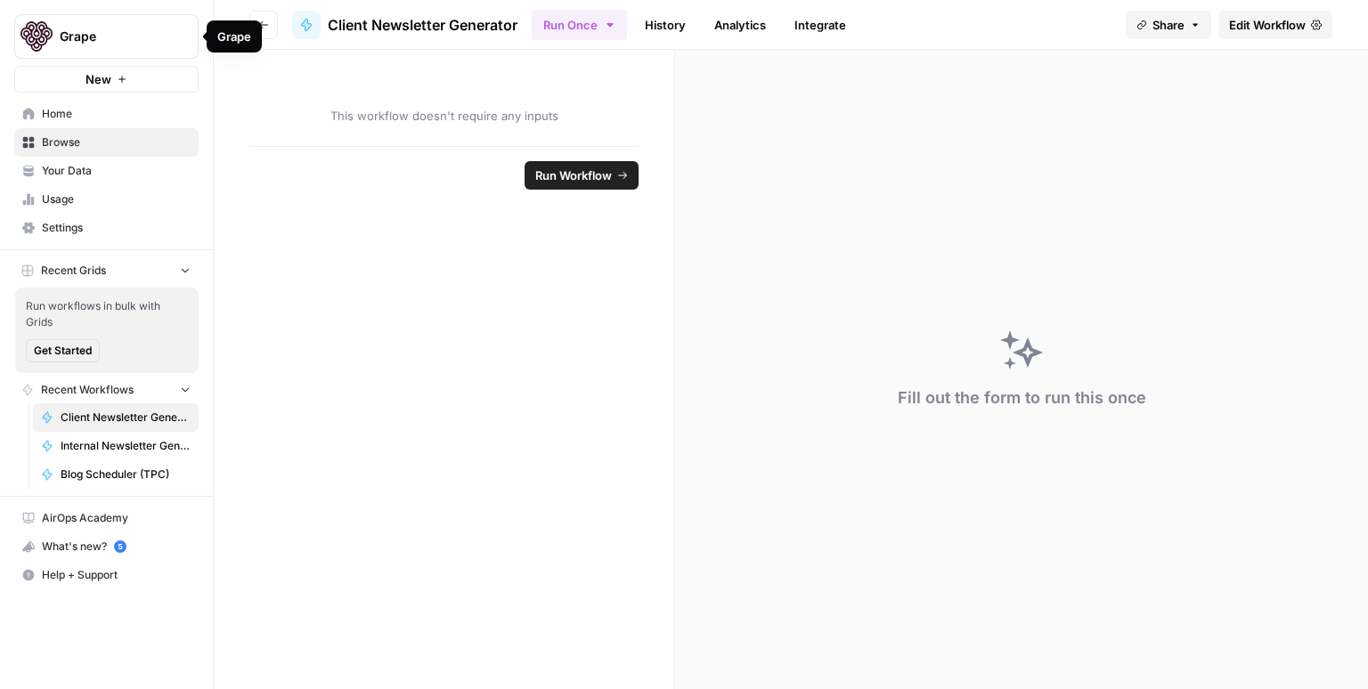
click at [257, 27] on div "Grape" at bounding box center [234, 36] width 55 height 32
click at [261, 30] on button "Go back" at bounding box center [263, 25] width 29 height 29
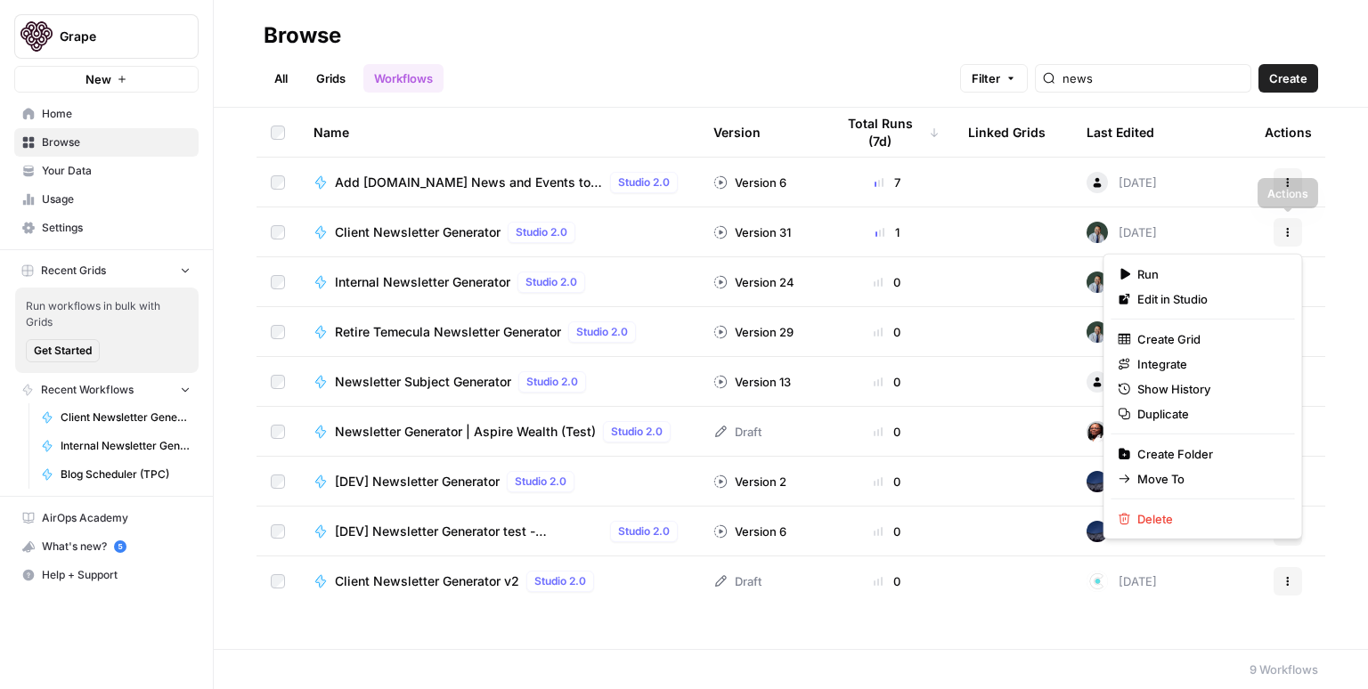
click at [1287, 235] on icon "button" at bounding box center [1288, 235] width 3 height 3
click at [1149, 413] on span "Duplicate" at bounding box center [1208, 414] width 143 height 18
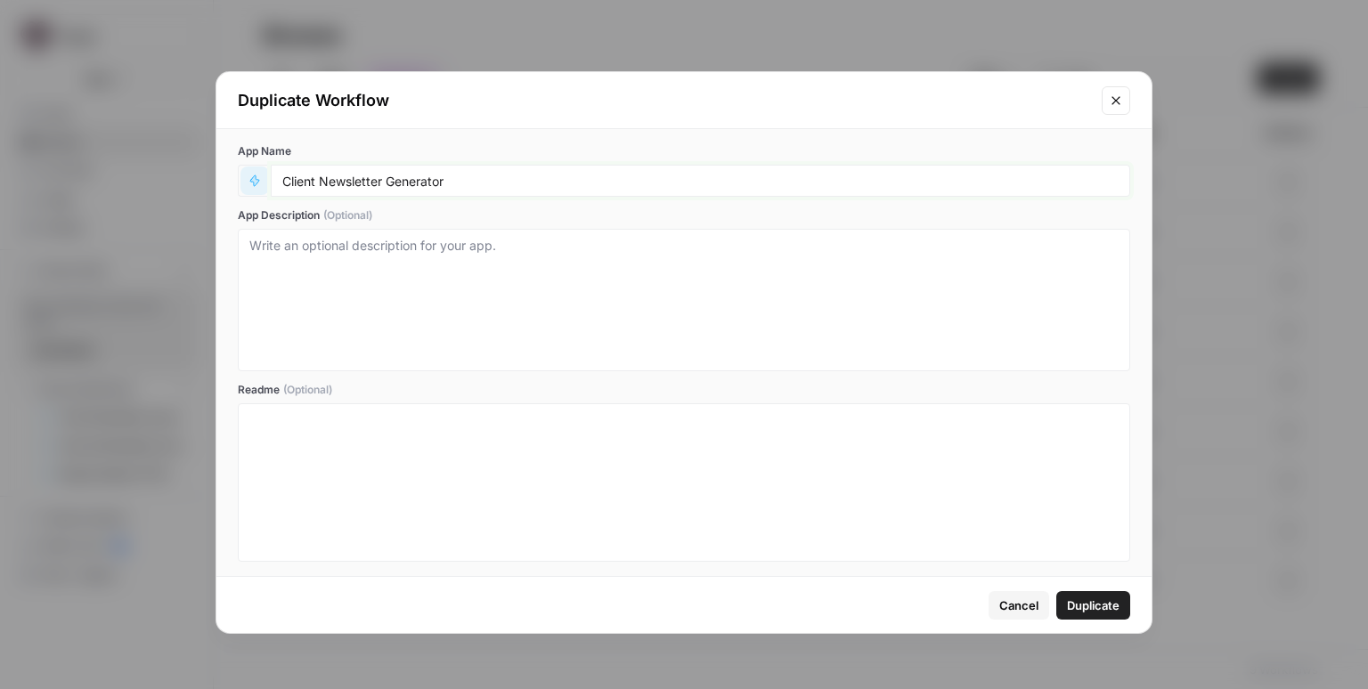
drag, startPoint x: 315, startPoint y: 179, endPoint x: 243, endPoint y: 171, distance: 72.6
click at [245, 171] on div "Client Newsletter Generator" at bounding box center [684, 181] width 893 height 32
type input "TPC Newsletter Generator"
click at [1071, 604] on span "Duplicate" at bounding box center [1093, 606] width 53 height 18
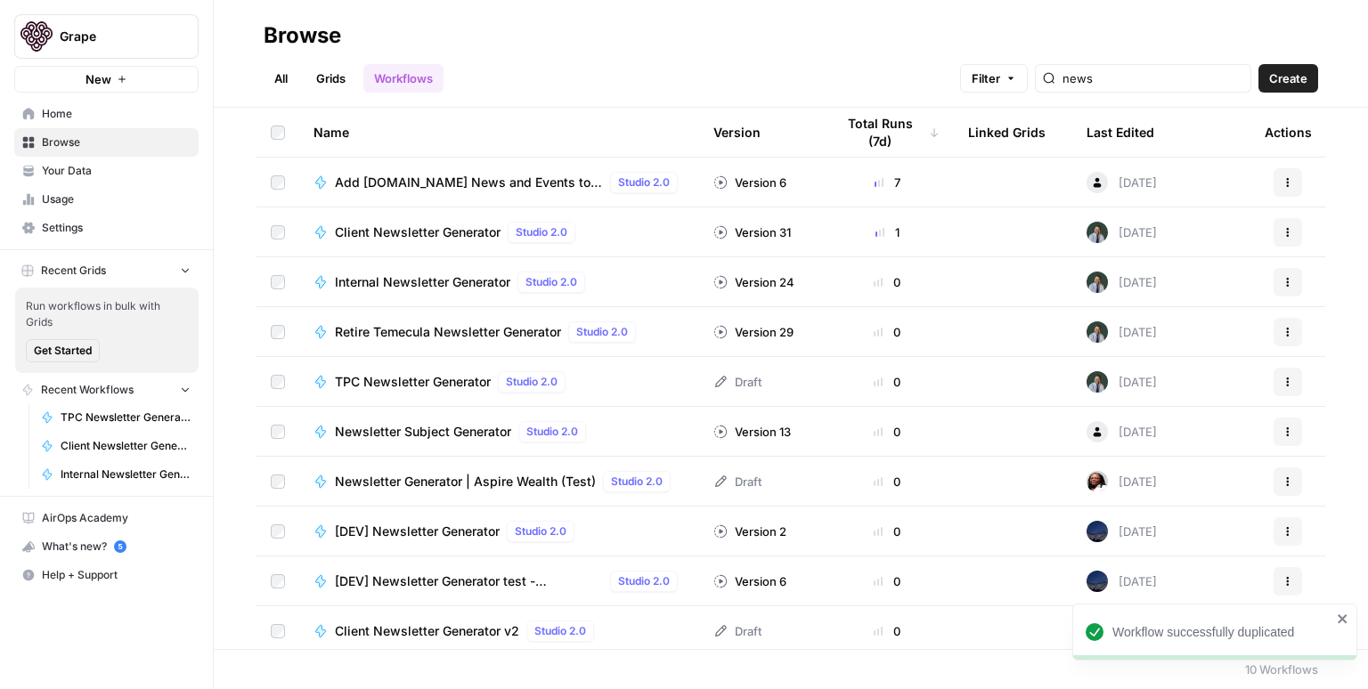
click at [430, 383] on span "TPC Newsletter Generator" at bounding box center [413, 382] width 156 height 18
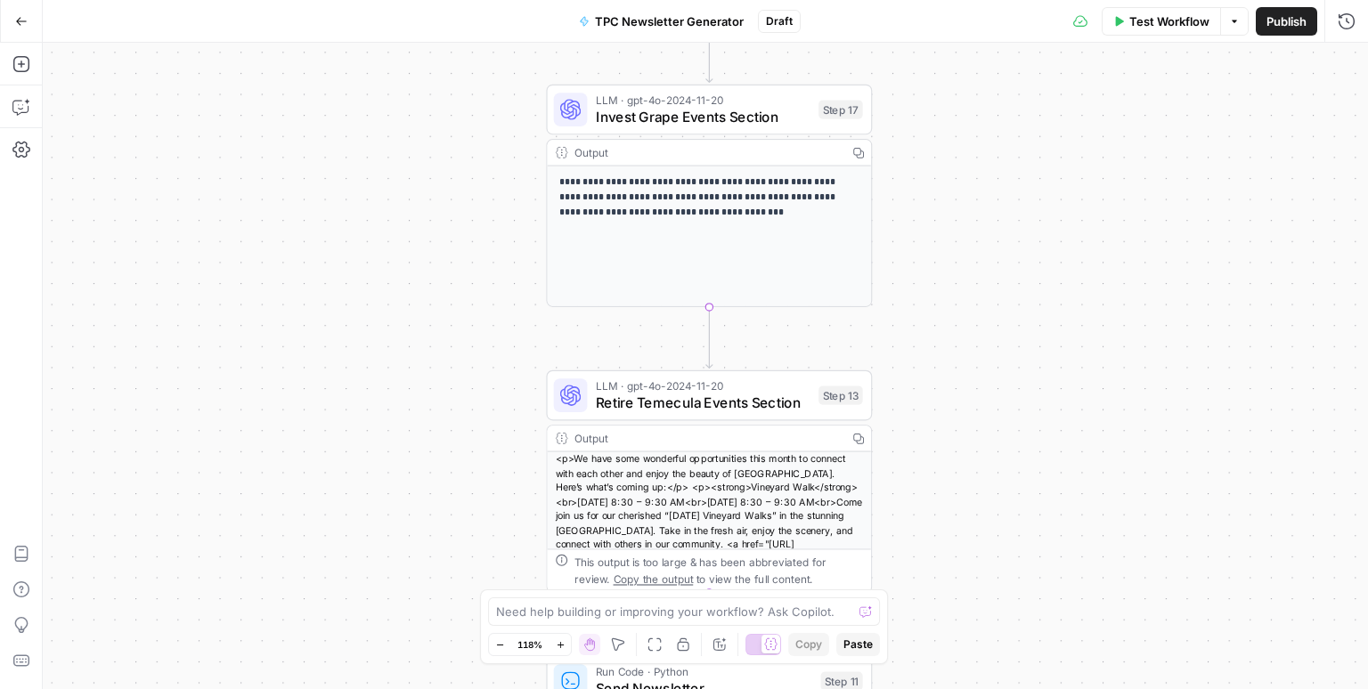
scroll to position [110, 0]
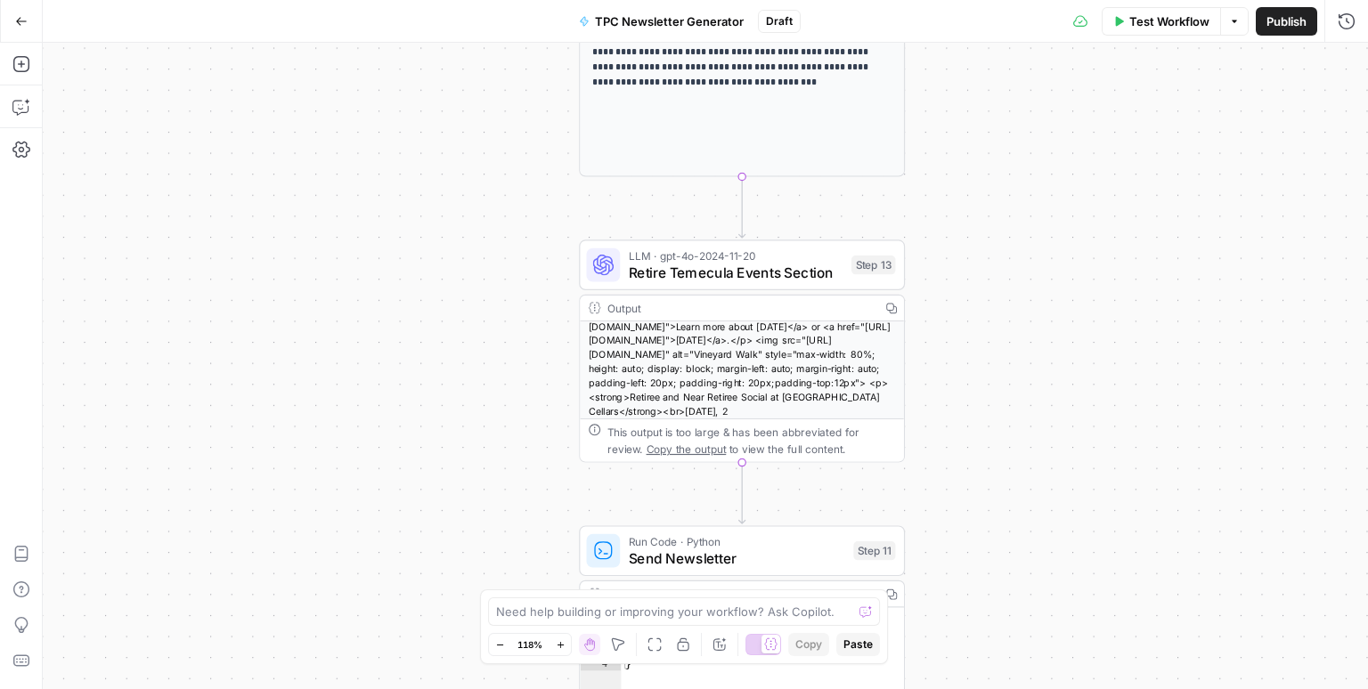
click at [760, 368] on div "<p>We have some wonderful opportunities this month to connect with each other a…" at bounding box center [742, 319] width 324 height 199
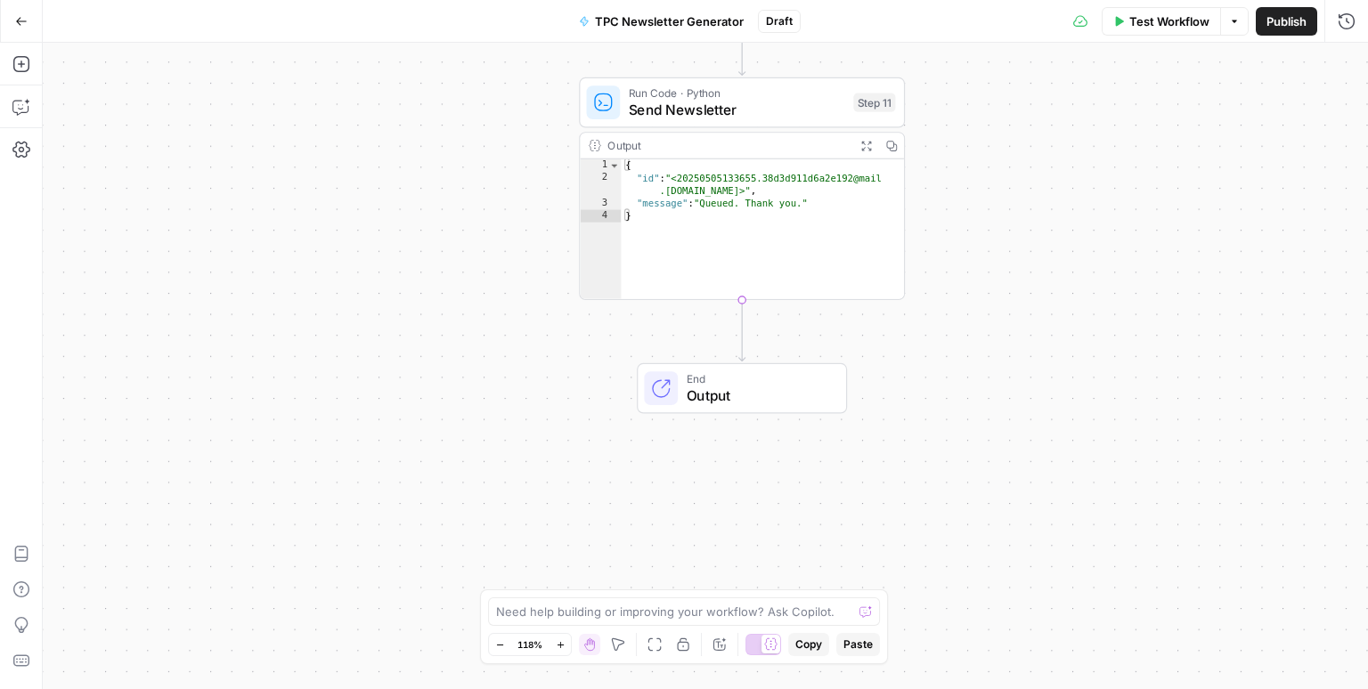
type textarea "**********"
click at [738, 183] on div "{ "id" : "<20250505133655.38d3d911d6a2e192@mail .[DOMAIN_NAME]>" , "message" : …" at bounding box center [762, 242] width 283 height 166
click at [725, 106] on span "Send Newsletter" at bounding box center [737, 110] width 216 height 21
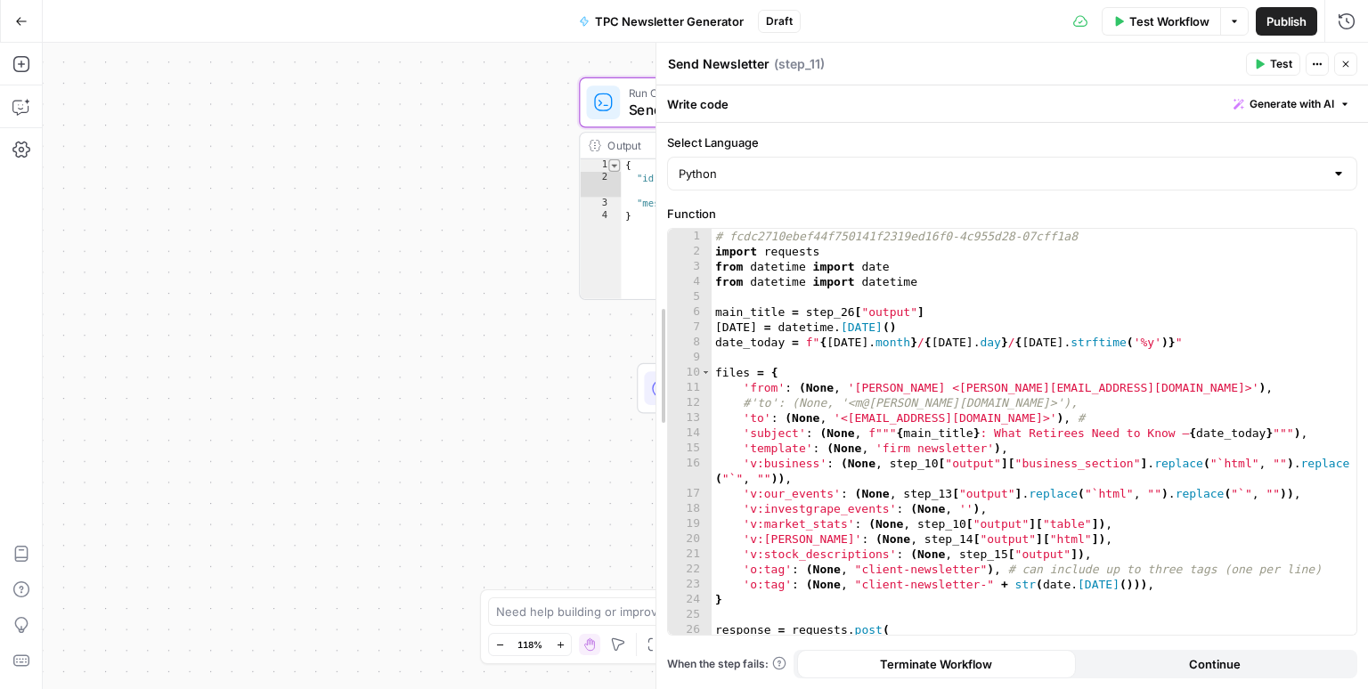
drag, startPoint x: 1014, startPoint y: 157, endPoint x: 618, endPoint y: 161, distance: 395.5
click at [618, 161] on body "**********" at bounding box center [684, 344] width 1368 height 689
drag, startPoint x: 983, startPoint y: 446, endPoint x: 881, endPoint y: 448, distance: 102.4
click at [881, 448] on div "# fcdc2710ebef44f750141f2319ed16f0-4c955d28-07cff1a8 import requests from datet…" at bounding box center [1035, 447] width 646 height 437
paste textarea "***"
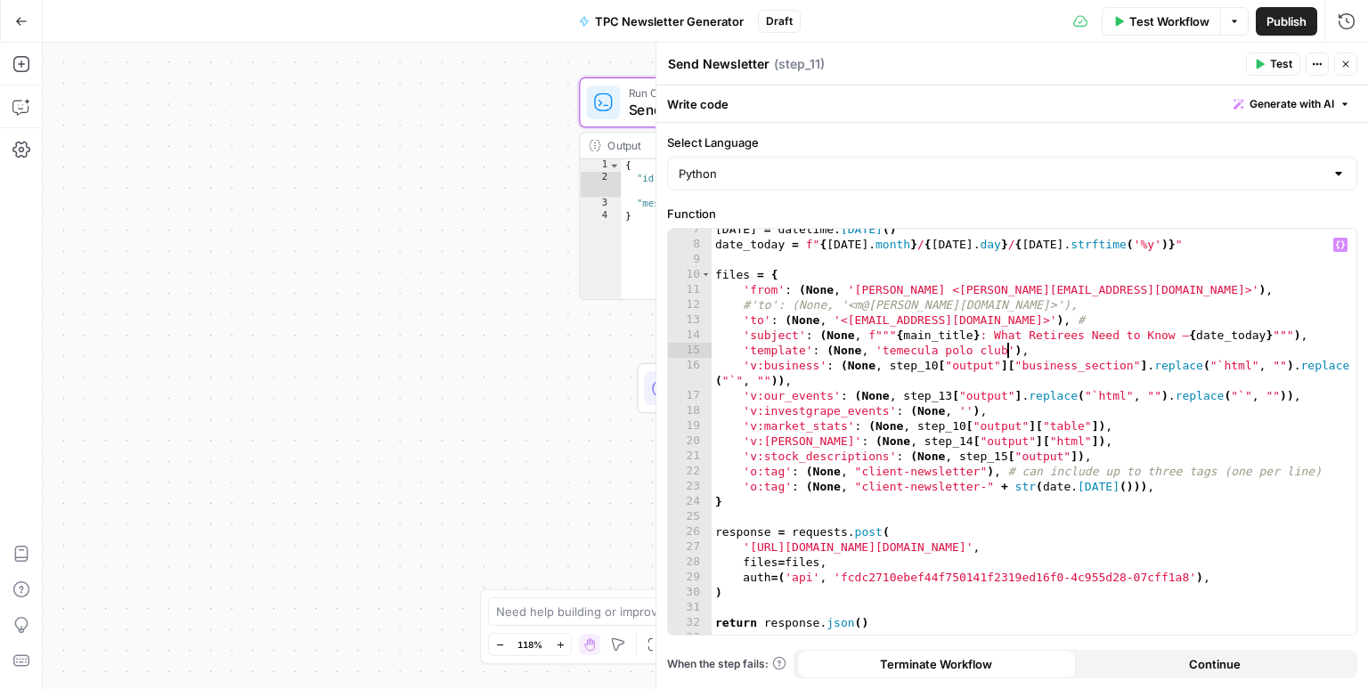
scroll to position [100, 0]
drag, startPoint x: 1049, startPoint y: 319, endPoint x: 849, endPoint y: 325, distance: 200.5
click at [849, 325] on div "[DATE] = datetime . [DATE] ( ) date_today = f" { [DATE] . month } / { [DATE] . …" at bounding box center [1035, 438] width 646 height 437
click at [858, 325] on div "[DATE] = datetime . [DATE] ( ) date_today = f" { [DATE] . month } / { [DATE] . …" at bounding box center [1035, 438] width 646 height 437
drag, startPoint x: 1041, startPoint y: 316, endPoint x: 852, endPoint y: 318, distance: 189.7
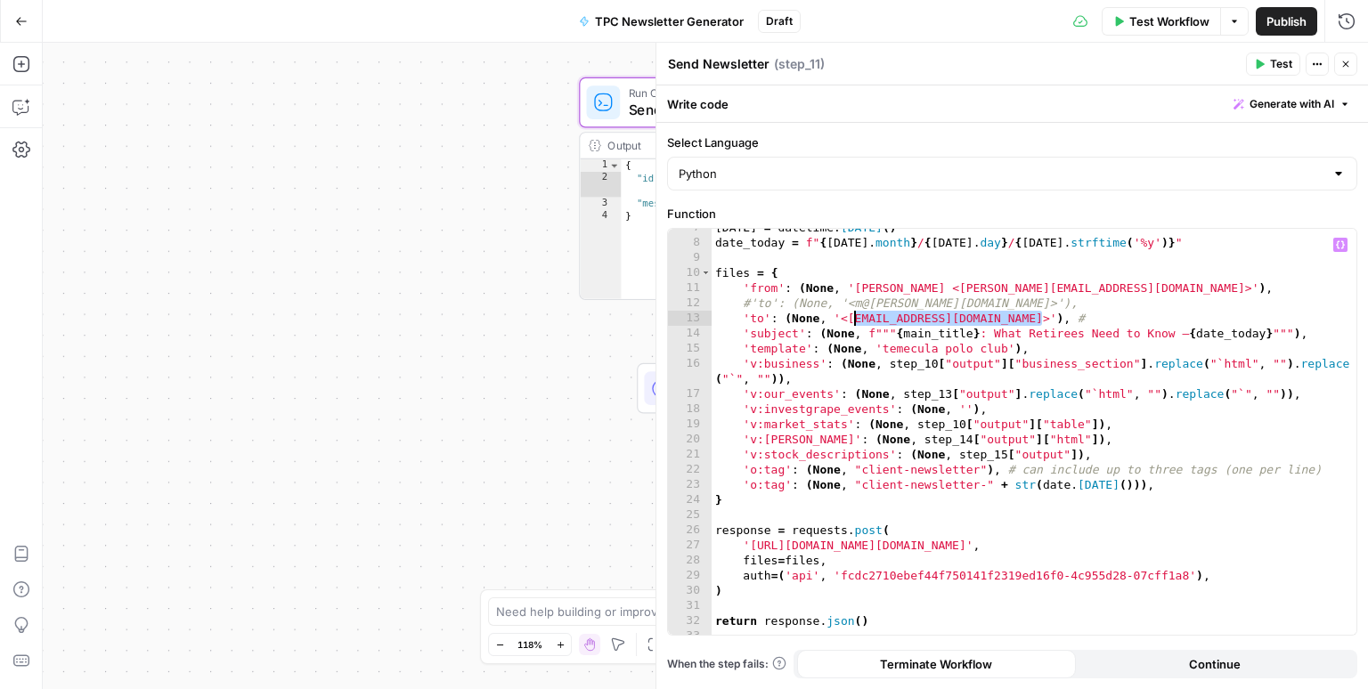
click at [852, 318] on div "[DATE] = datetime . [DATE] ( ) date_today = f" { [DATE] . month } / { [DATE] . …" at bounding box center [1035, 438] width 646 height 437
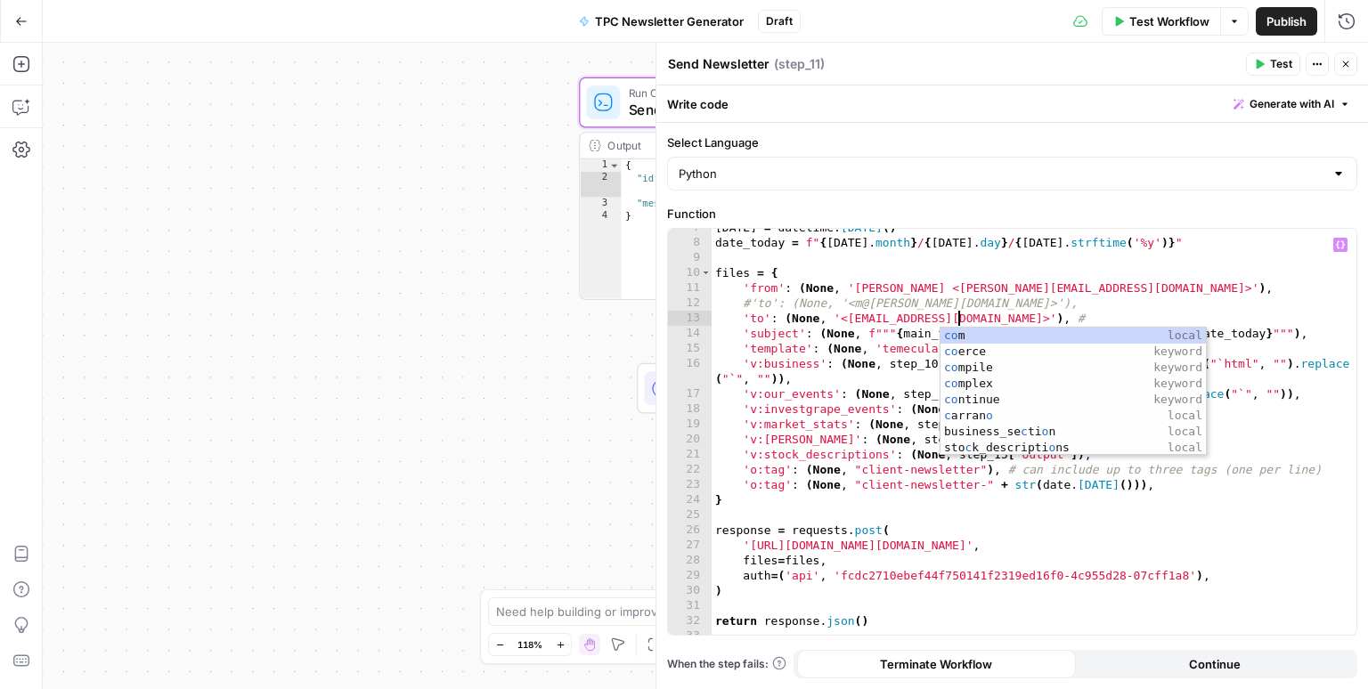
scroll to position [0, 19]
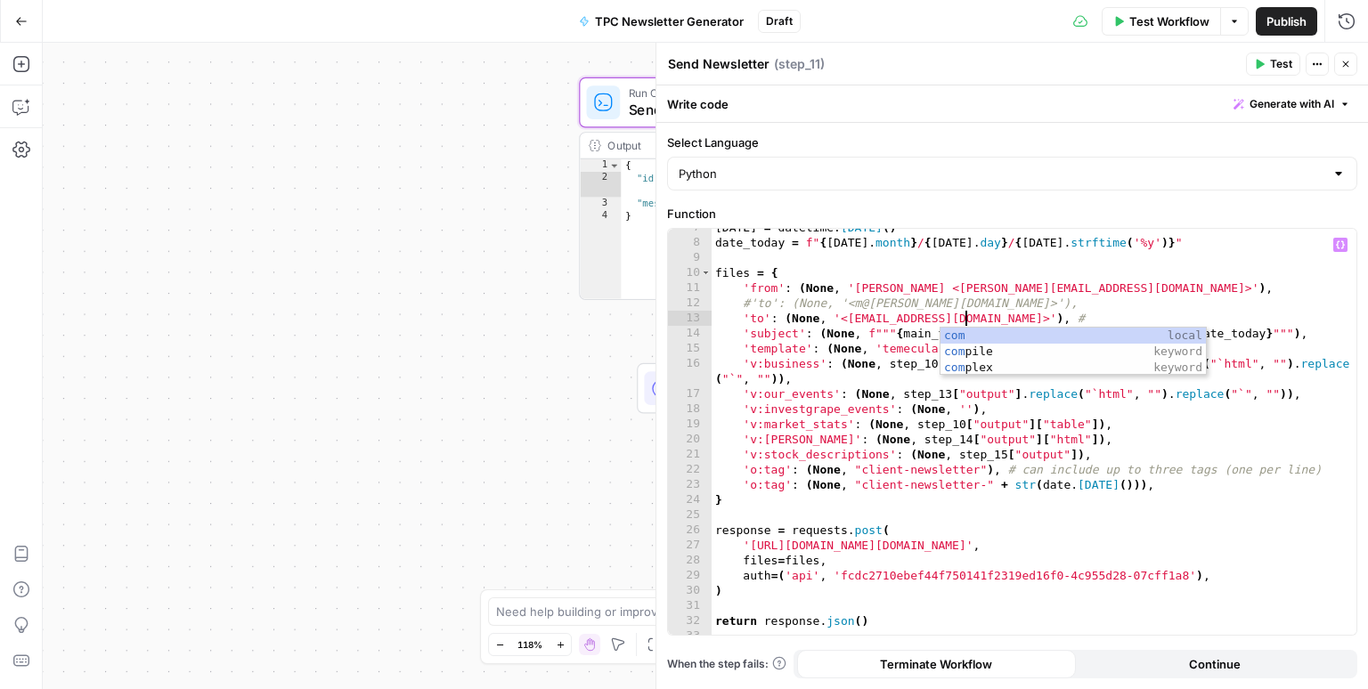
click at [933, 290] on div "[DATE] = datetime . [DATE] ( ) date_today = f" { [DATE] . month } / { [DATE] . …" at bounding box center [1035, 438] width 646 height 437
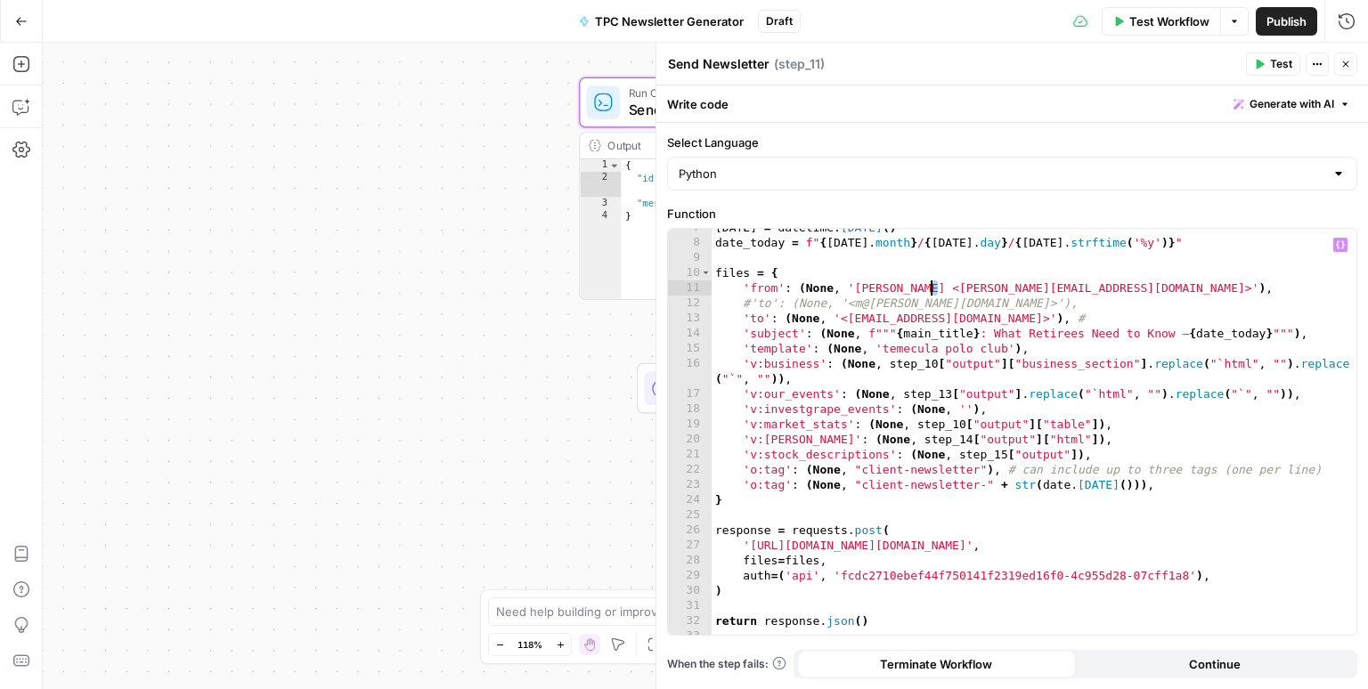
type textarea "**********"
click at [1152, 20] on span "Test Workflow" at bounding box center [1169, 21] width 80 height 18
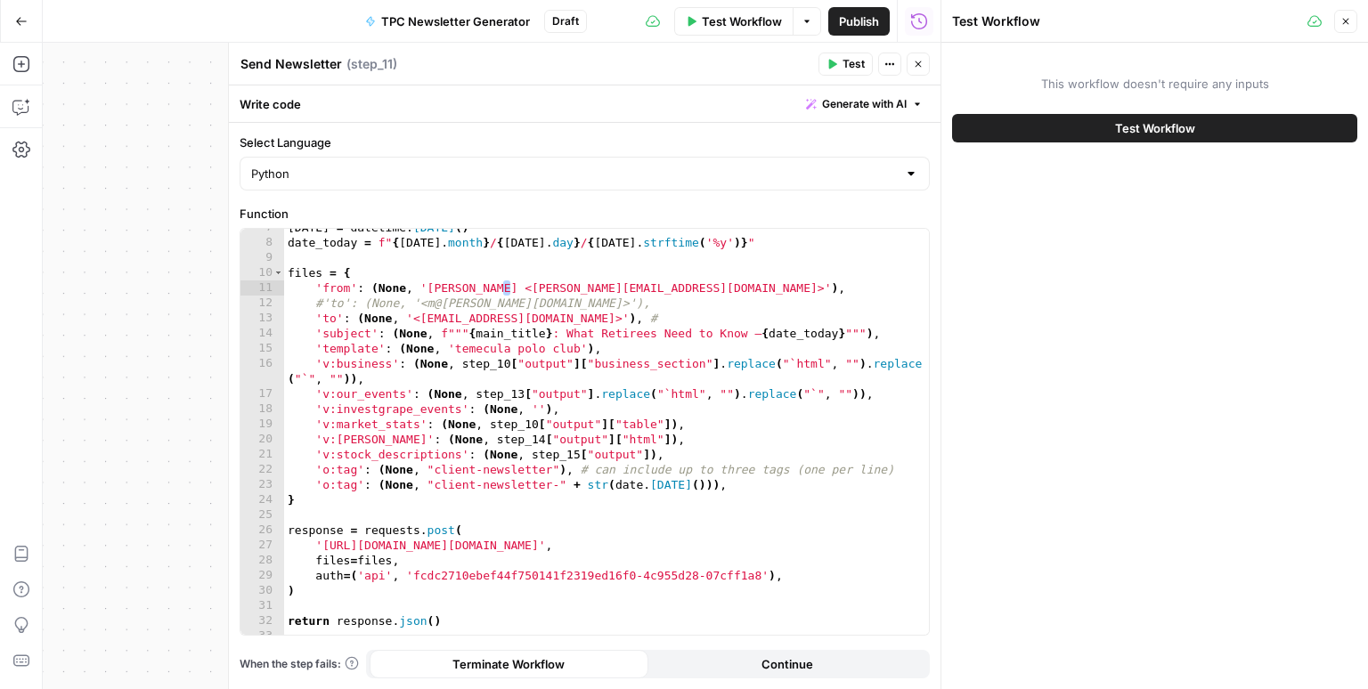
click at [1072, 121] on button "Test Workflow" at bounding box center [1154, 128] width 405 height 29
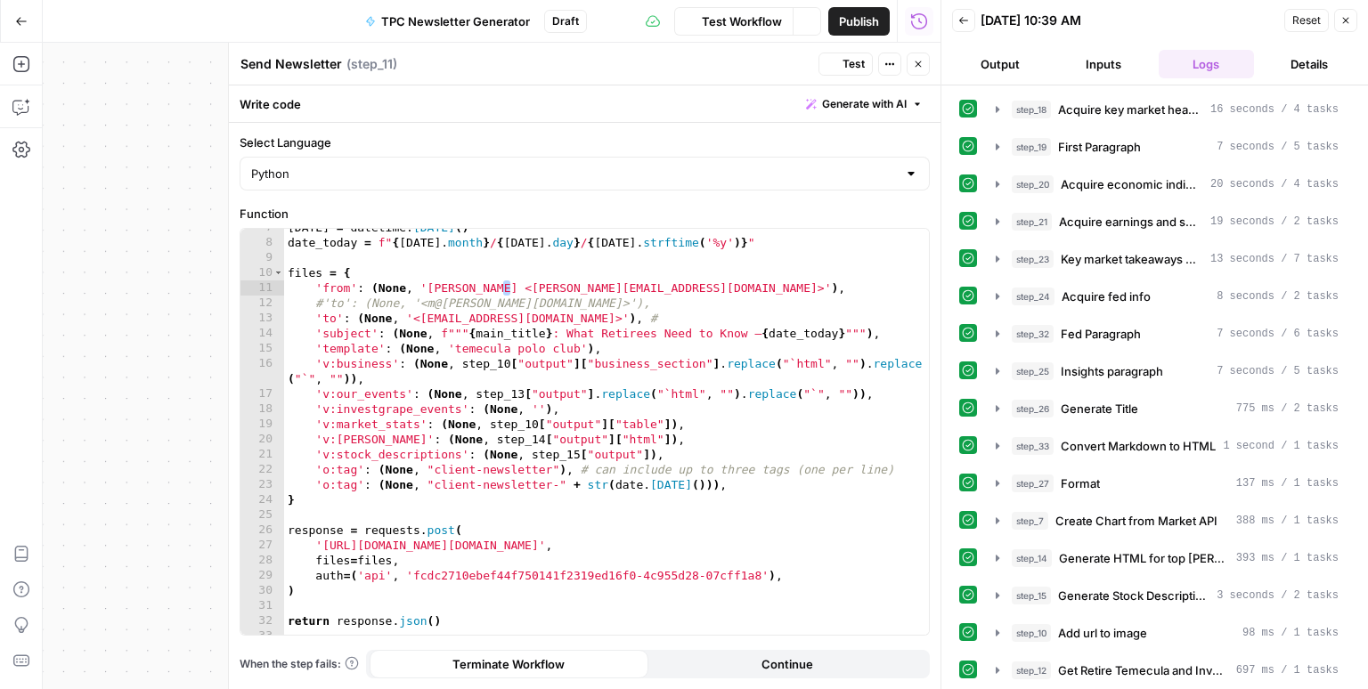
scroll to position [58, 0]
click at [170, 305] on div "**********" at bounding box center [492, 366] width 898 height 647
